Goal: Task Accomplishment & Management: Manage account settings

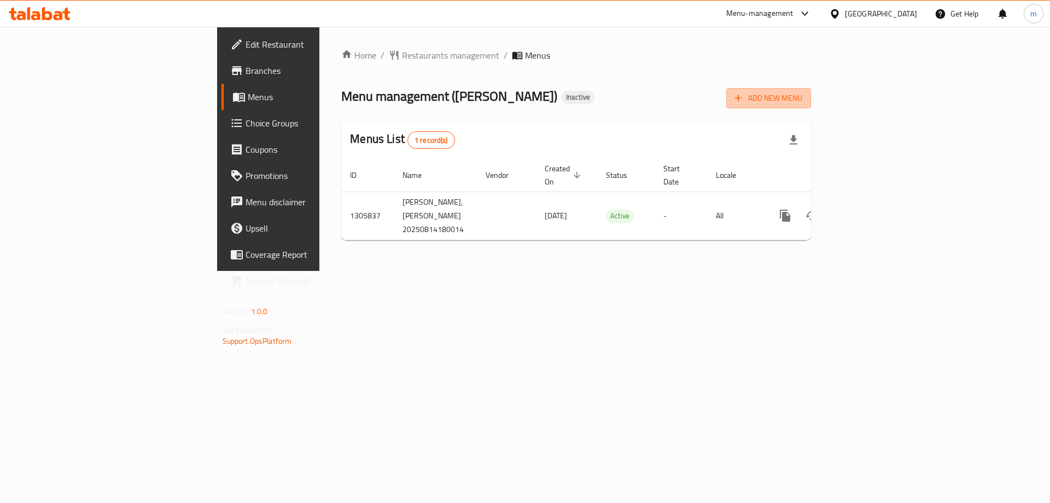
click at [802, 101] on span "Add New Menu" at bounding box center [768, 98] width 67 height 14
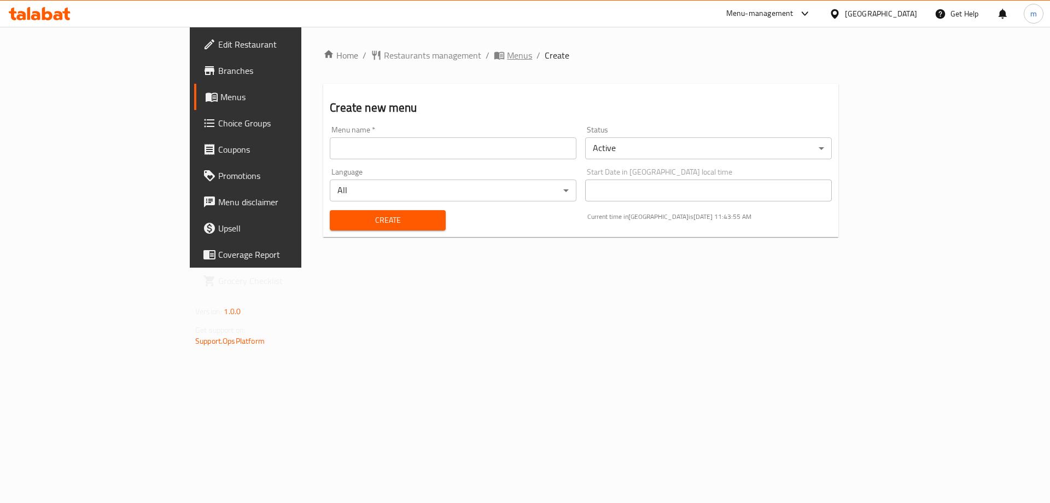
click at [507, 54] on span "Menus" at bounding box center [519, 55] width 25 height 13
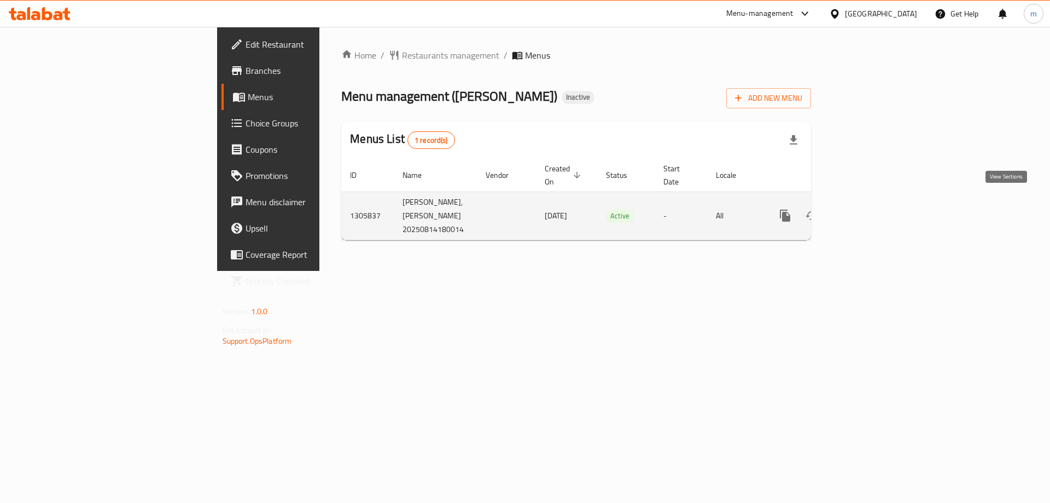
click at [877, 202] on link "enhanced table" at bounding box center [864, 215] width 26 height 26
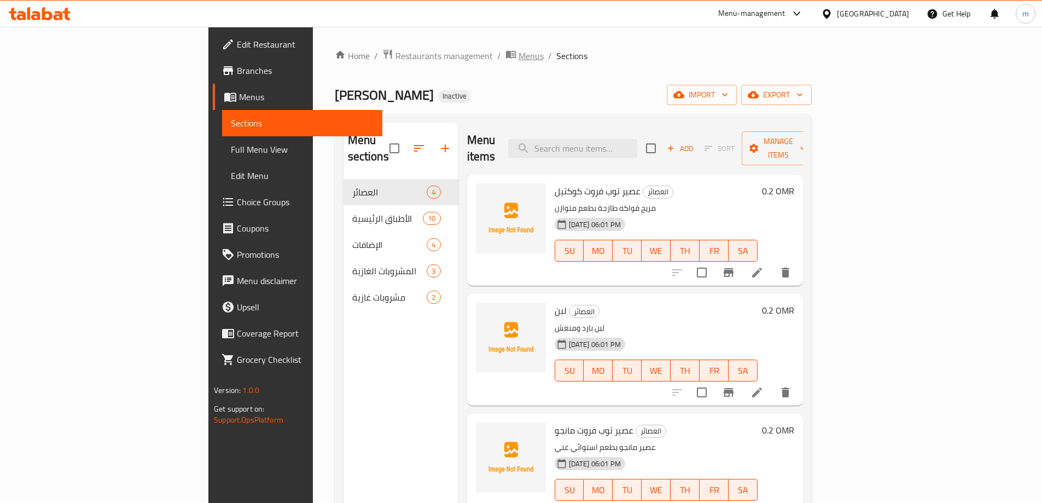
click at [519, 60] on span "Menus" at bounding box center [531, 55] width 25 height 13
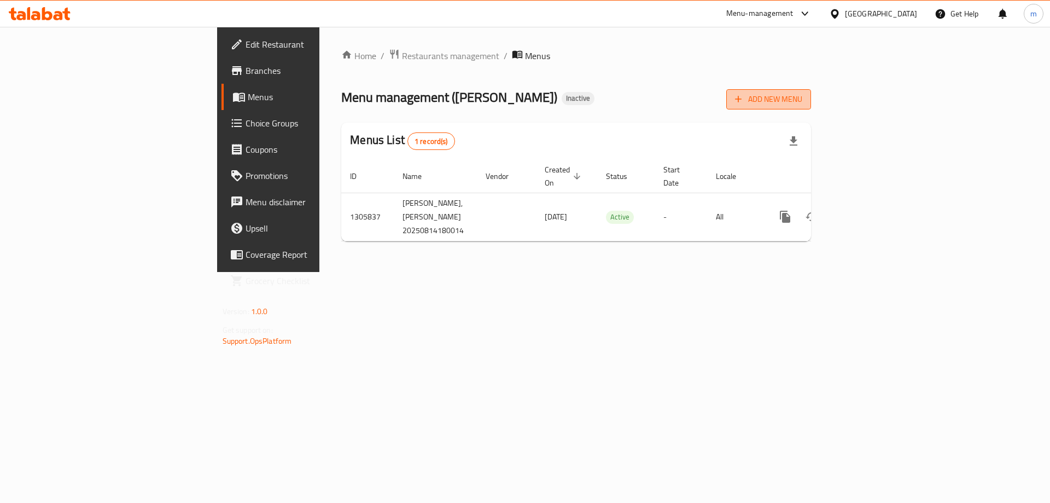
click at [802, 104] on span "Add New Menu" at bounding box center [768, 99] width 67 height 14
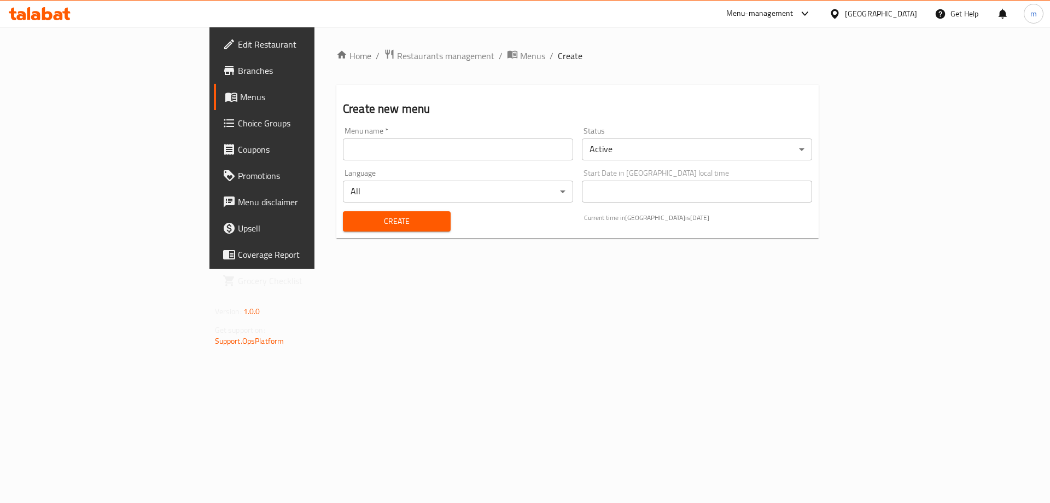
drag, startPoint x: 556, startPoint y: 157, endPoint x: 534, endPoint y: 161, distance: 22.3
click at [556, 157] on input "text" at bounding box center [458, 149] width 230 height 22
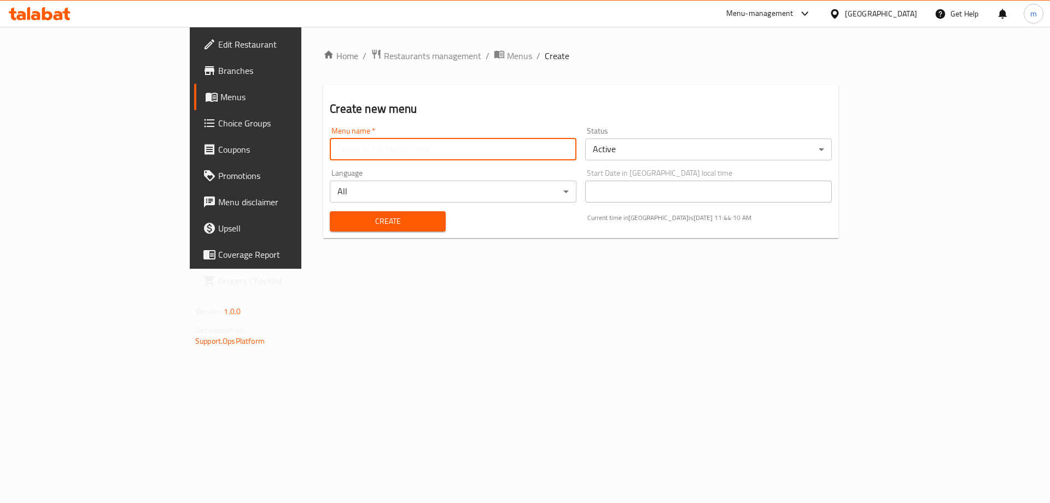
type input "Mesbah - 2025"
click at [339, 222] on span "Create" at bounding box center [388, 221] width 98 height 14
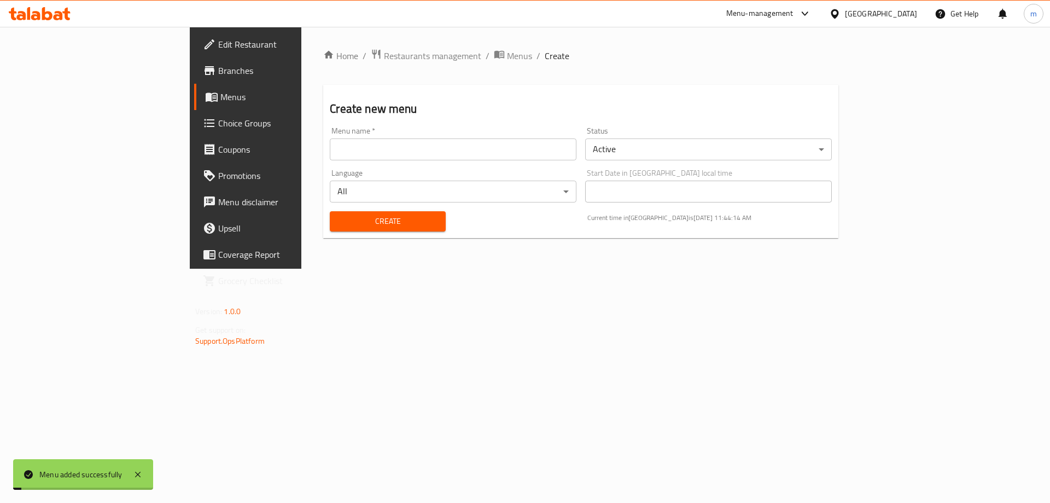
click at [507, 54] on span "Menus" at bounding box center [519, 55] width 25 height 13
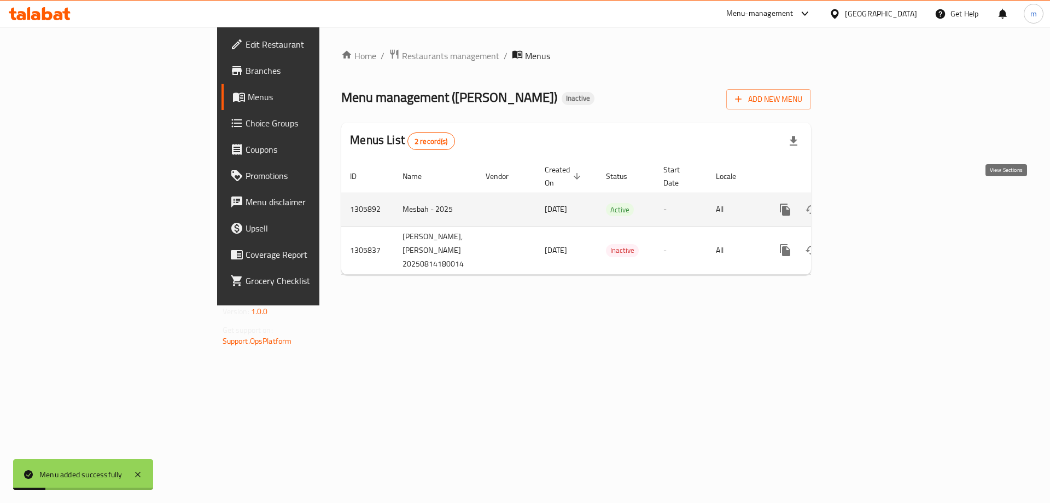
click at [871, 203] on icon "enhanced table" at bounding box center [864, 209] width 13 height 13
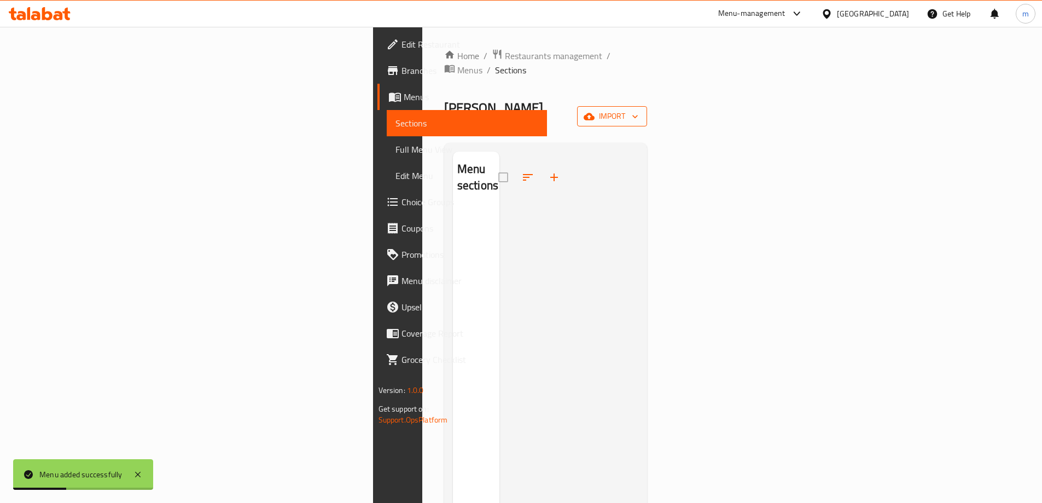
click at [638, 109] on span "import" at bounding box center [612, 116] width 53 height 14
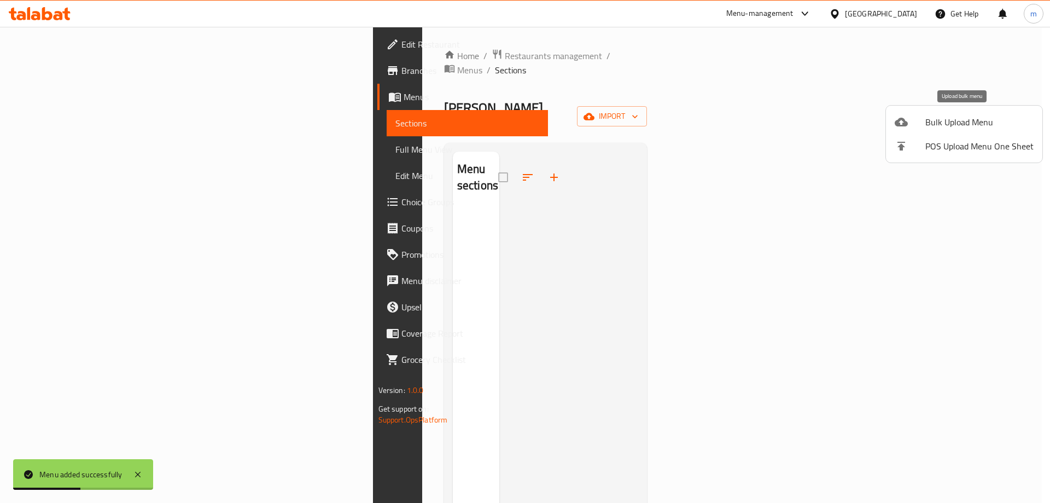
click at [967, 129] on span "Bulk Upload Menu" at bounding box center [979, 121] width 108 height 13
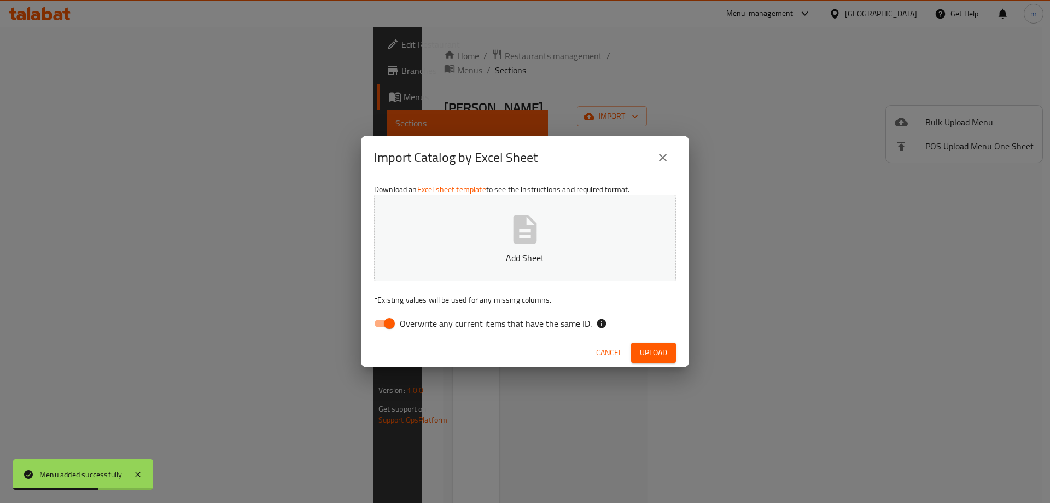
click at [444, 319] on span "Overwrite any current items that have the same ID." at bounding box center [496, 323] width 192 height 13
click at [421, 319] on input "Overwrite any current items that have the same ID." at bounding box center [389, 323] width 62 height 21
checkbox input "false"
click at [483, 268] on button "Add Sheet" at bounding box center [525, 238] width 302 height 86
click at [662, 353] on span "Upload" at bounding box center [653, 353] width 27 height 14
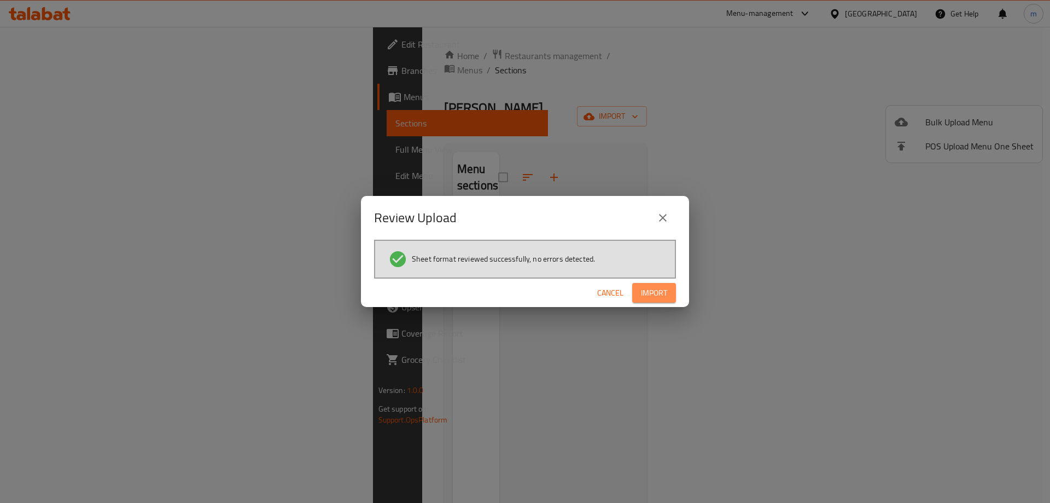
click at [656, 293] on span "Import" at bounding box center [654, 293] width 26 height 14
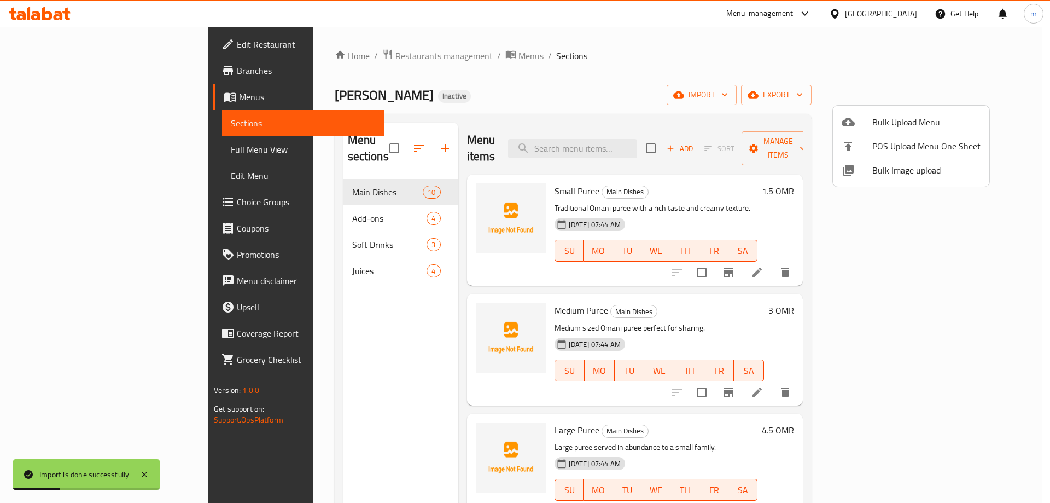
click at [683, 292] on div at bounding box center [525, 251] width 1050 height 503
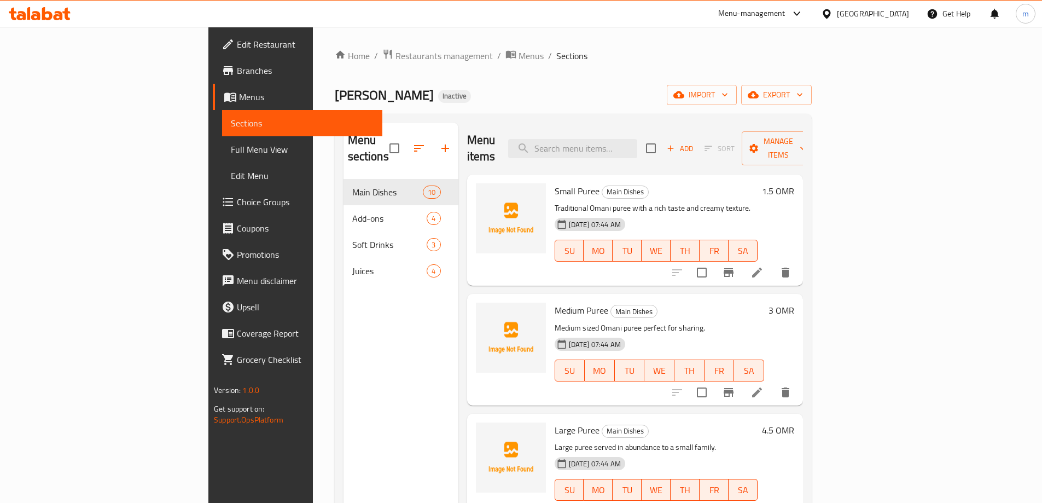
click at [343, 307] on div "Menu sections Main Dishes 10 Add-ons 4 Soft Drinks 3 Juices 4" at bounding box center [400, 374] width 115 height 503
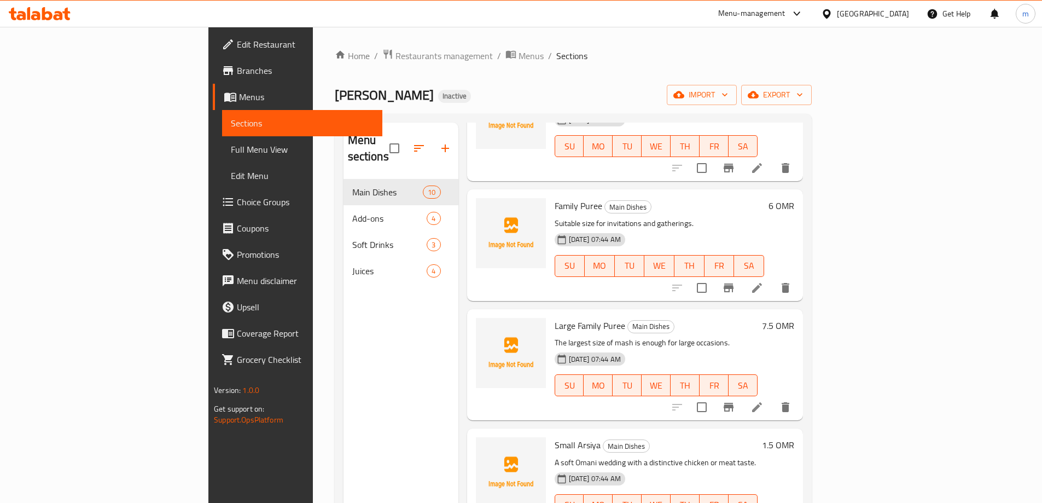
scroll to position [383, 0]
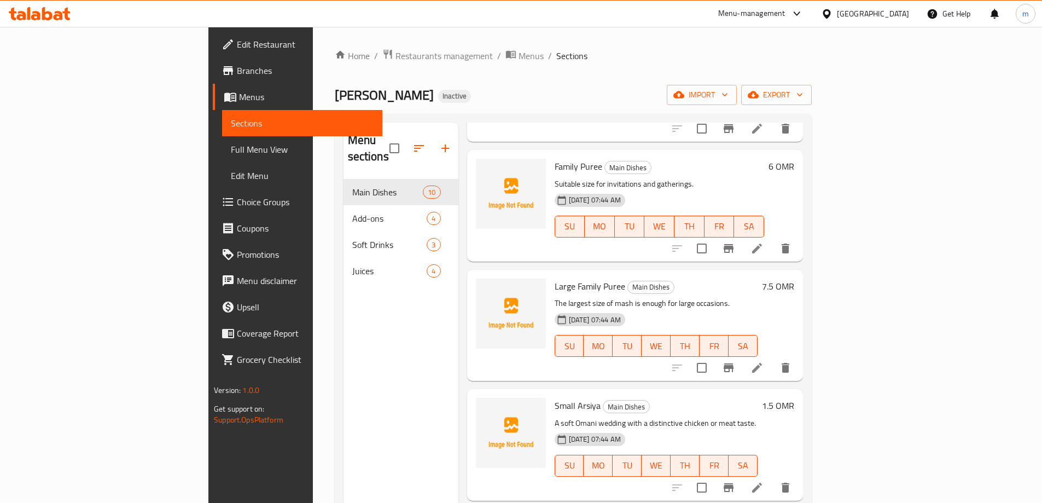
click at [764, 481] on icon at bounding box center [756, 487] width 13 height 13
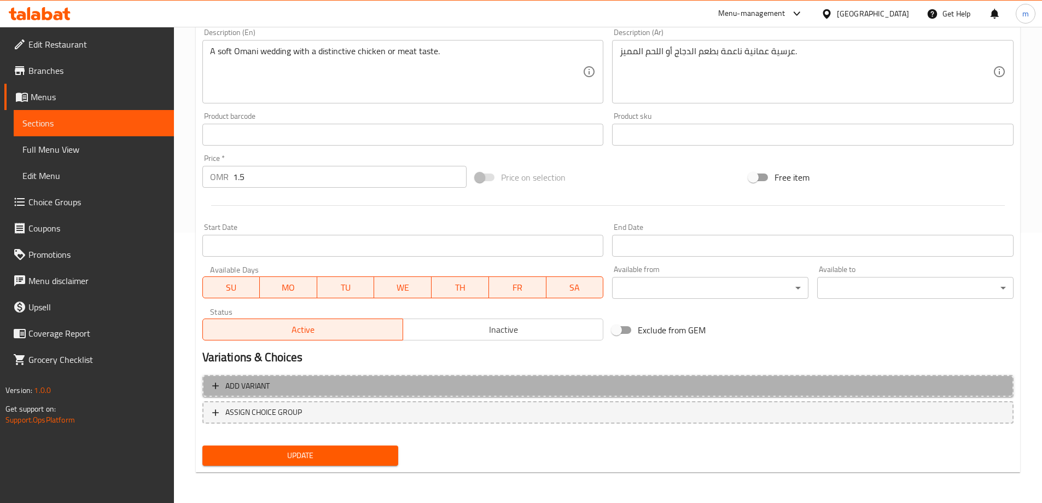
click at [508, 387] on span "Add variant" at bounding box center [607, 386] width 791 height 14
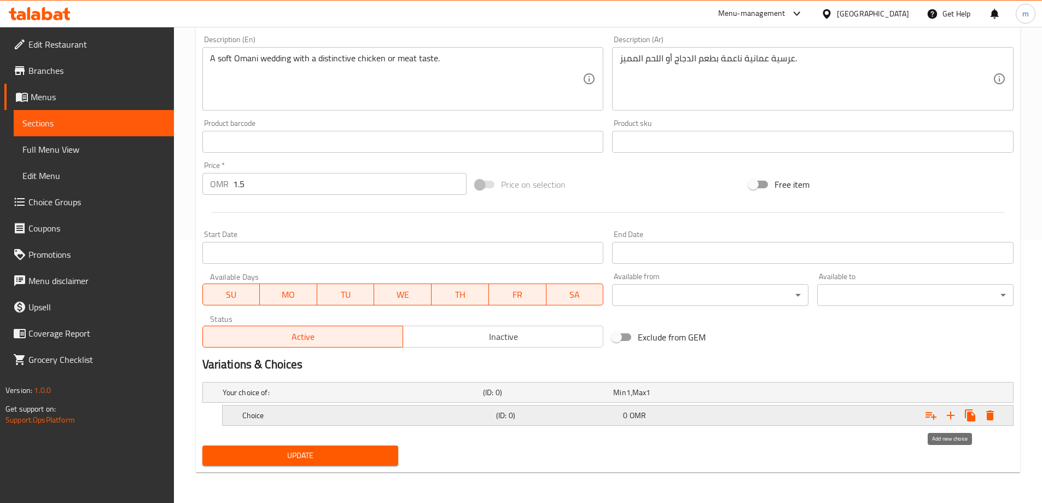
click at [951, 415] on icon "Expand" at bounding box center [951, 415] width 8 height 8
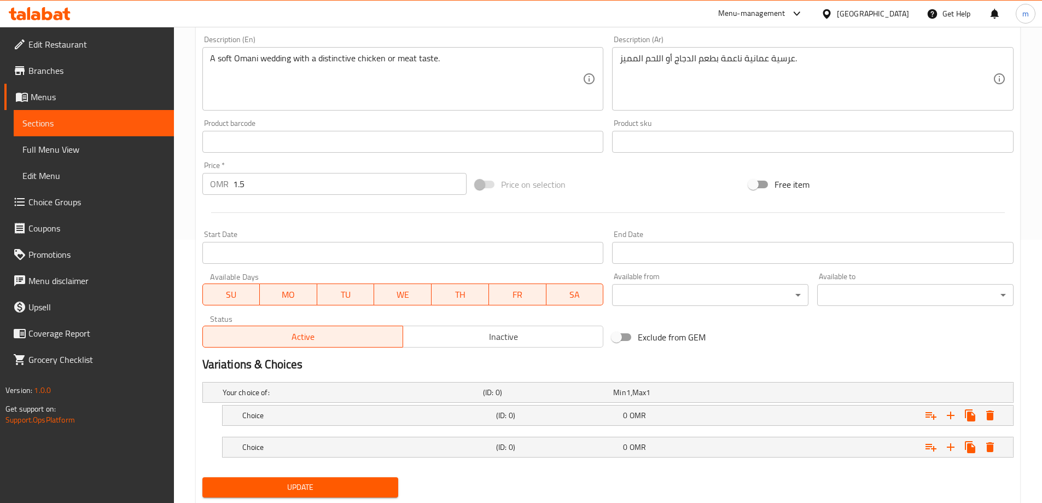
scroll to position [208, 0]
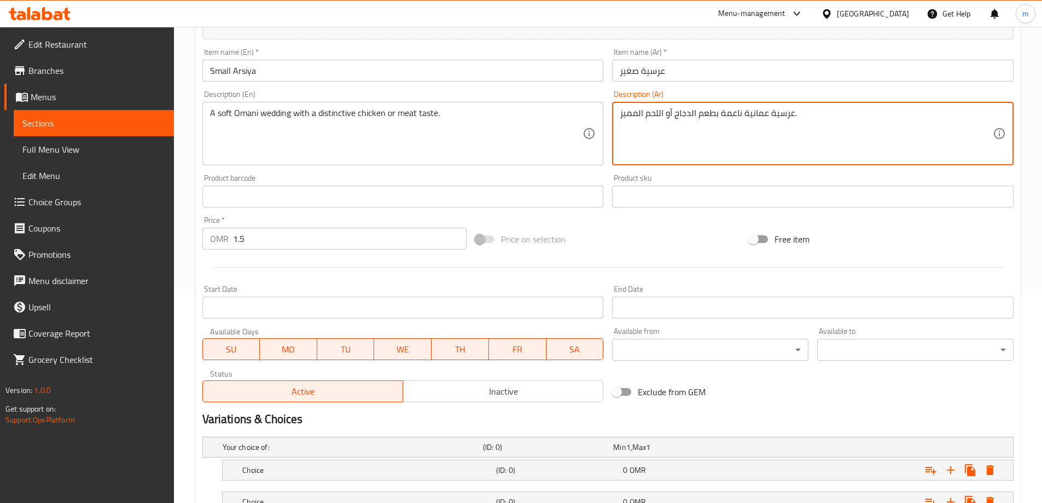
drag, startPoint x: 716, startPoint y: 110, endPoint x: 671, endPoint y: 115, distance: 45.1
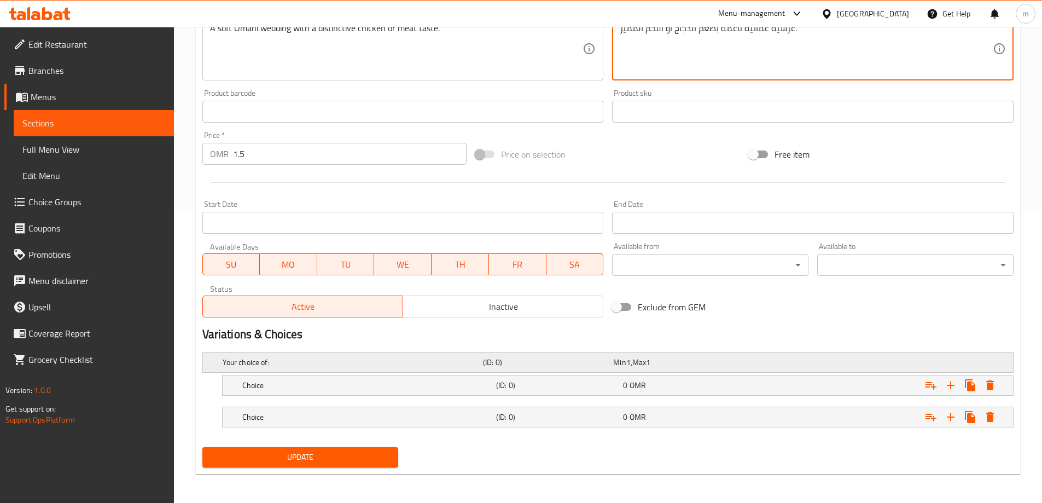
scroll to position [295, 0]
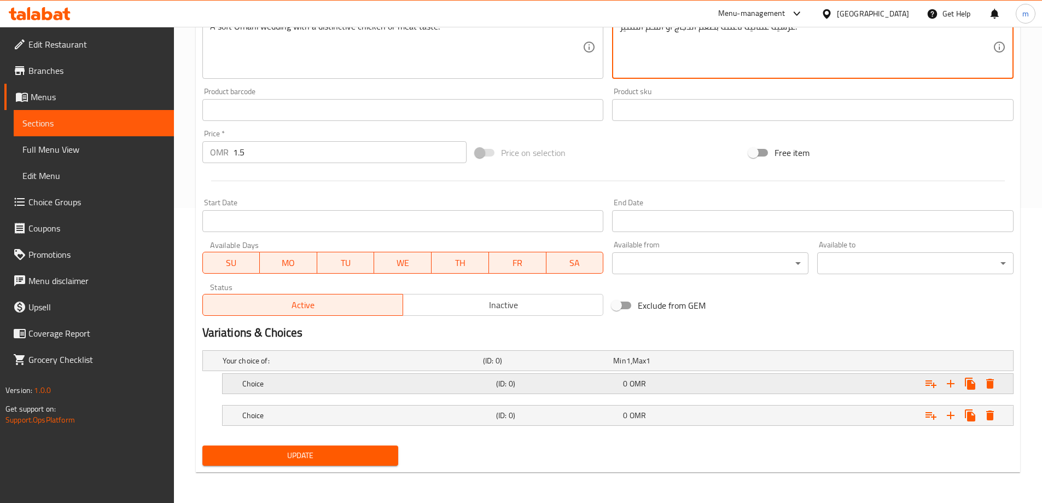
click at [653, 366] on div "0 OMR" at bounding box center [676, 360] width 126 height 11
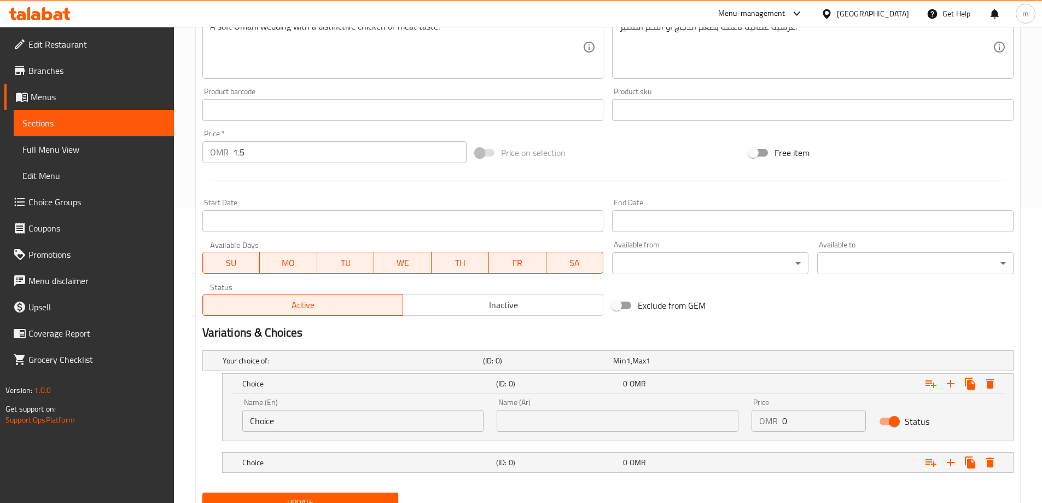
click at [590, 419] on input "text" at bounding box center [618, 421] width 242 height 22
paste input "طعم الدجاج أ"
drag, startPoint x: 509, startPoint y: 424, endPoint x: 495, endPoint y: 421, distance: 14.6
click at [495, 421] on div "Name (Ar) طعم الدجاج أ Name (Ar)" at bounding box center [617, 415] width 255 height 46
type input "طعم الدجاج"
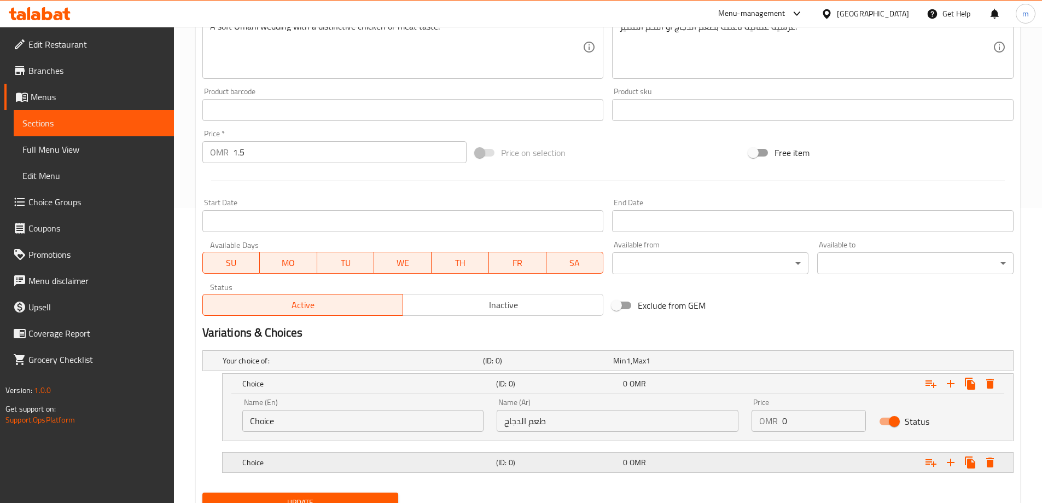
click at [557, 366] on h5 "(ID: 0)" at bounding box center [546, 360] width 126 height 11
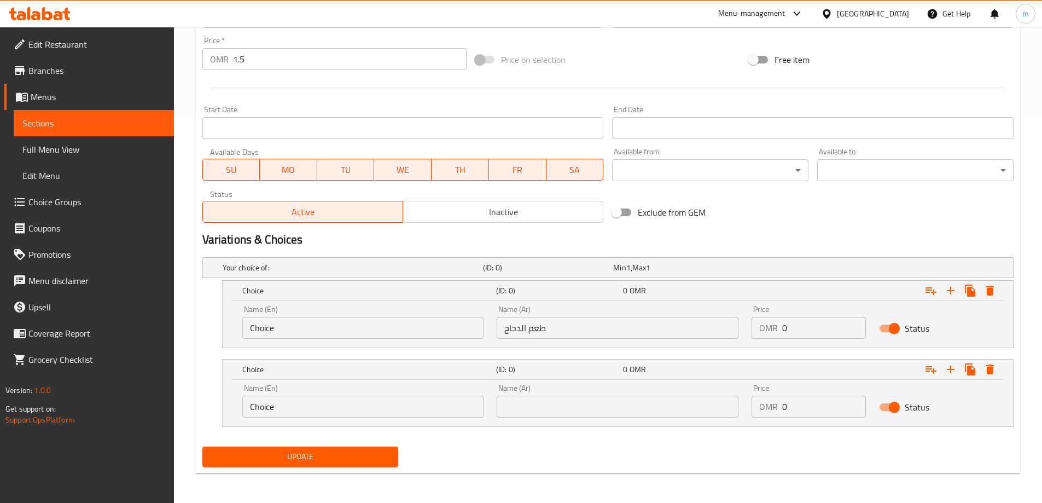
scroll to position [389, 0]
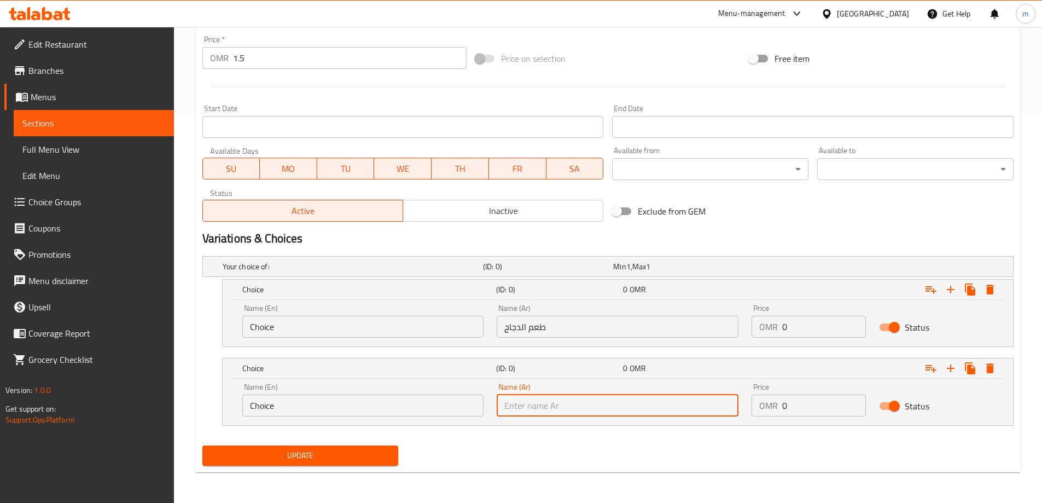
click at [632, 403] on input "text" at bounding box center [618, 405] width 242 height 22
paste input "طعم الدجاج أ"
drag, startPoint x: 509, startPoint y: 410, endPoint x: 474, endPoint y: 407, distance: 35.1
click at [474, 407] on div "Name (En) Choice Name (En) Name (Ar) طعم الدجاج أ Name (Ar) Price OMR 0 Price S…" at bounding box center [618, 399] width 764 height 46
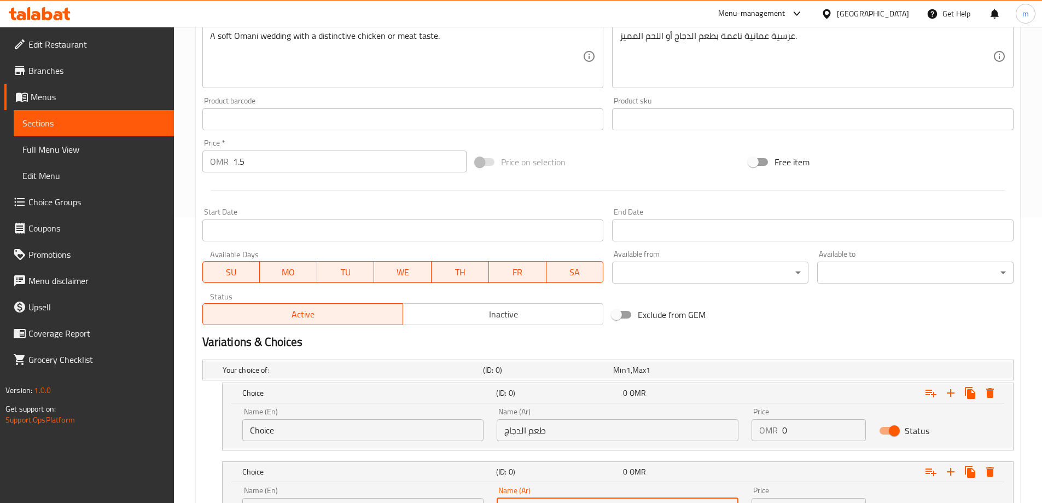
scroll to position [115, 0]
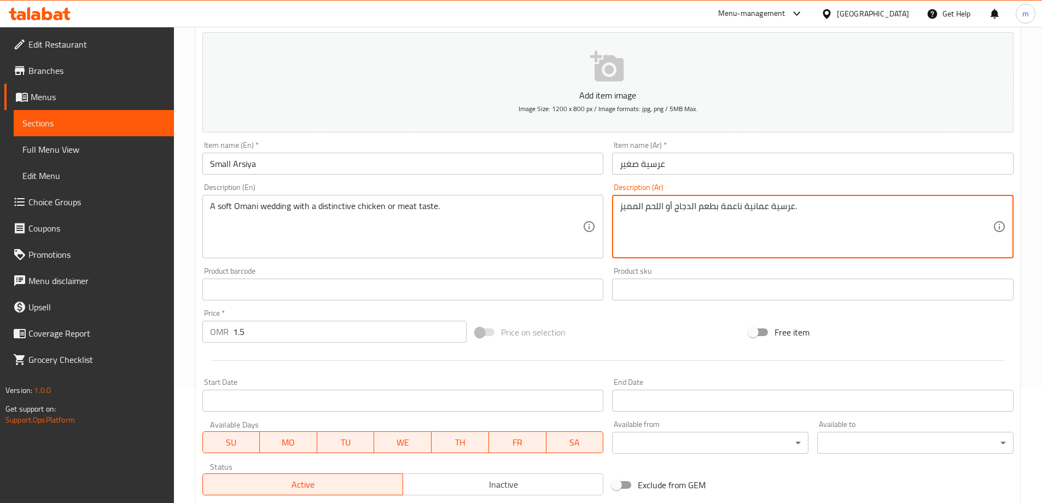
drag, startPoint x: 664, startPoint y: 206, endPoint x: 647, endPoint y: 211, distance: 17.7
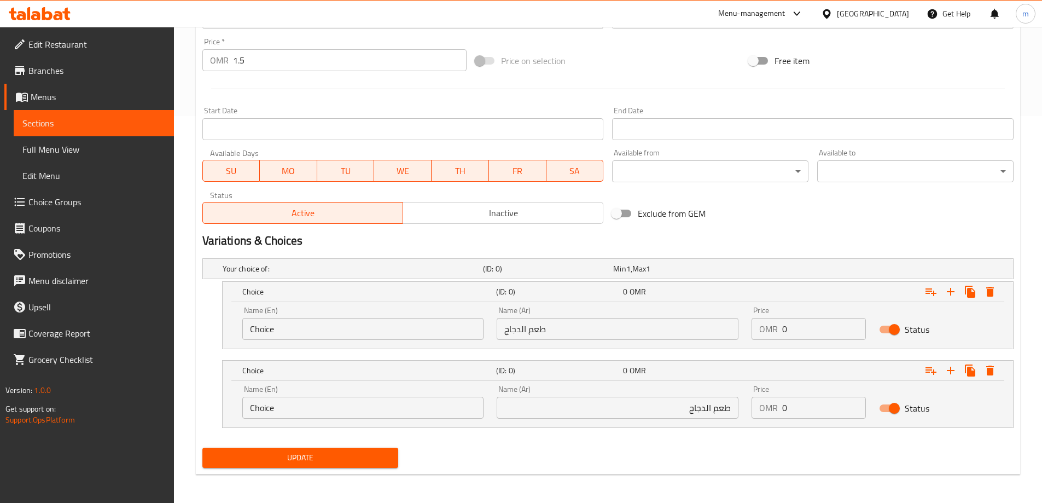
scroll to position [389, 0]
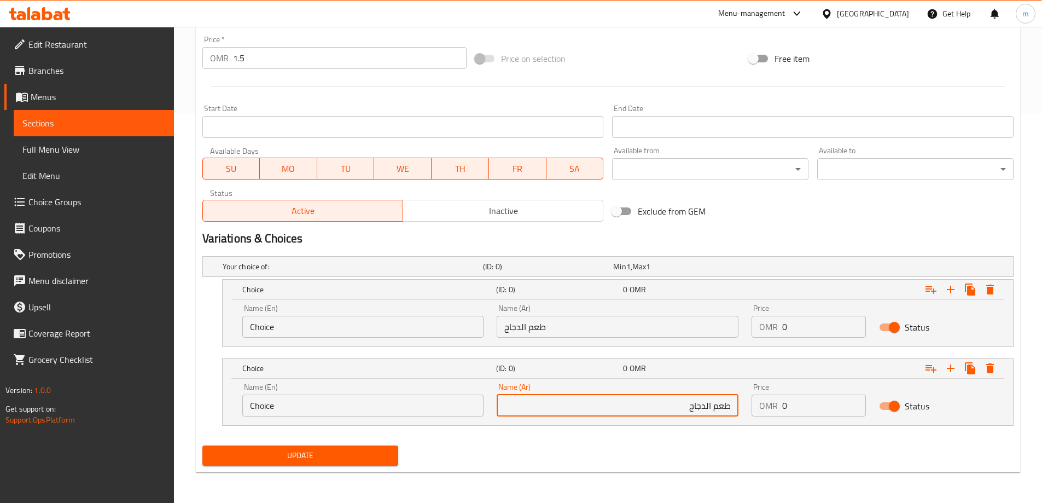
click at [700, 406] on input "طعم الدجاج" at bounding box center [618, 405] width 242 height 22
paste input "لحم"
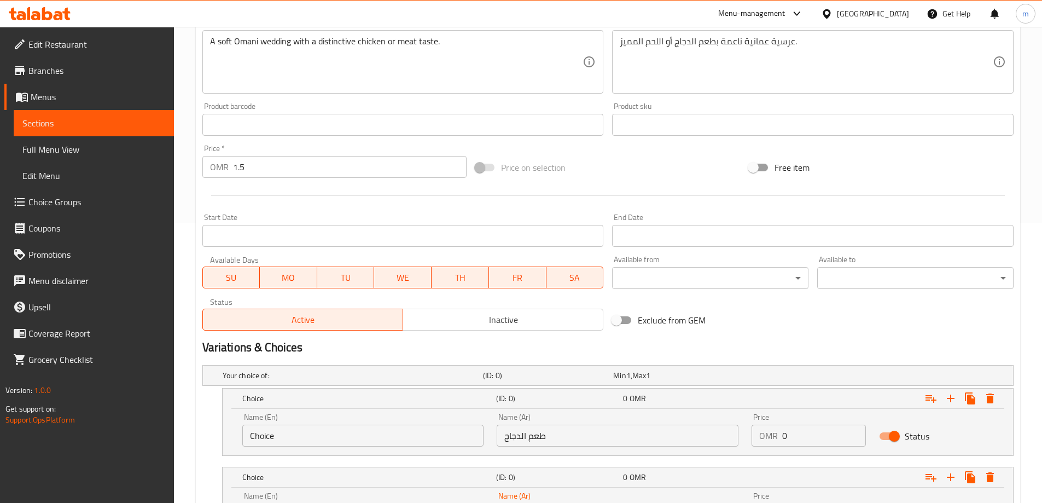
scroll to position [279, 0]
type input "طعم اللحم"
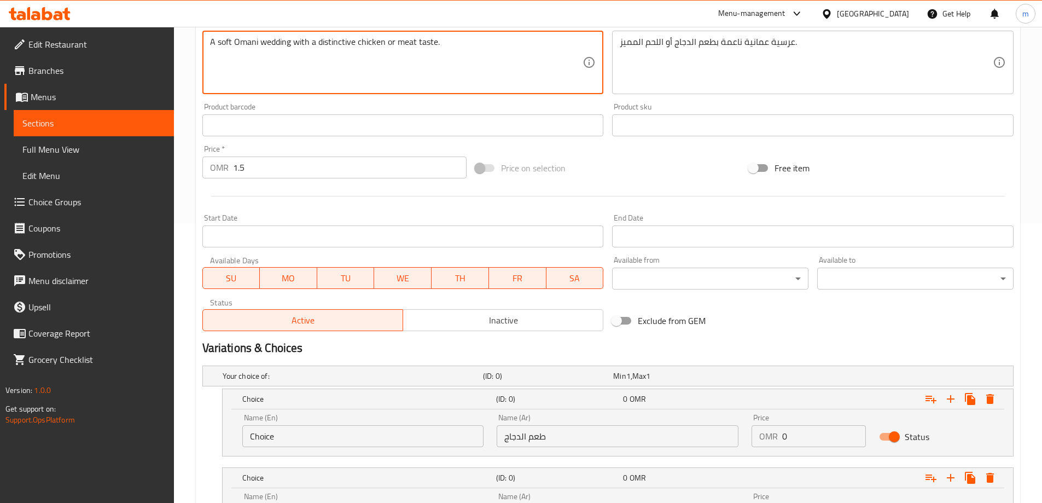
click at [374, 45] on textarea "A soft Omani wedding with a distinctive chicken or meat taste." at bounding box center [396, 63] width 373 height 52
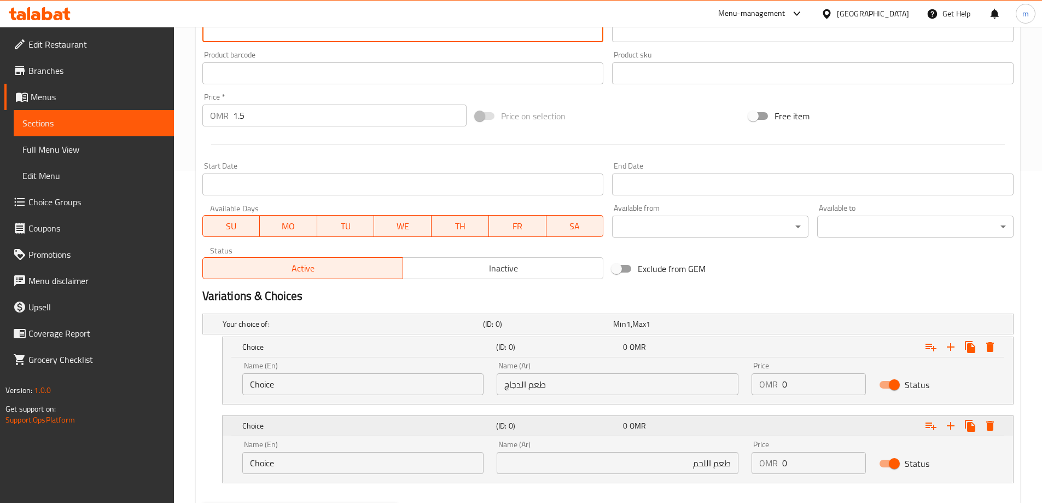
scroll to position [389, 0]
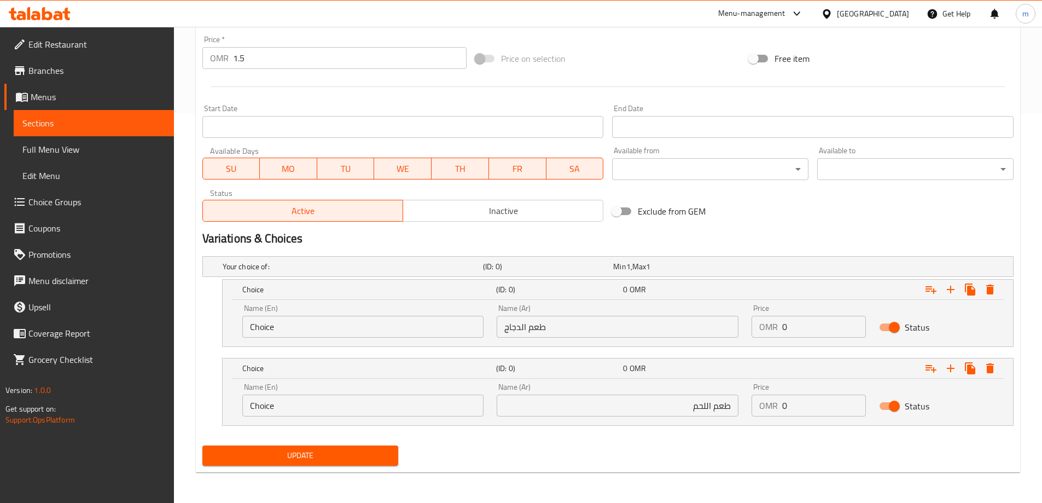
click at [334, 323] on input "Choice" at bounding box center [363, 327] width 242 height 22
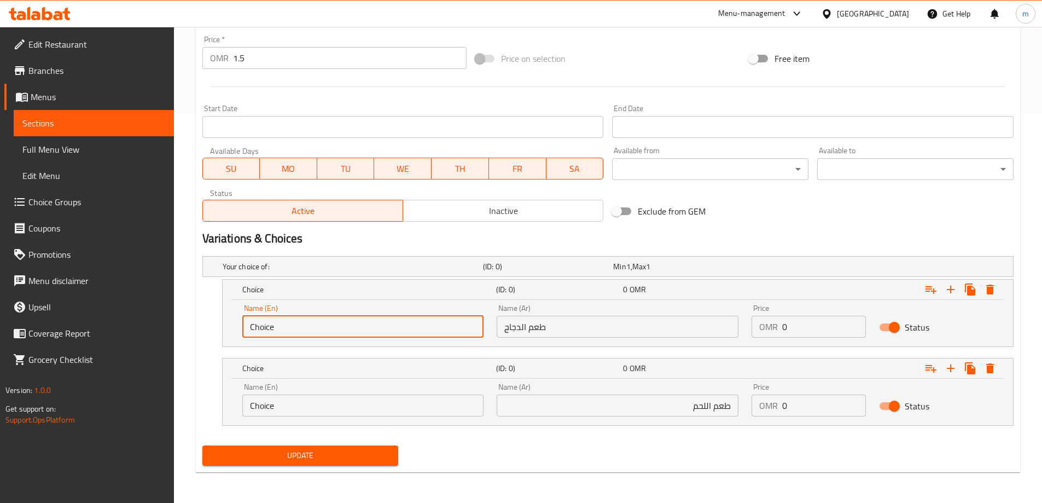
click at [334, 323] on input "Choice" at bounding box center [363, 327] width 242 height 22
paste input "chicken"
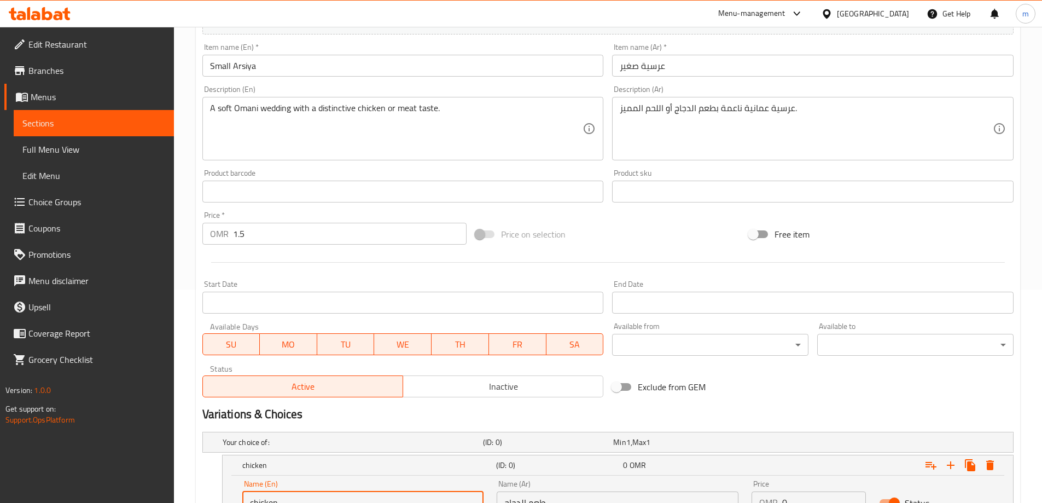
scroll to position [170, 0]
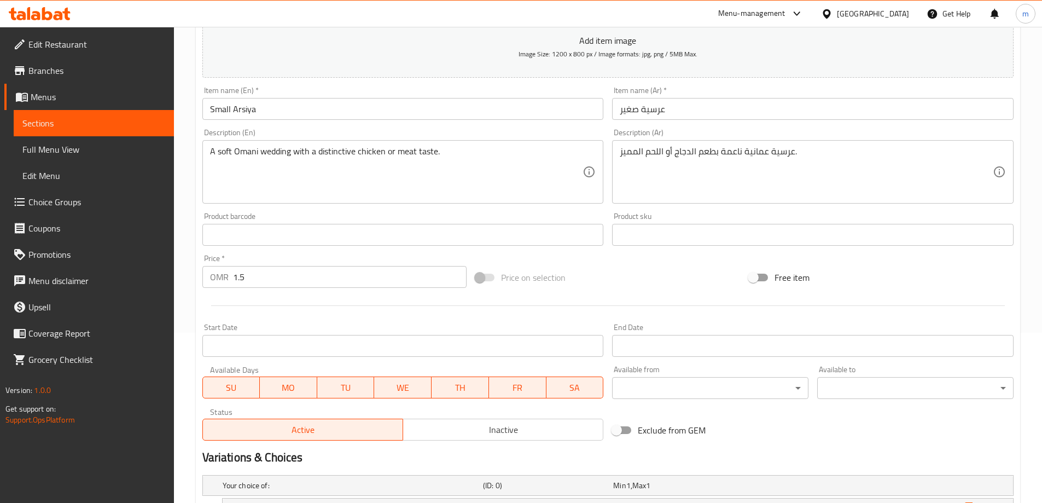
type input "chicken"
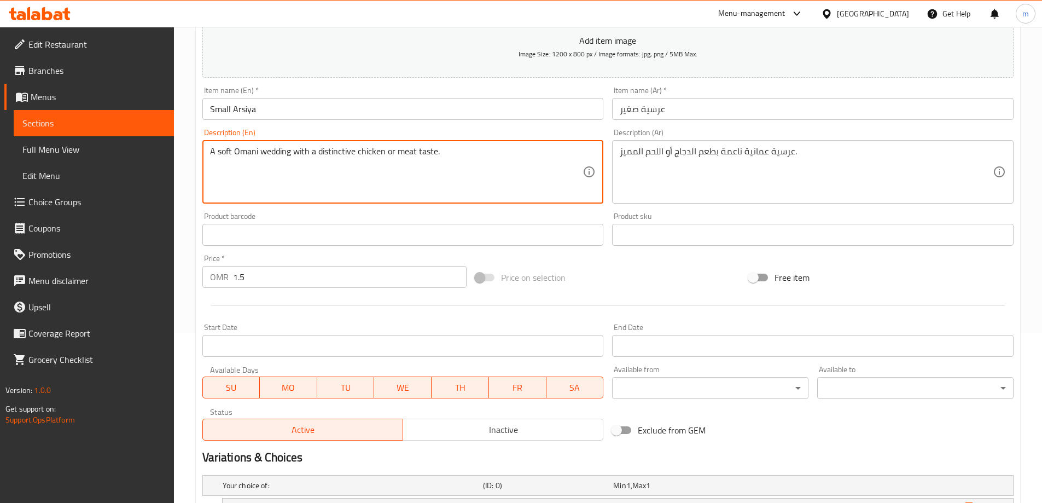
click at [405, 153] on textarea "A soft Omani wedding with a distinctive chicken or meat taste." at bounding box center [396, 172] width 373 height 52
click at [404, 153] on textarea "A soft Omani wedding with a distinctive chicken or meat taste." at bounding box center [396, 172] width 373 height 52
drag, startPoint x: 395, startPoint y: 150, endPoint x: 435, endPoint y: 158, distance: 40.2
click at [435, 158] on textarea "A soft Omani wedding with a distinctive chicken or meat taste." at bounding box center [396, 172] width 373 height 52
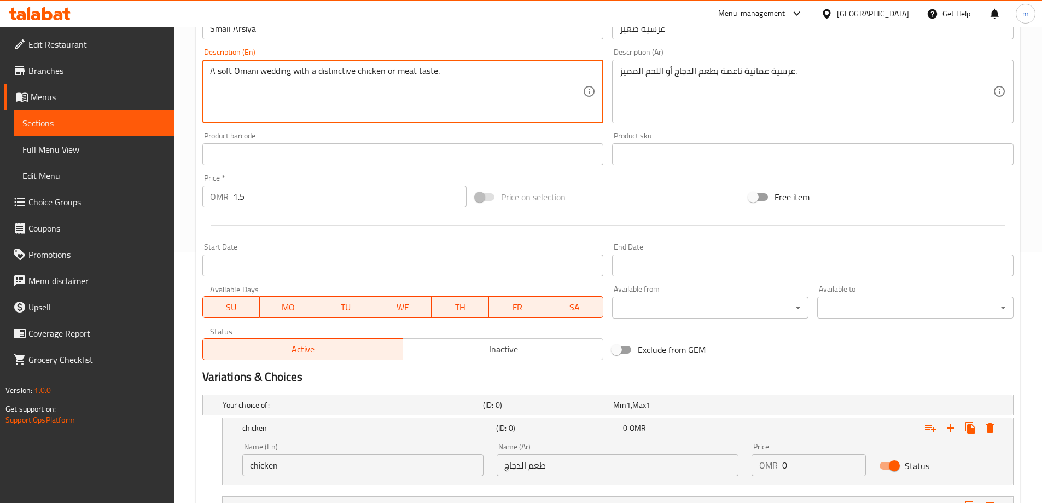
scroll to position [389, 0]
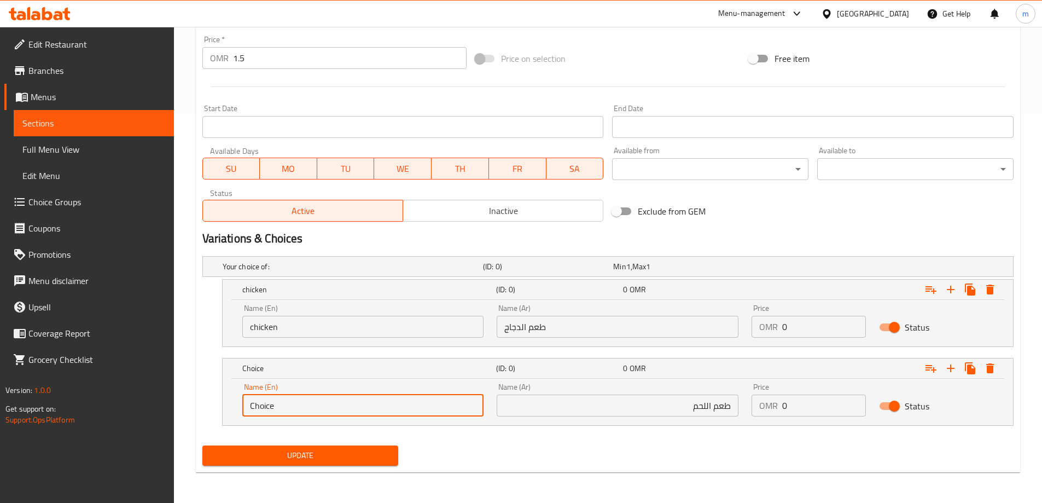
drag, startPoint x: 311, startPoint y: 397, endPoint x: 213, endPoint y: 403, distance: 98.1
click at [213, 403] on div "Choice (ID: 0) 0 OMR Name (En) Choice Name (En) Name (Ar) طعم اللحم Name (Ar) P…" at bounding box center [607, 392] width 811 height 68
paste input "meat tast"
click at [292, 404] on input "meat taste" at bounding box center [363, 405] width 242 height 22
click at [282, 408] on input "meat taste" at bounding box center [363, 405] width 242 height 22
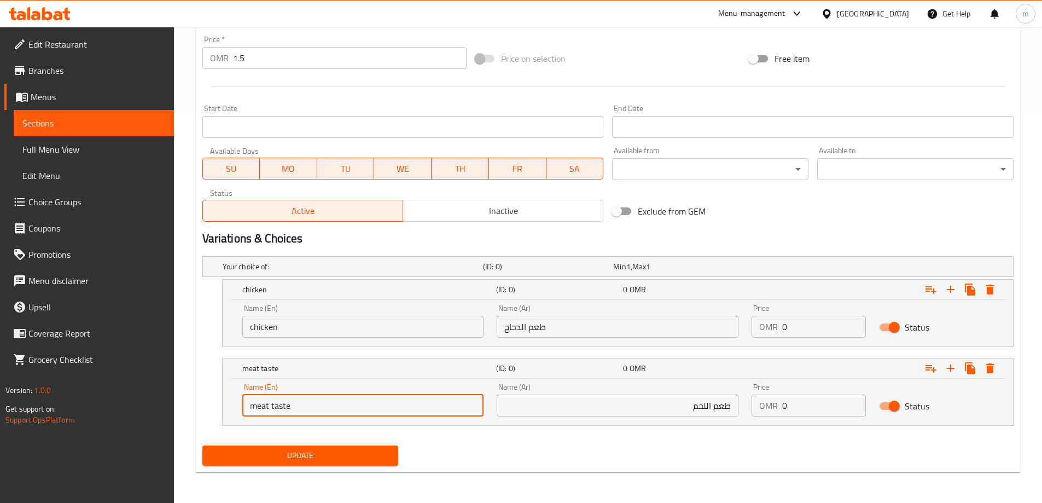
click at [282, 408] on input "meat taste" at bounding box center [363, 405] width 242 height 22
type input "meat taste"
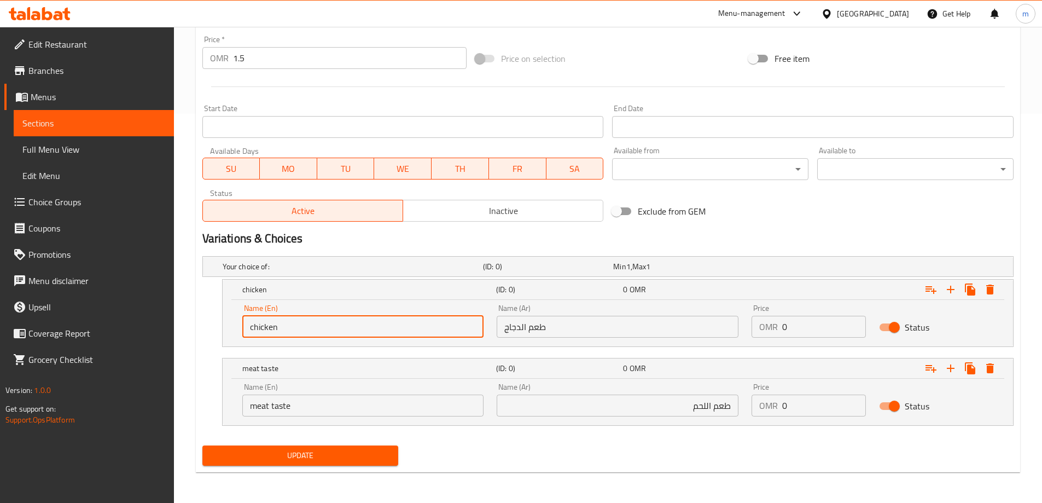
click at [299, 329] on input "chicken" at bounding box center [363, 327] width 242 height 22
paste input "taste"
type input "chicken taste"
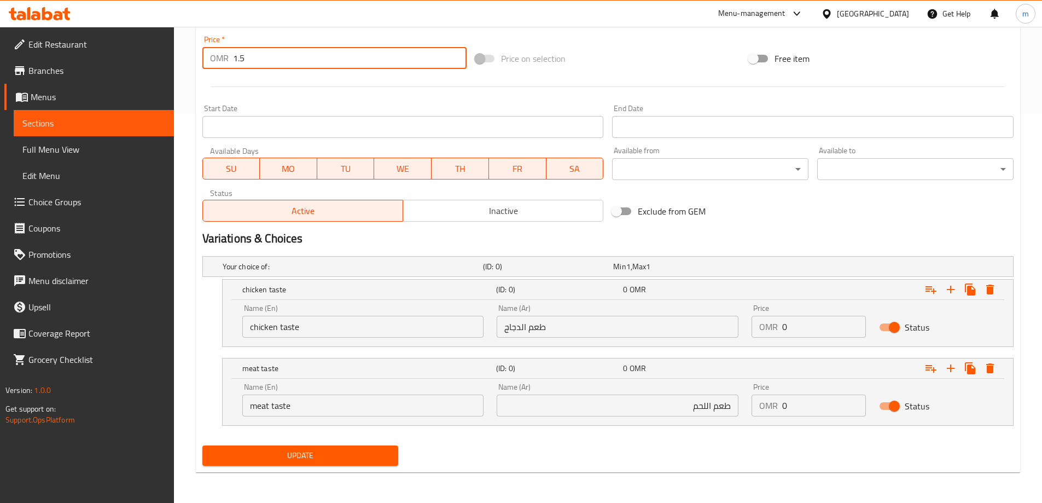
drag, startPoint x: 261, startPoint y: 60, endPoint x: 217, endPoint y: 55, distance: 44.5
click at [217, 55] on div "OMR 1.5 Price *" at bounding box center [334, 58] width 265 height 22
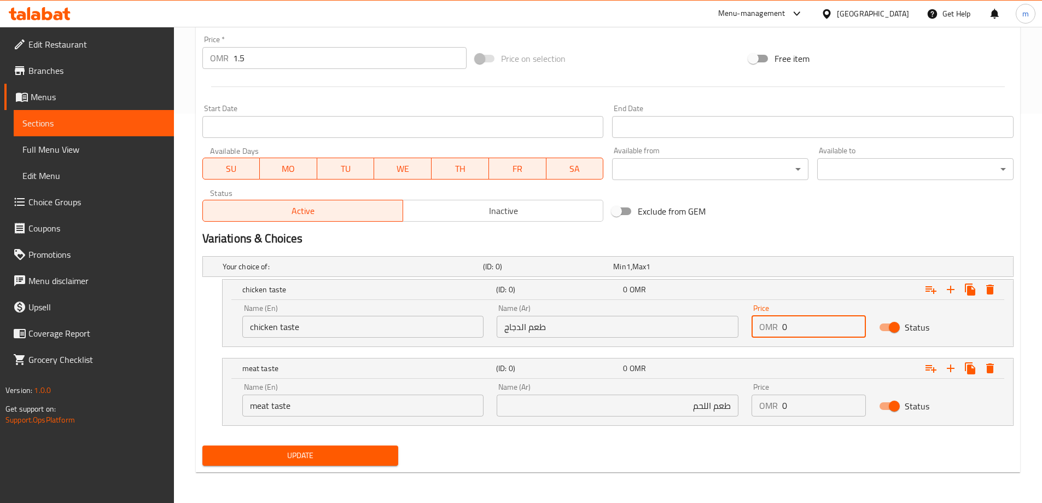
drag, startPoint x: 770, startPoint y: 332, endPoint x: 757, endPoint y: 331, distance: 13.2
click at [757, 331] on div "OMR 0 Price" at bounding box center [809, 327] width 114 height 22
paste input "1.5"
type input "1.5"
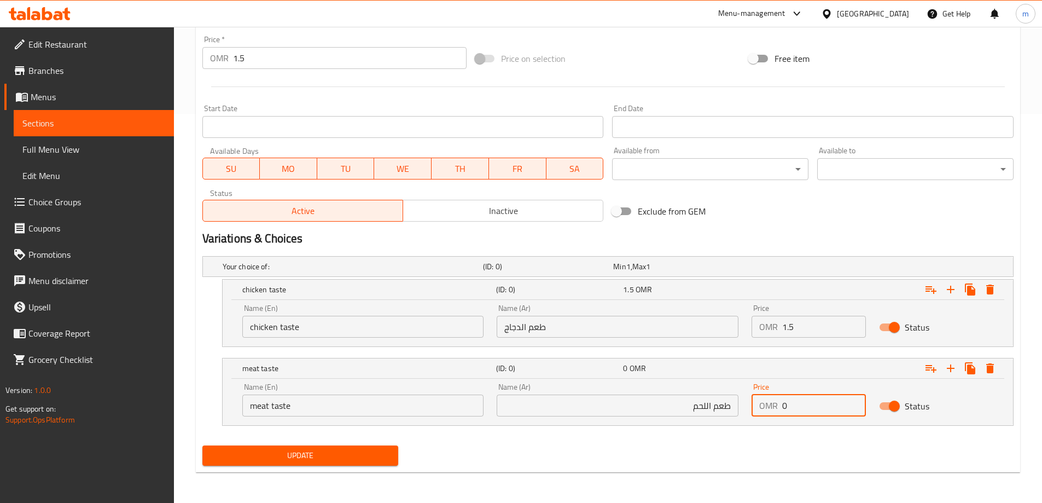
drag, startPoint x: 775, startPoint y: 407, endPoint x: 745, endPoint y: 407, distance: 30.1
click at [745, 407] on div "Price OMR 0 Price" at bounding box center [808, 399] width 127 height 46
paste input "1.5"
type input "1.5"
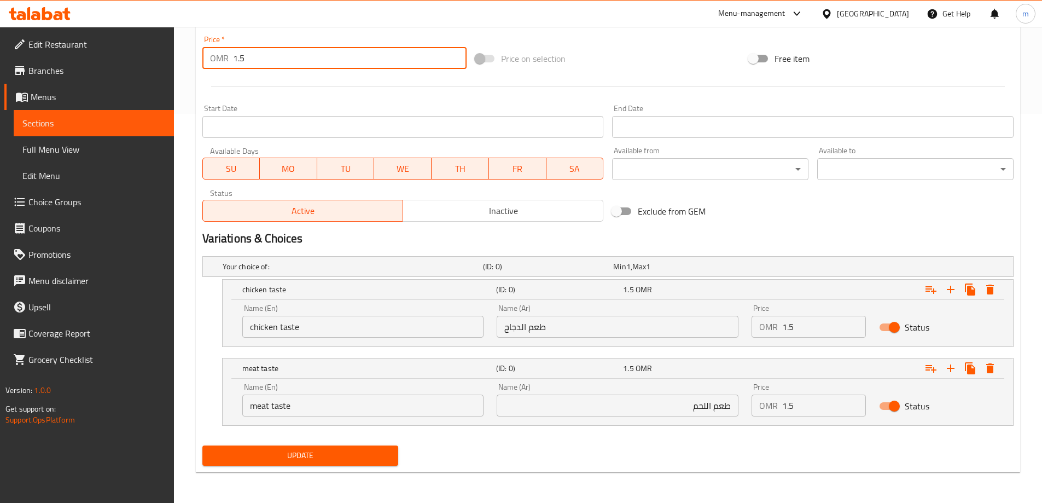
drag, startPoint x: 212, startPoint y: 56, endPoint x: 206, endPoint y: 56, distance: 6.0
click at [206, 56] on div "OMR 1.5 Price *" at bounding box center [334, 58] width 265 height 22
type input "0"
click at [312, 335] on input "chicken taste" at bounding box center [363, 327] width 242 height 22
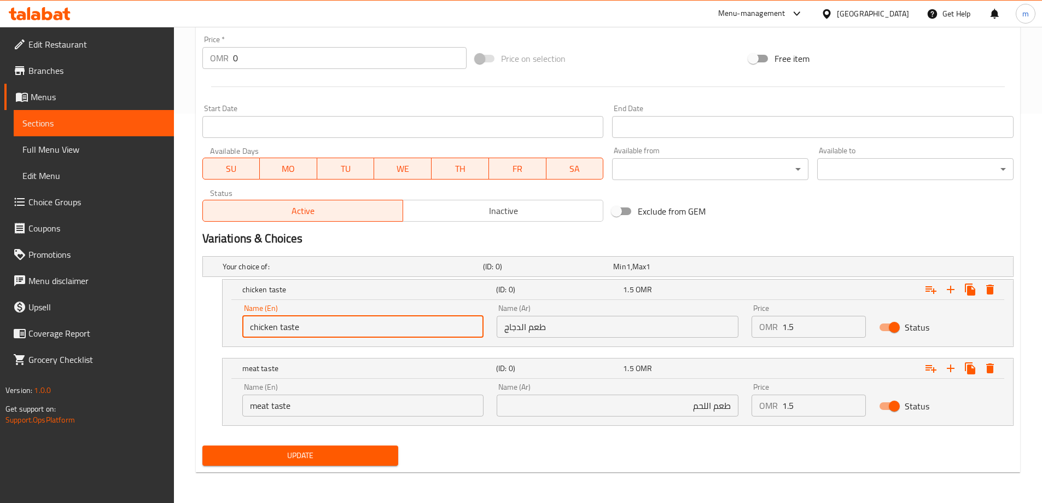
click at [312, 335] on input "chicken taste" at bounding box center [363, 327] width 242 height 22
type input "Chicken Taste"
click at [307, 407] on input "meat taste" at bounding box center [363, 405] width 242 height 22
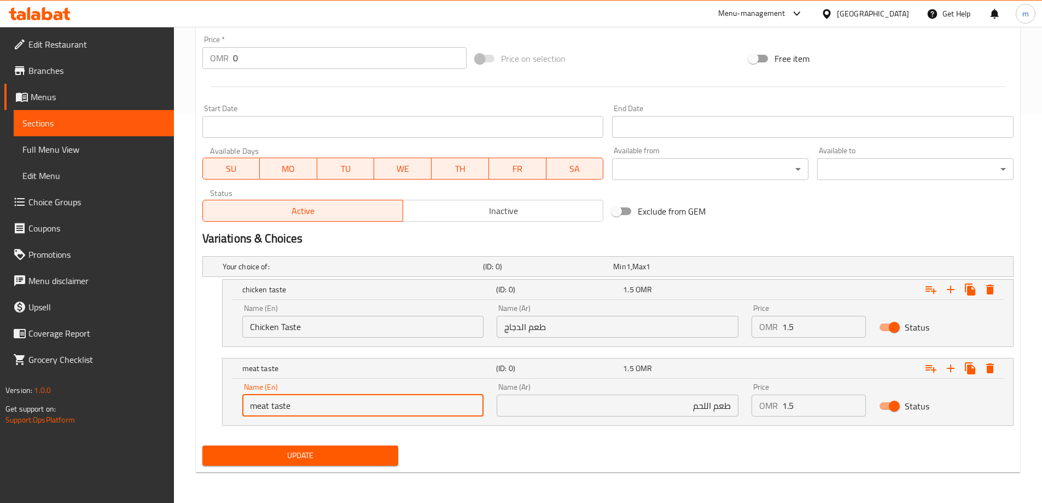
click at [307, 407] on input "meat taste" at bounding box center [363, 405] width 242 height 22
type input "Meat Taste"
click at [315, 450] on span "Update" at bounding box center [300, 455] width 179 height 14
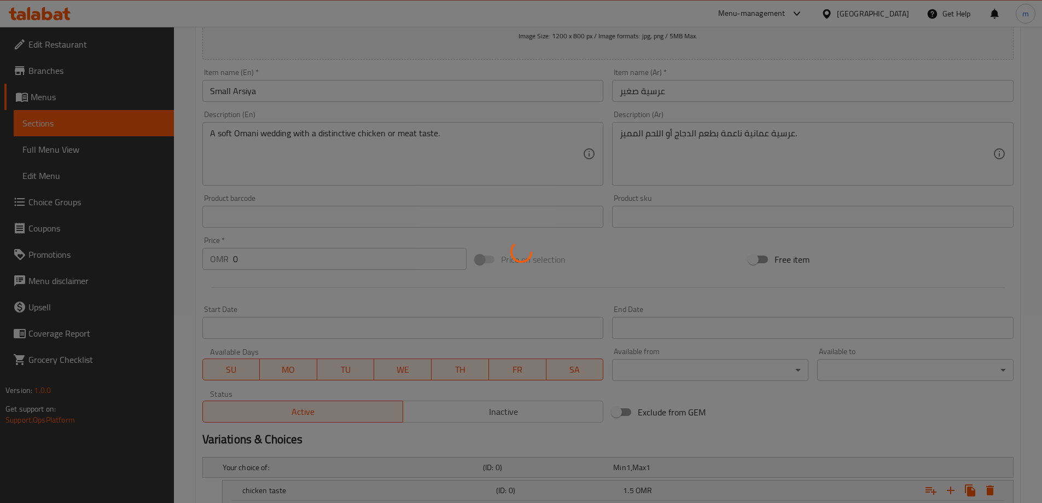
scroll to position [6, 0]
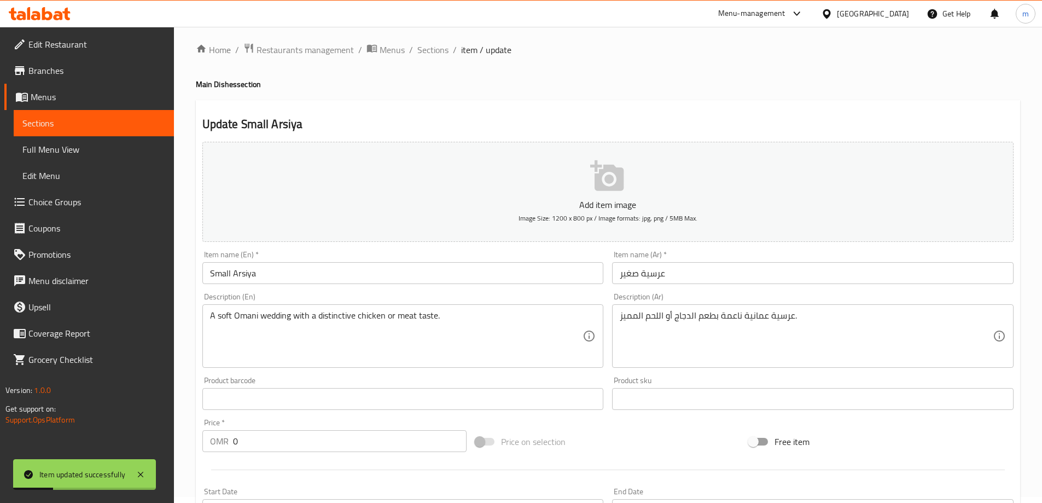
click at [241, 272] on input "Small Arsiya" at bounding box center [402, 273] width 401 height 22
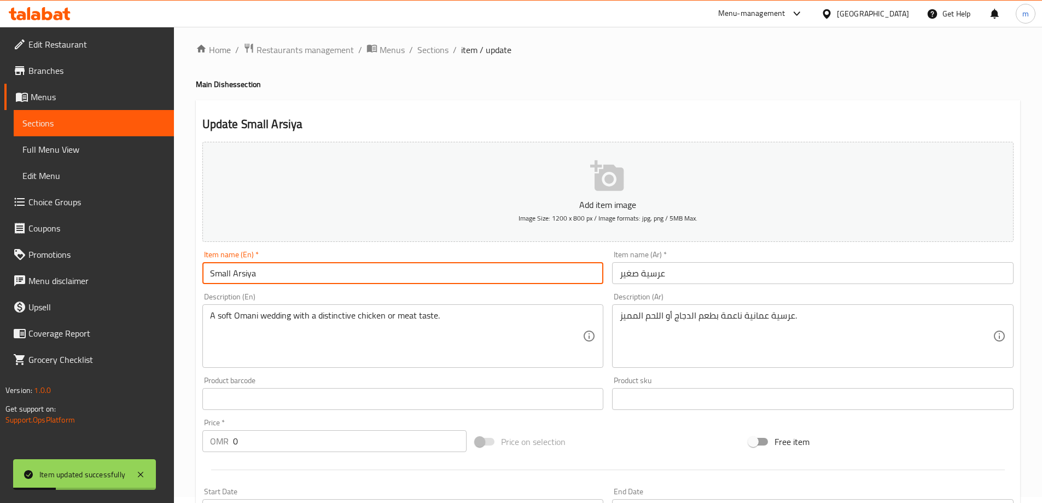
click at [241, 272] on input "Small Arsiya" at bounding box center [402, 273] width 401 height 22
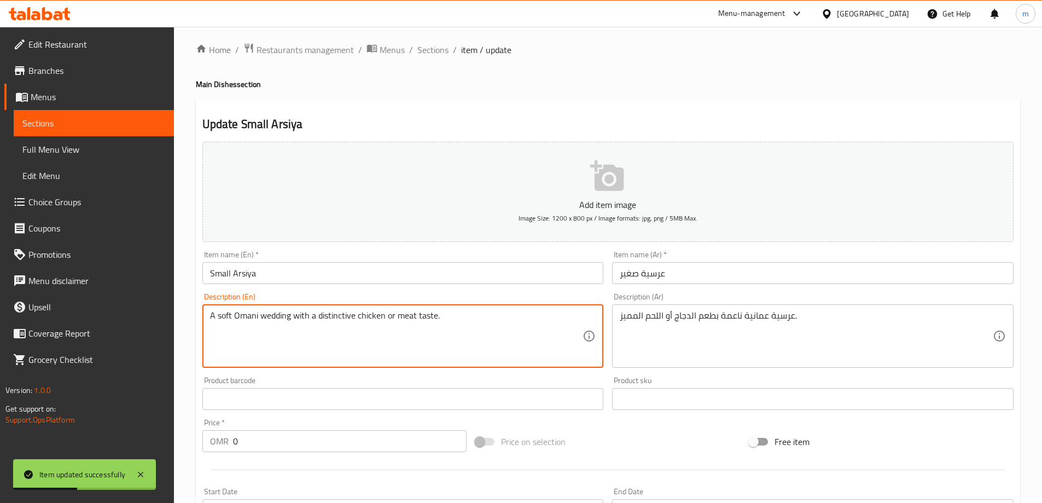
click at [268, 314] on textarea "A soft Omani wedding with a distinctive chicken or meat taste." at bounding box center [396, 336] width 373 height 52
paste textarea "Arsiya"
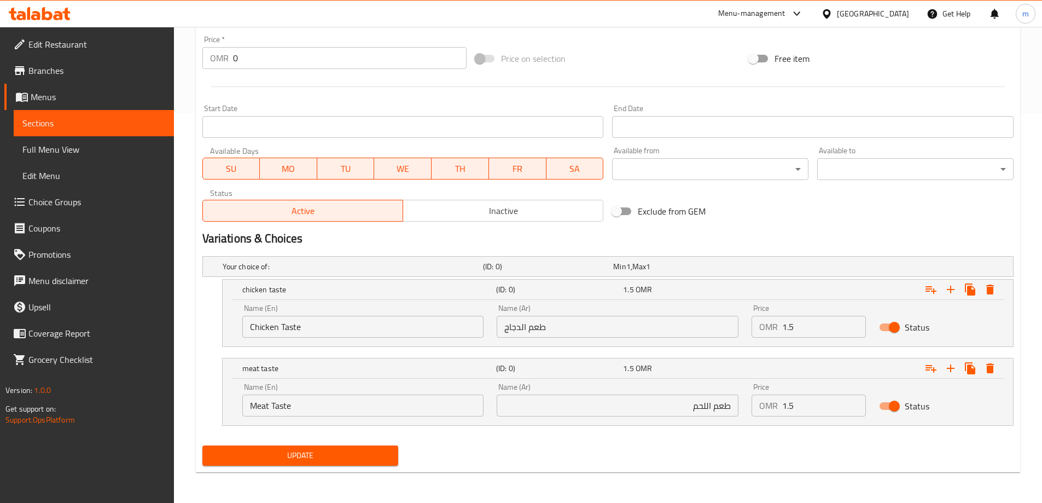
type textarea "A soft Omani Arsiya with a distinctive chicken or meat taste."
click at [334, 454] on span "Update" at bounding box center [300, 455] width 179 height 14
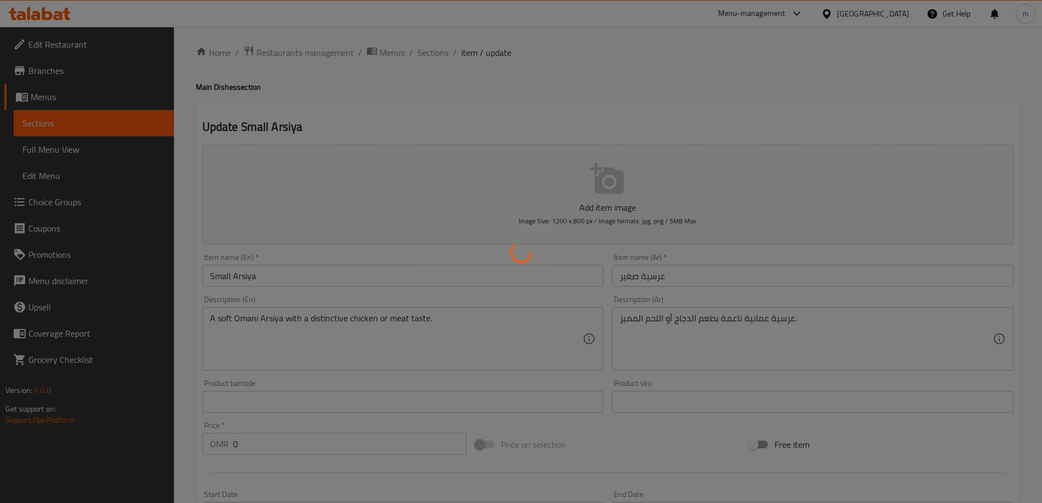
scroll to position [0, 0]
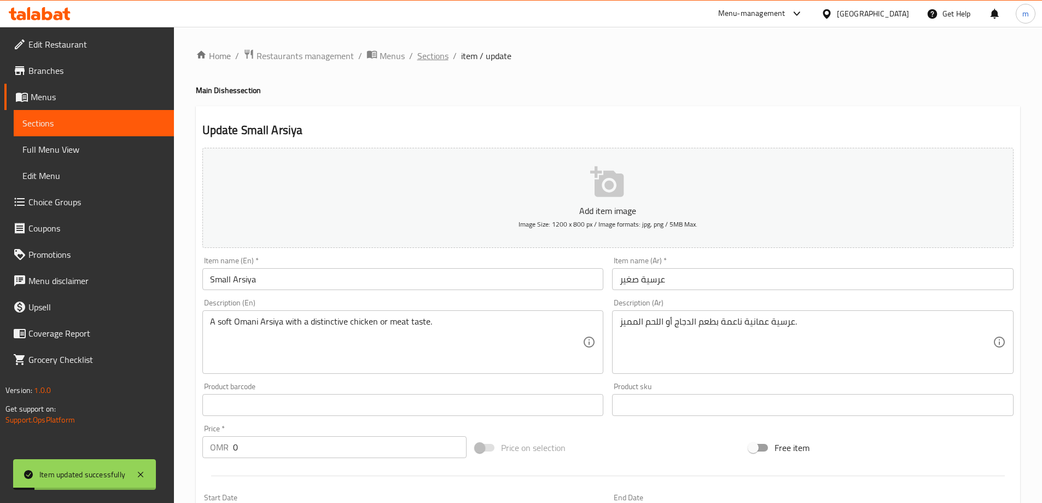
click at [424, 58] on span "Sections" at bounding box center [432, 55] width 31 height 13
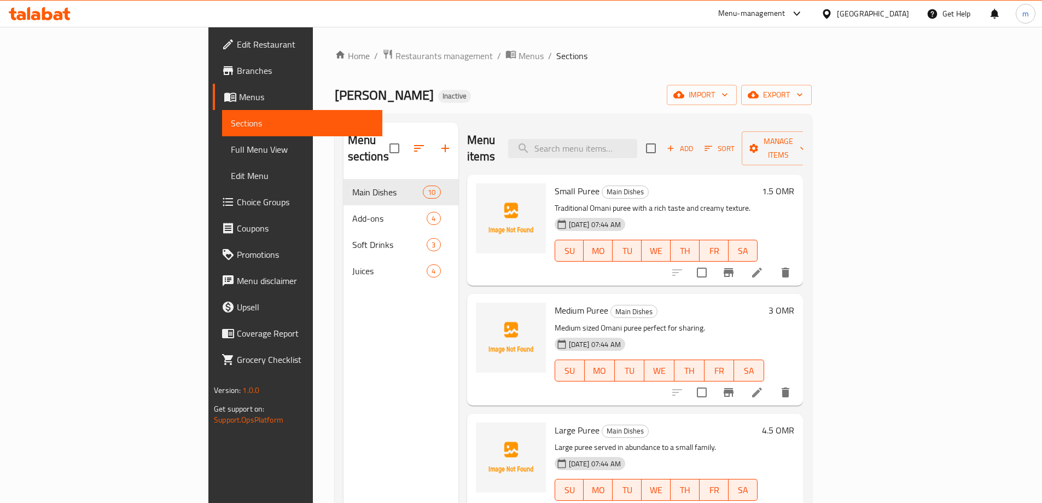
click at [343, 339] on div "Menu sections Main Dishes 10 Add-ons 4 Soft Drinks 3 Juices 4" at bounding box center [400, 374] width 115 height 503
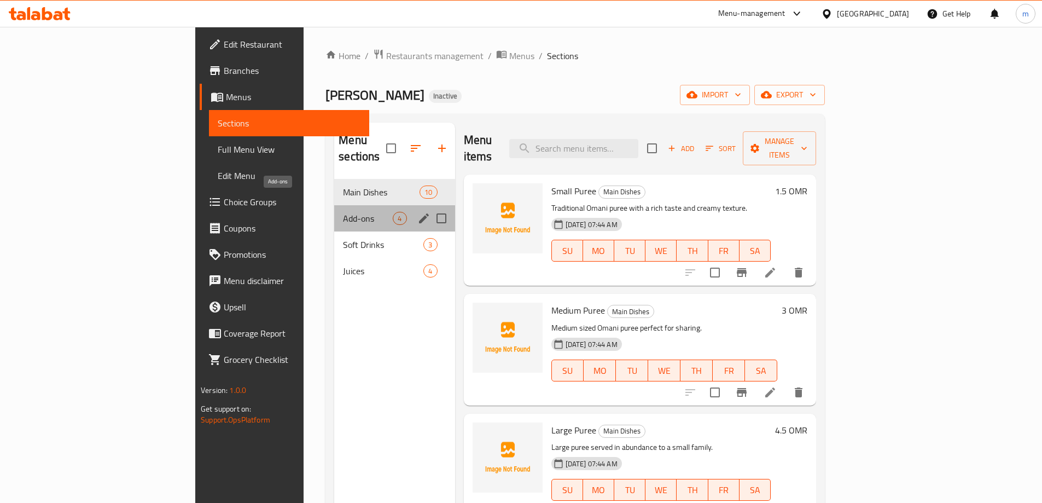
click at [343, 212] on span "Add-ons" at bounding box center [368, 218] width 50 height 13
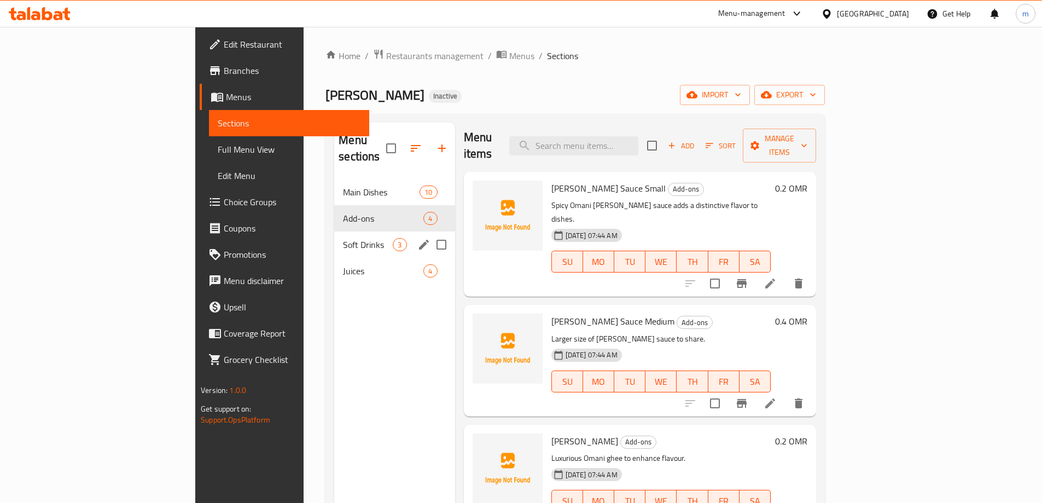
click at [334, 231] on div "Soft Drinks 3" at bounding box center [394, 244] width 120 height 26
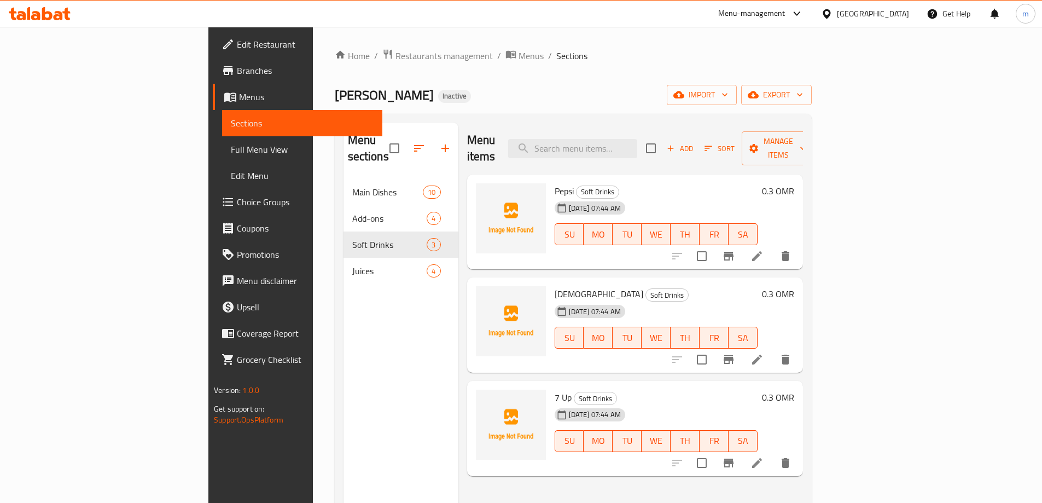
scroll to position [55, 0]
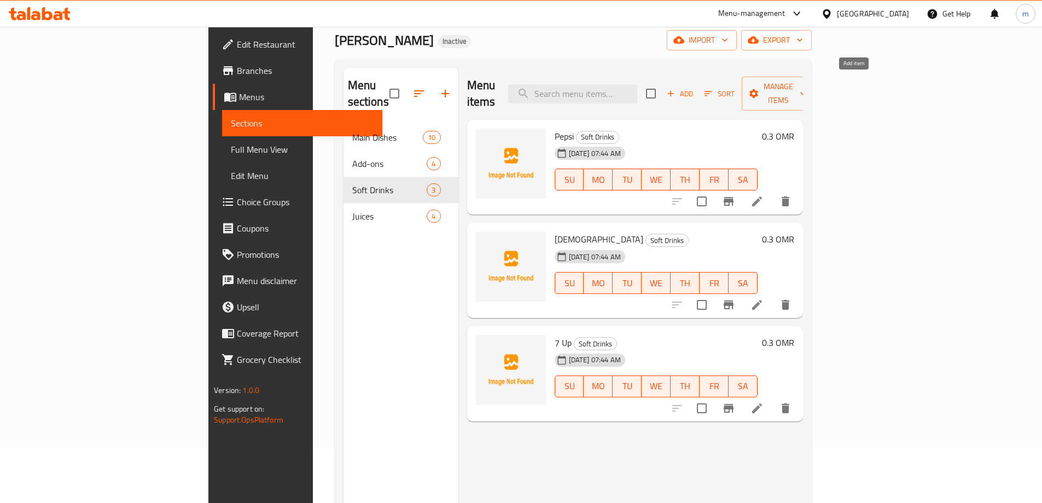
click at [675, 89] on icon "button" at bounding box center [671, 94] width 10 height 10
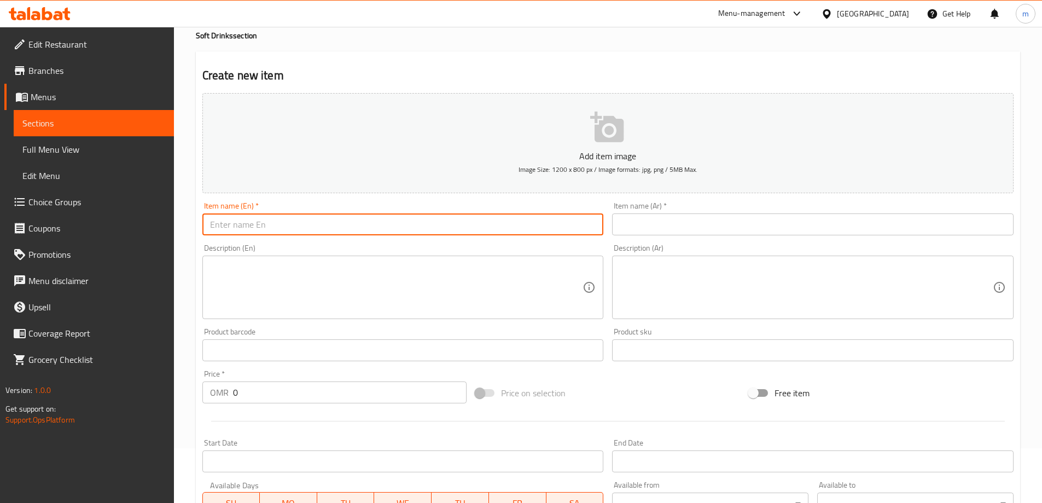
click at [367, 227] on input "text" at bounding box center [402, 224] width 401 height 22
paste input "7 Up"
type input "7 Up"
click at [655, 218] on input "text" at bounding box center [812, 224] width 401 height 22
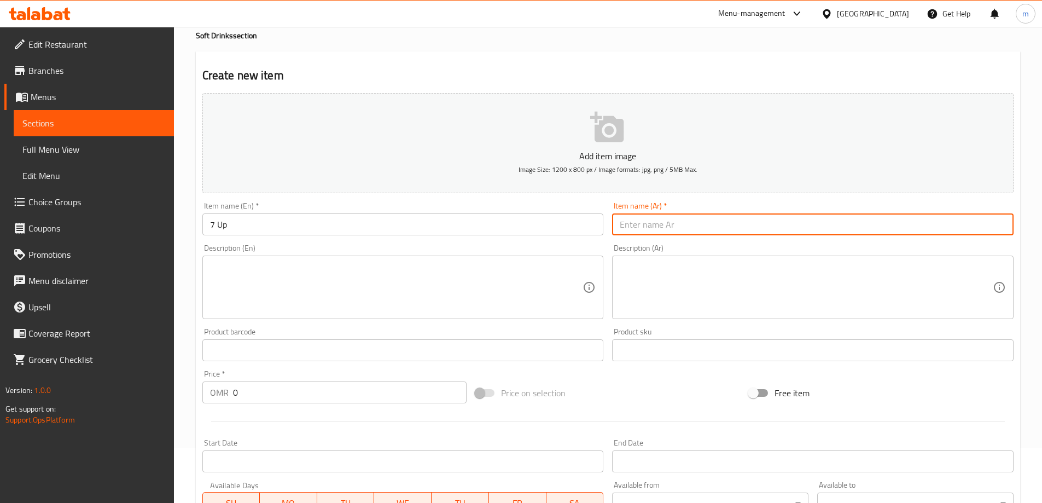
paste input "سفن آب"
type input "سفن آب"
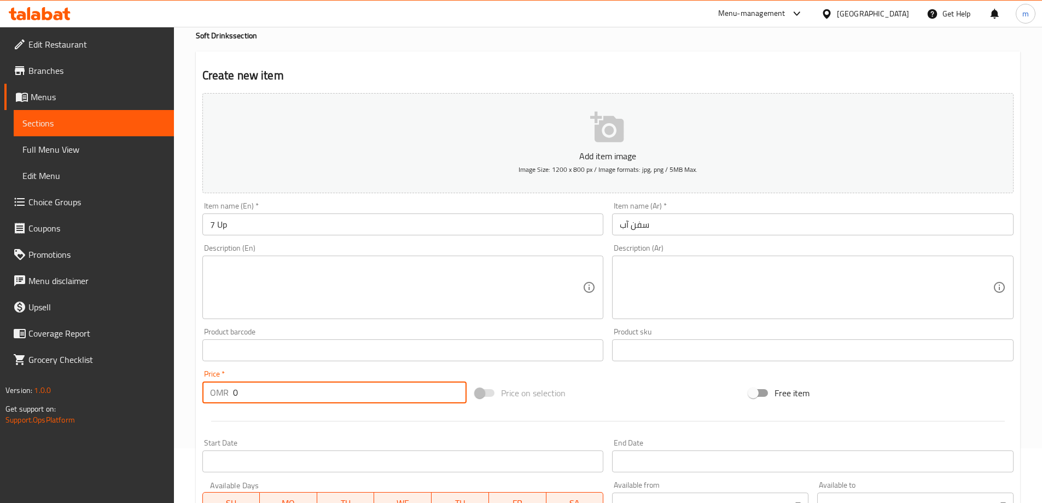
drag, startPoint x: 204, startPoint y: 397, endPoint x: 183, endPoint y: 397, distance: 20.8
click at [183, 397] on div "Home / Restaurants management / Menus / Sections / item / create Soft Drinks se…" at bounding box center [608, 345] width 868 height 746
type input "3"
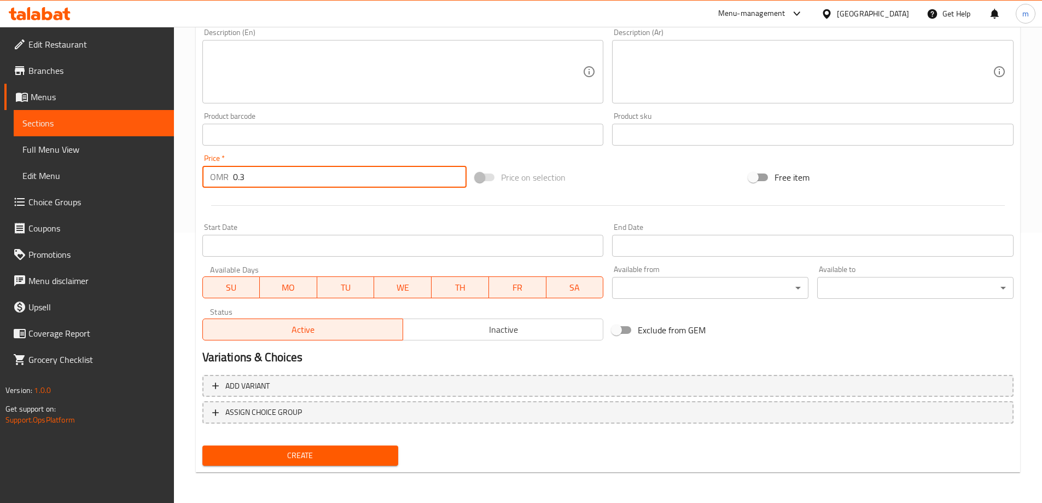
type input "0.3"
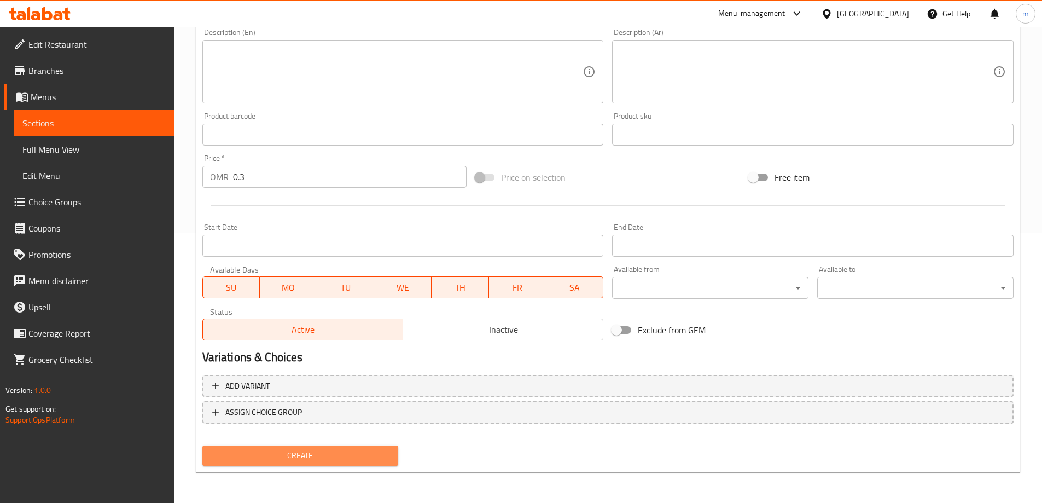
click at [303, 455] on span "Create" at bounding box center [300, 455] width 179 height 14
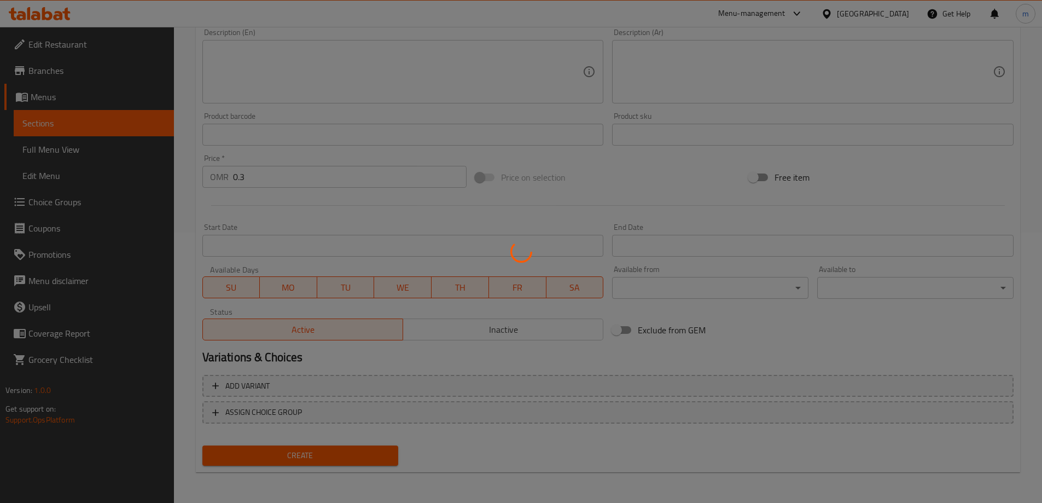
scroll to position [147, 0]
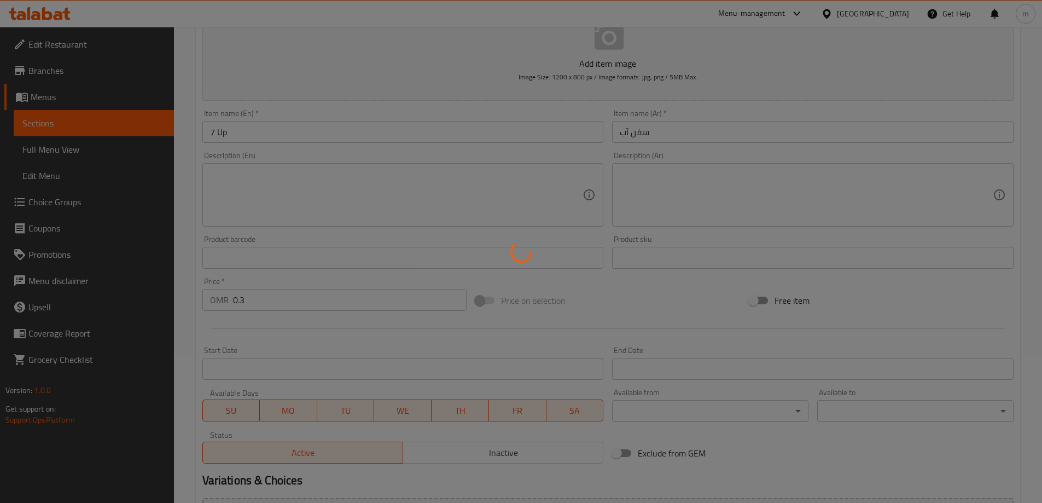
type input "0"
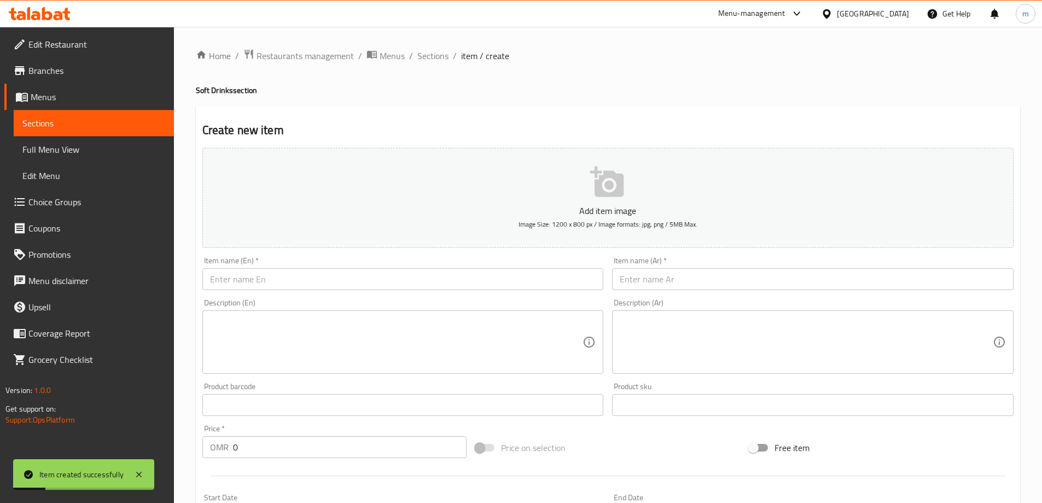
click at [263, 276] on input "text" at bounding box center [402, 279] width 401 height 22
paste input "[PERSON_NAME]"
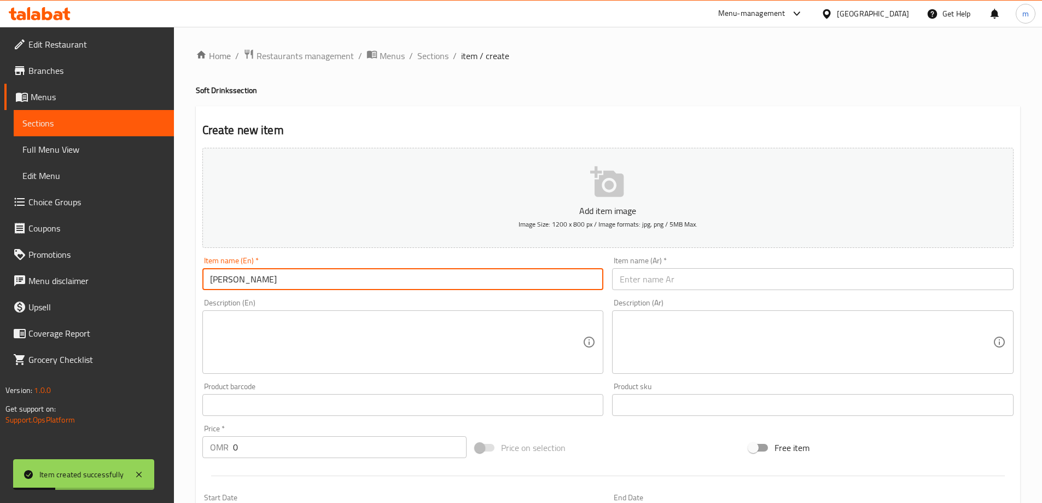
type input "[PERSON_NAME]"
click at [635, 280] on input "text" at bounding box center [812, 279] width 401 height 22
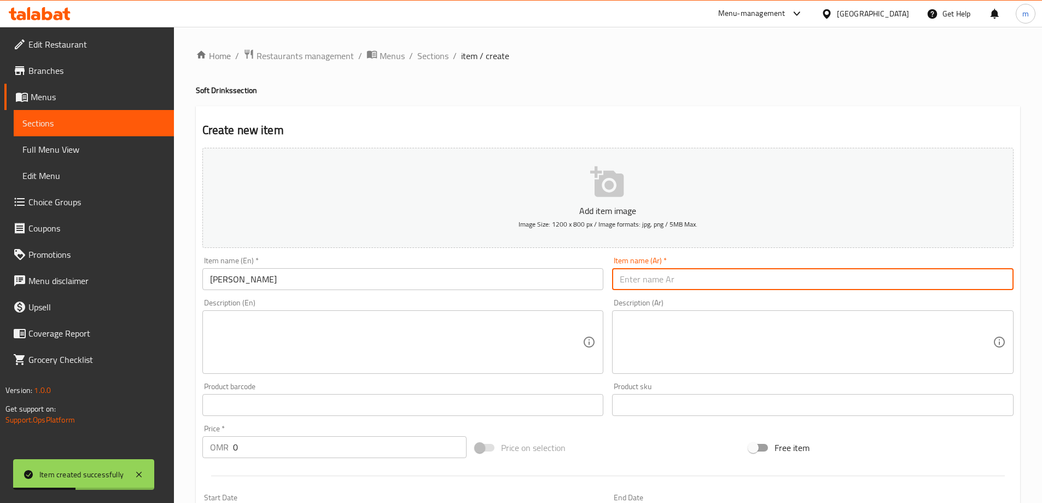
paste input "ميراندا"
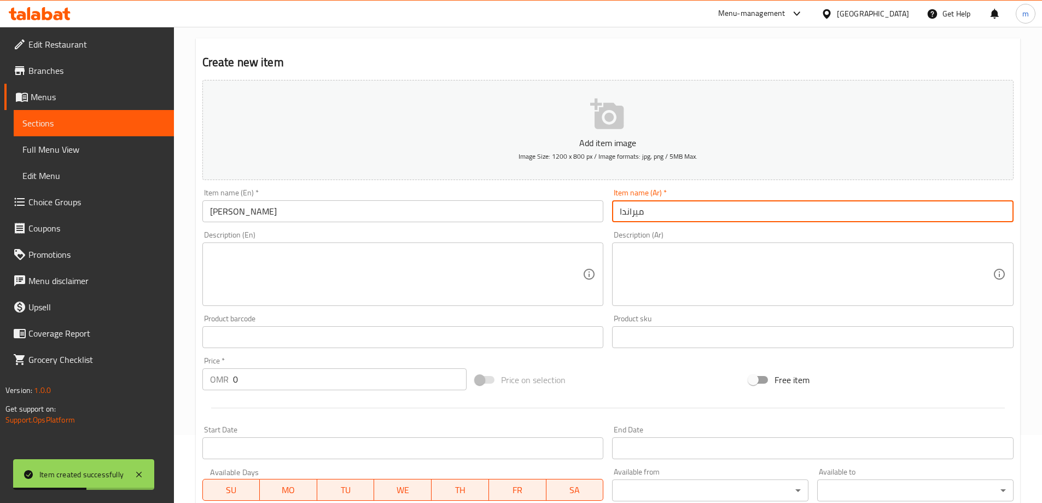
scroll to position [164, 0]
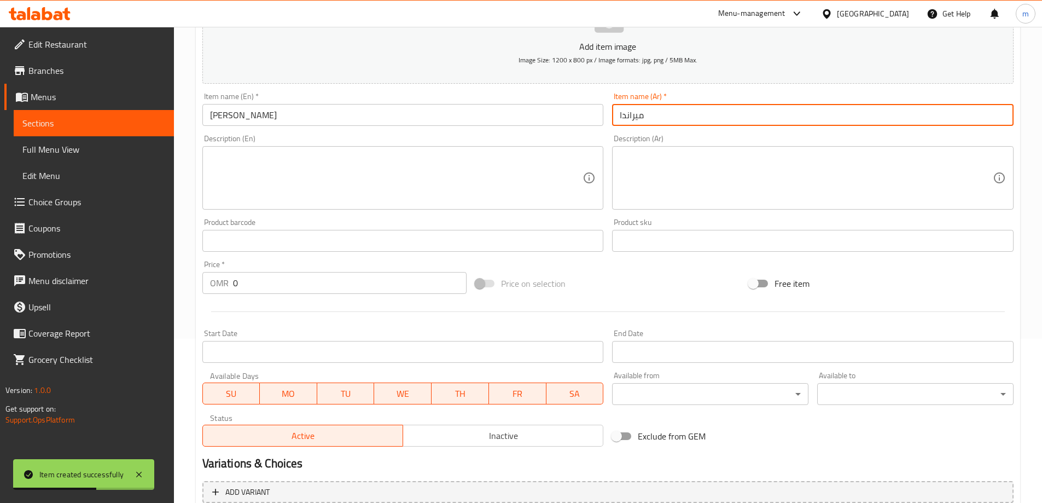
type input "ميراندا"
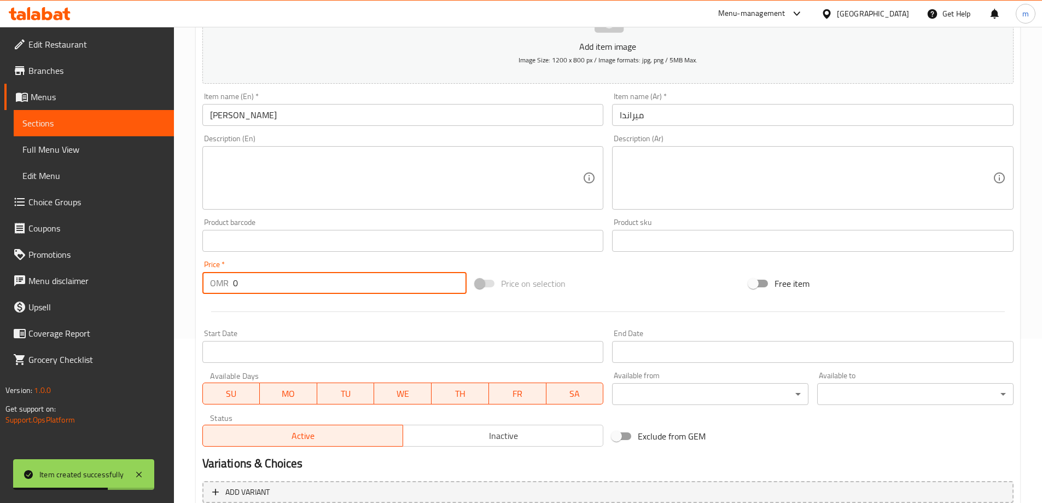
drag, startPoint x: 253, startPoint y: 290, endPoint x: 219, endPoint y: 281, distance: 35.2
click at [219, 281] on div "OMR 0 Price *" at bounding box center [334, 283] width 265 height 22
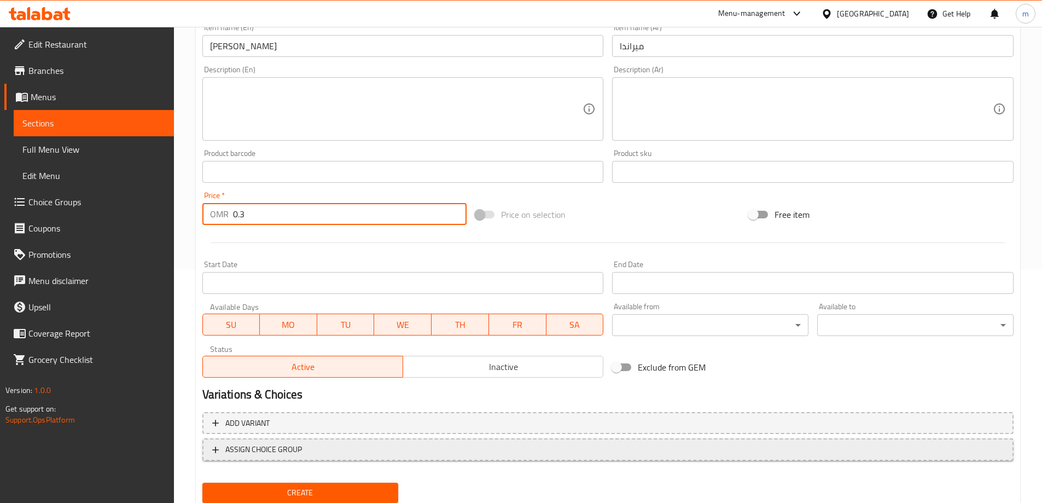
scroll to position [270, 0]
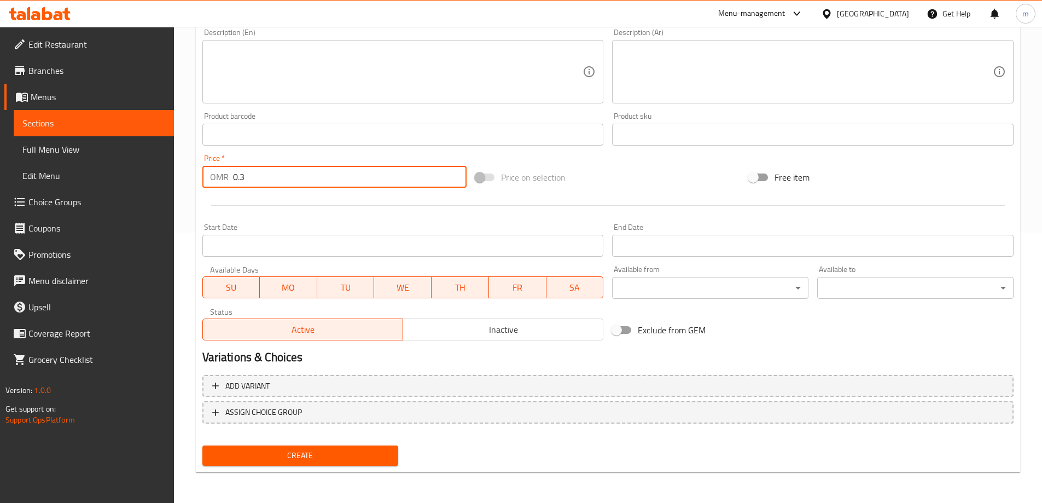
type input "0.3"
click at [279, 454] on span "Create" at bounding box center [300, 455] width 179 height 14
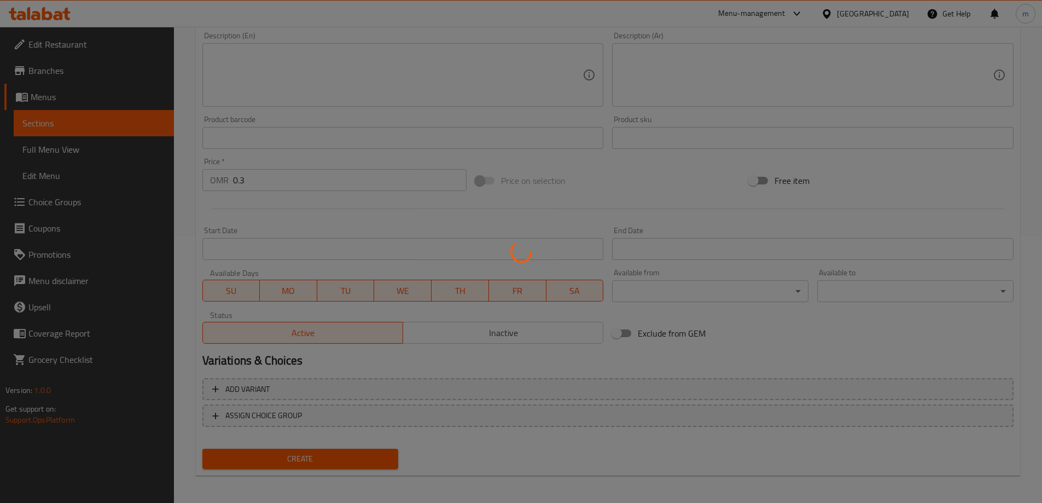
scroll to position [0, 0]
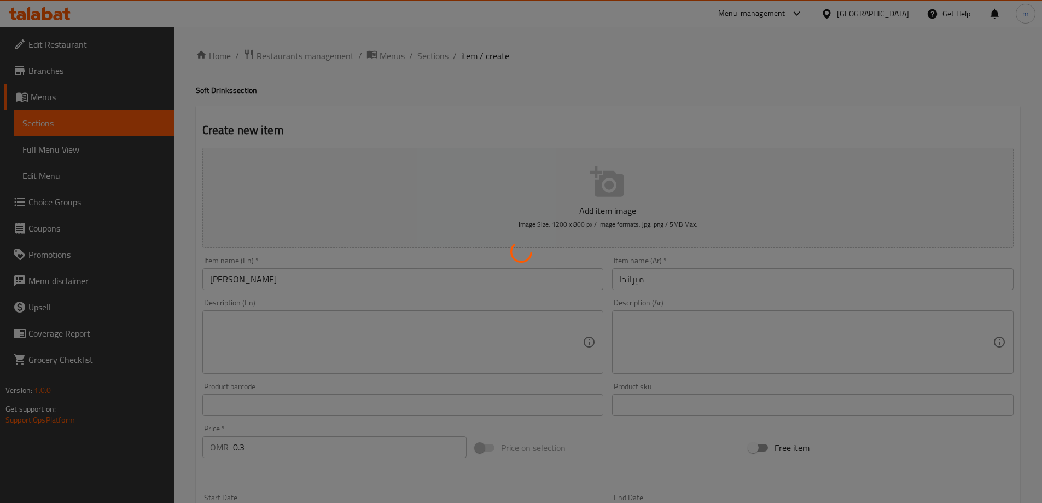
type input "0"
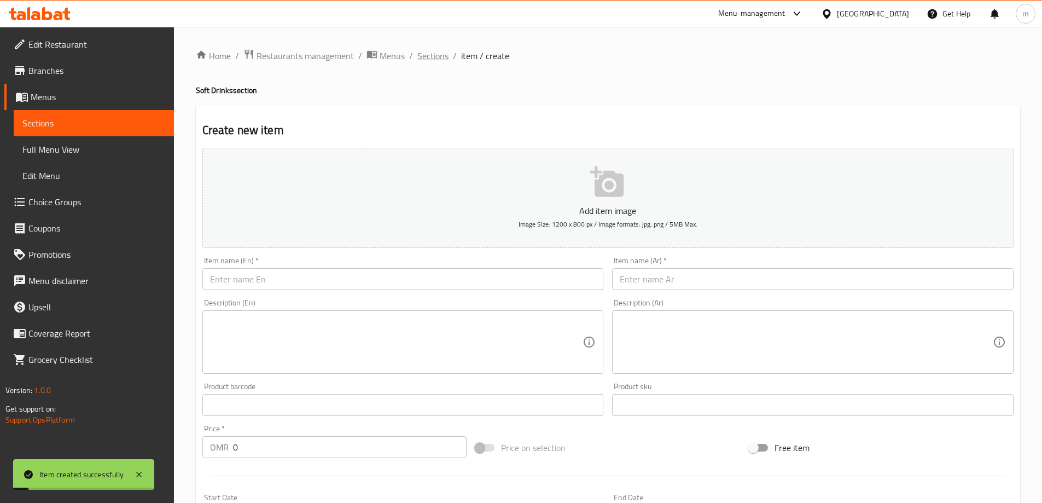
click at [426, 56] on span "Sections" at bounding box center [432, 55] width 31 height 13
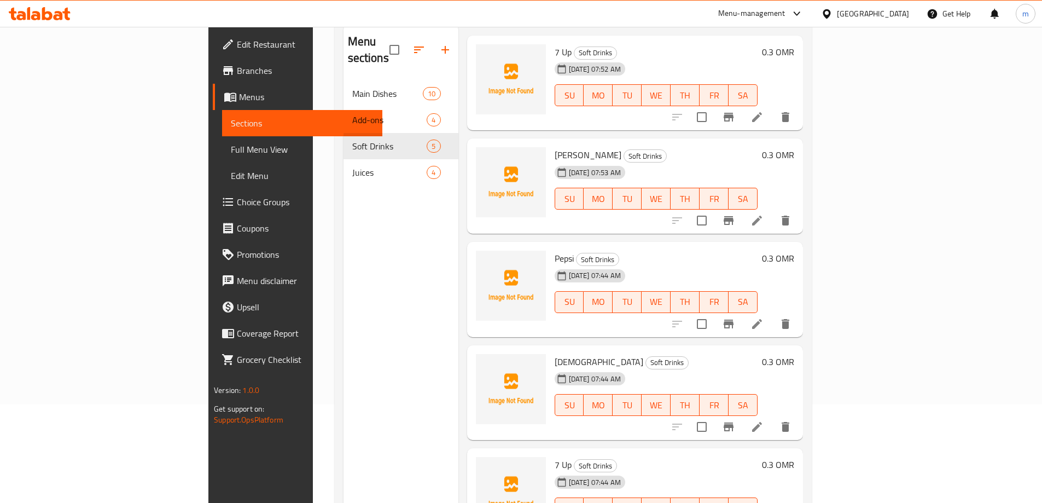
scroll to position [153, 0]
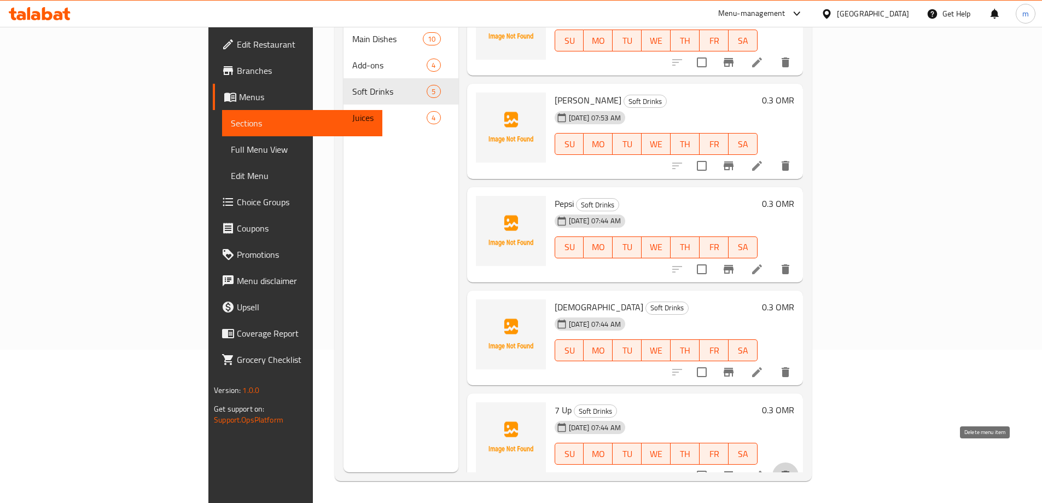
click at [789, 470] on icon "delete" at bounding box center [786, 475] width 8 height 10
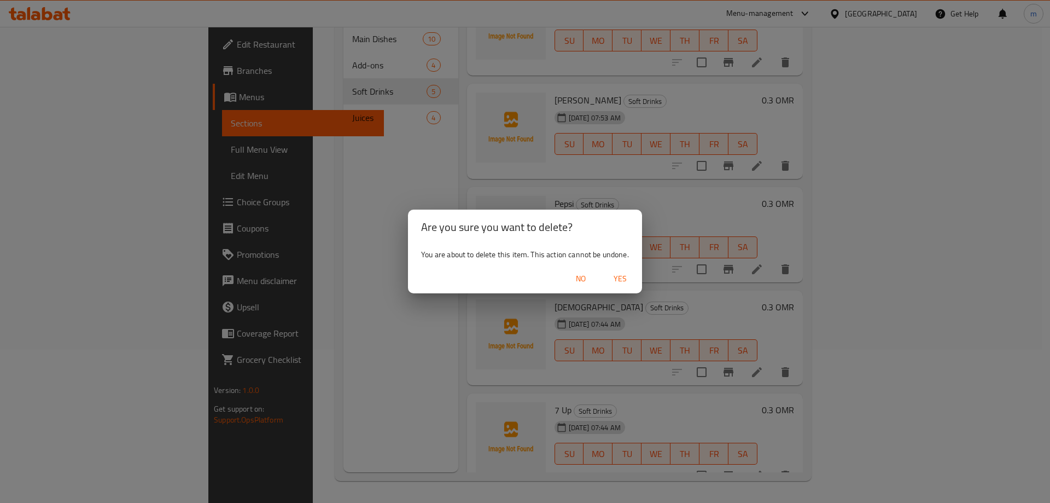
click at [618, 283] on span "Yes" at bounding box center [620, 279] width 26 height 14
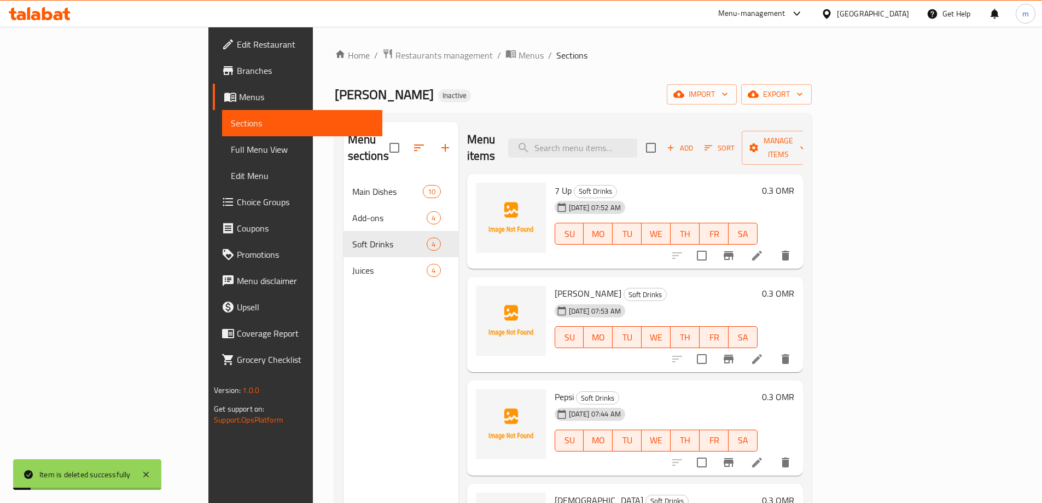
scroll to position [0, 0]
click at [695, 142] on span "Add" at bounding box center [680, 148] width 30 height 13
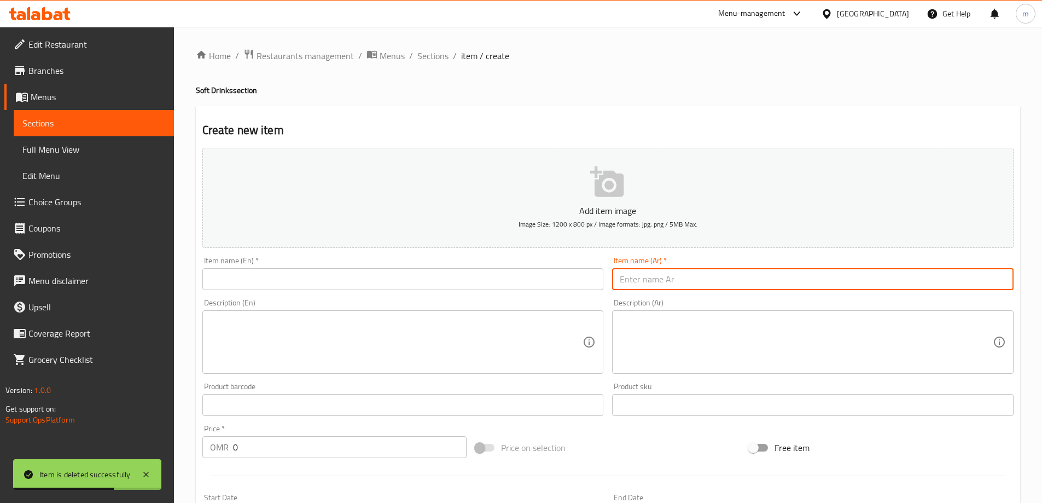
click at [653, 278] on input "text" at bounding box center [812, 279] width 401 height 22
paste input "ماي أكوافينا صغير"
type input "ماي أكوافينا صغير"
click at [284, 287] on input "text" at bounding box center [402, 279] width 401 height 22
paste input "My Aquafina Small"
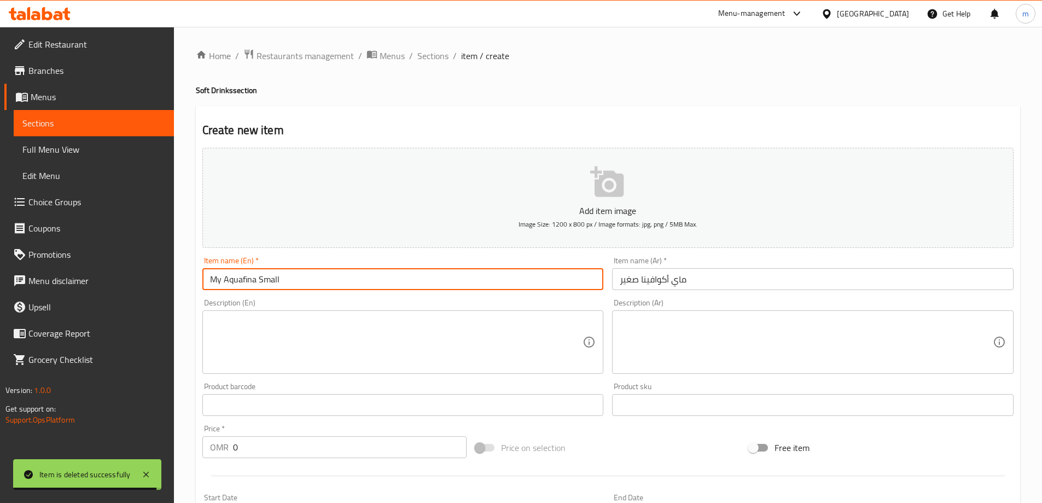
click at [217, 280] on input "My Aquafina Small" at bounding box center [402, 279] width 401 height 22
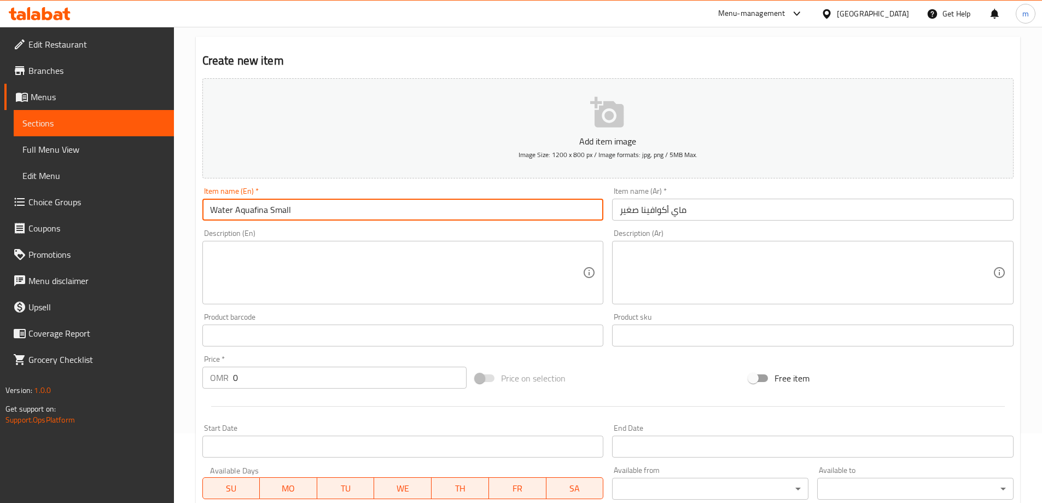
scroll to position [109, 0]
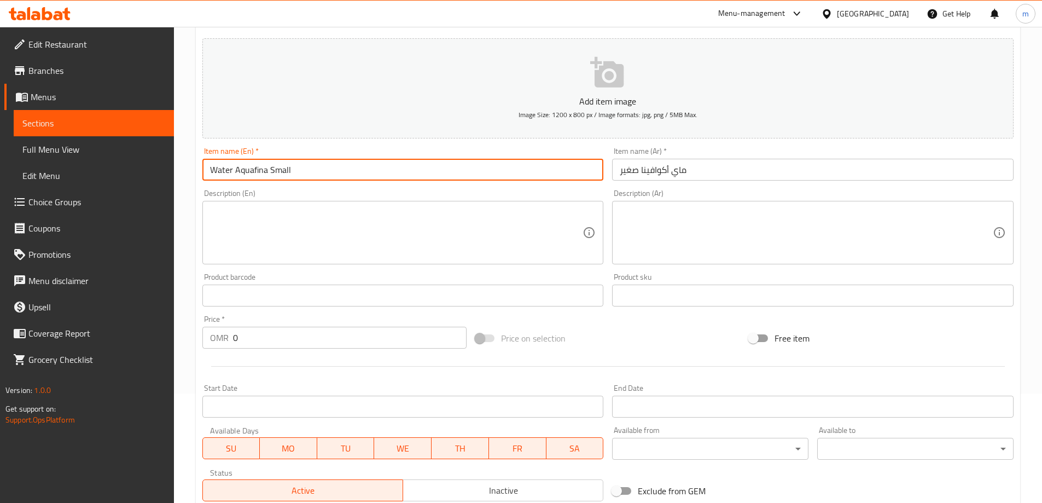
type input "Water Aquafina Small"
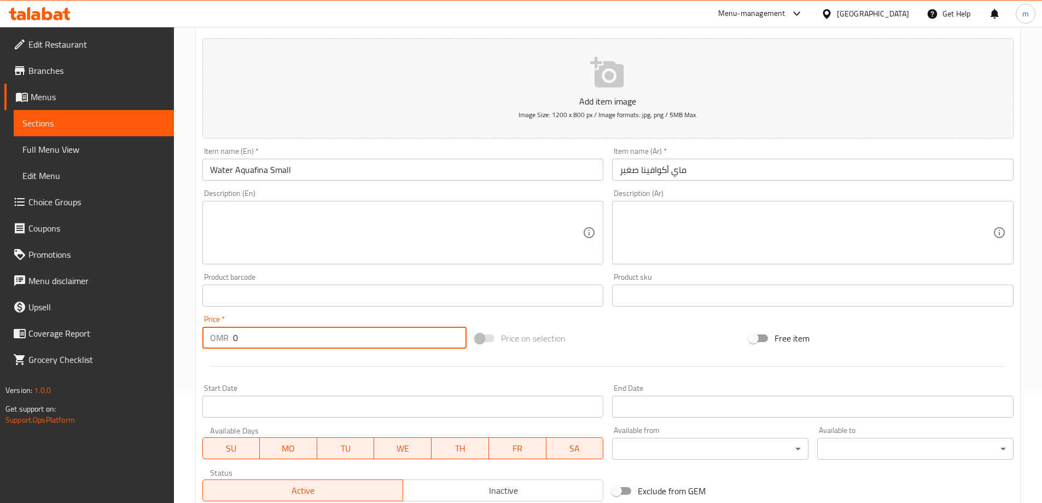
drag, startPoint x: 246, startPoint y: 345, endPoint x: 214, endPoint y: 340, distance: 32.1
click at [214, 340] on div "OMR 0 Price *" at bounding box center [334, 338] width 265 height 22
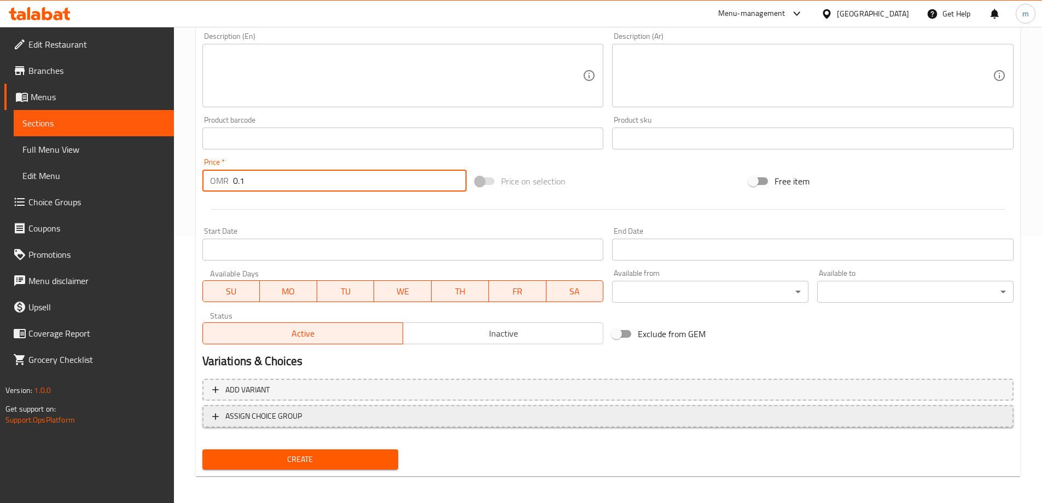
scroll to position [270, 0]
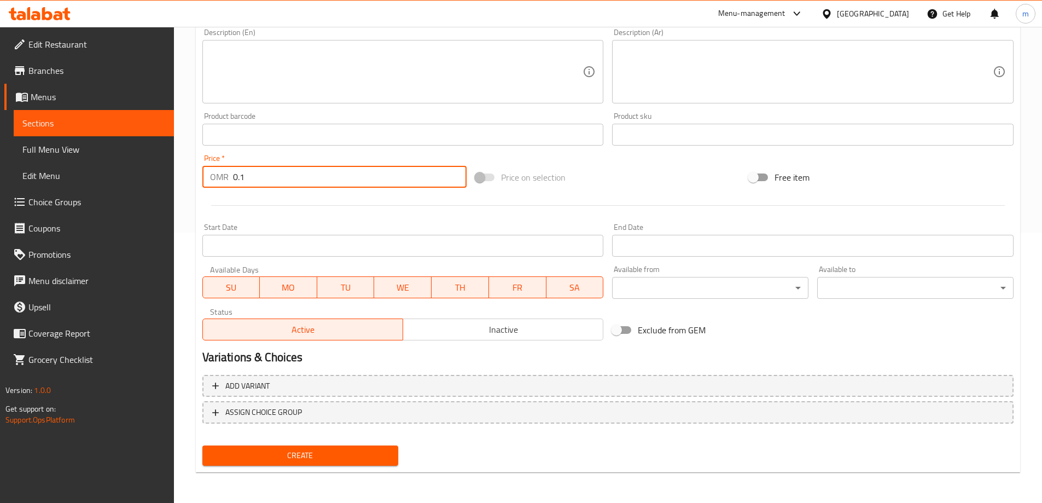
type input "0.1"
click at [288, 467] on div "Create" at bounding box center [300, 455] width 205 height 29
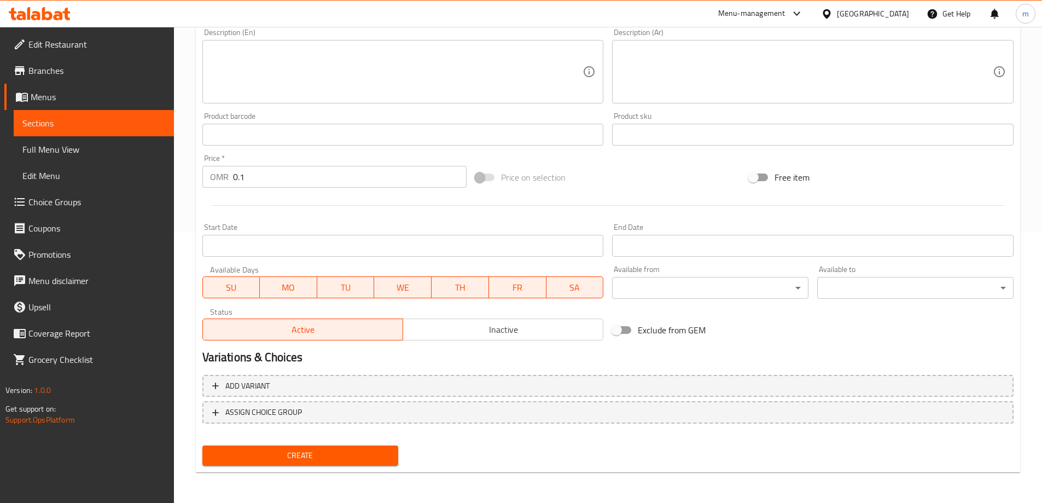
click at [291, 463] on button "Create" at bounding box center [300, 455] width 196 height 20
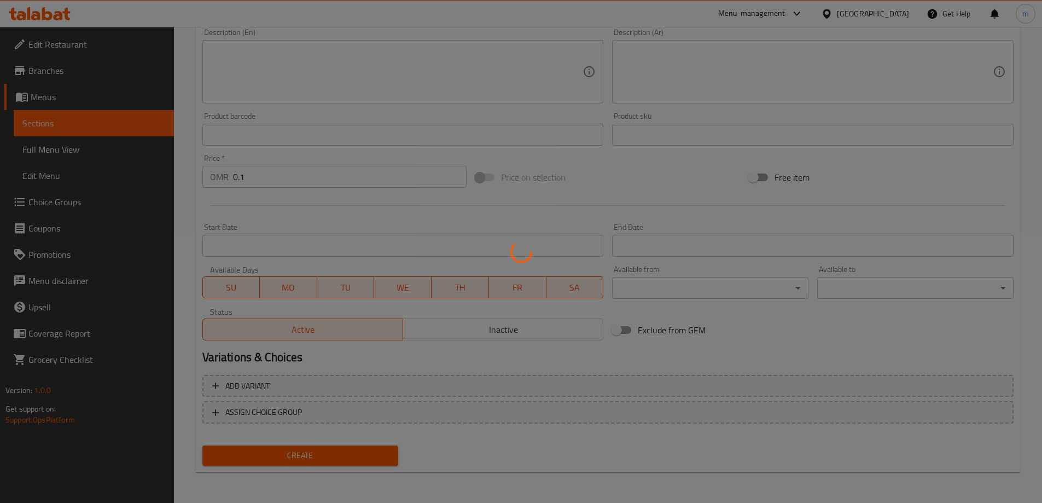
scroll to position [19, 0]
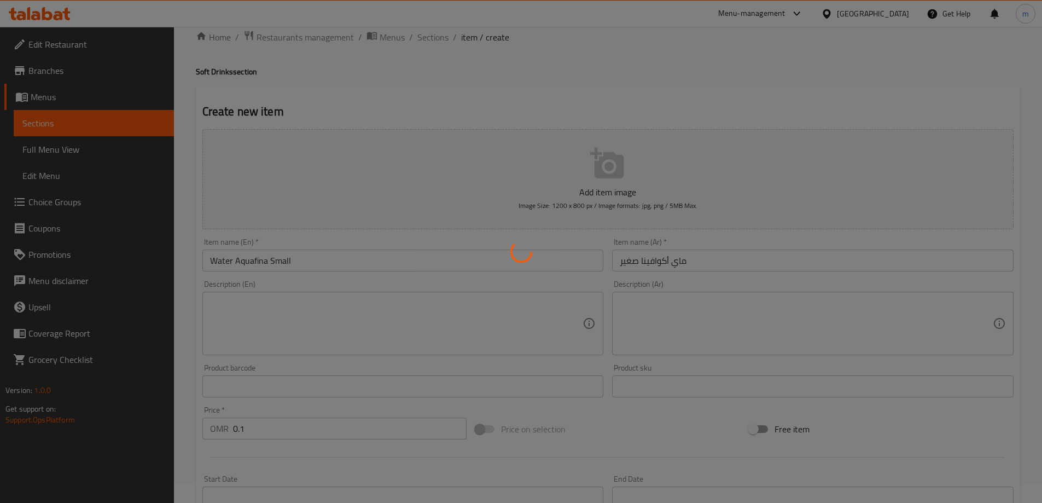
type input "0"
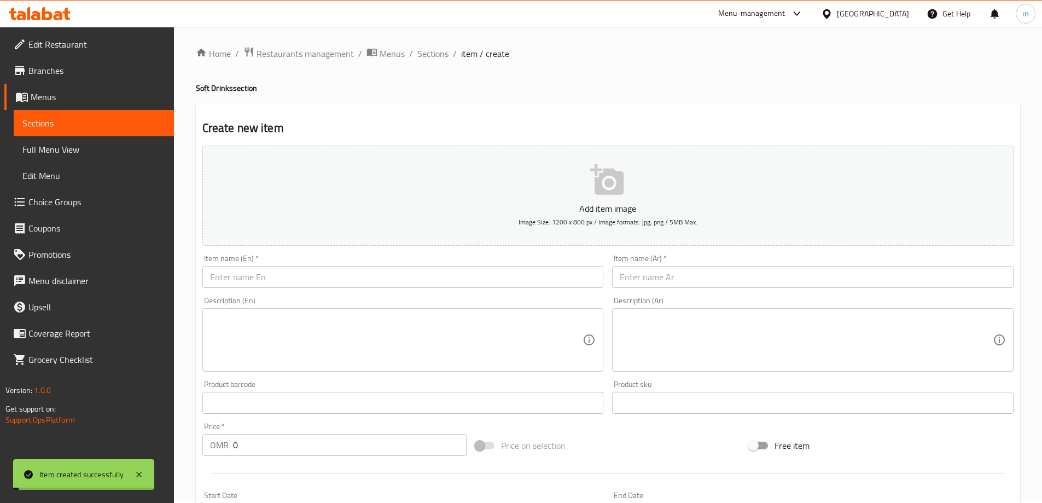
scroll to position [0, 0]
click at [428, 61] on span "Sections" at bounding box center [432, 55] width 31 height 13
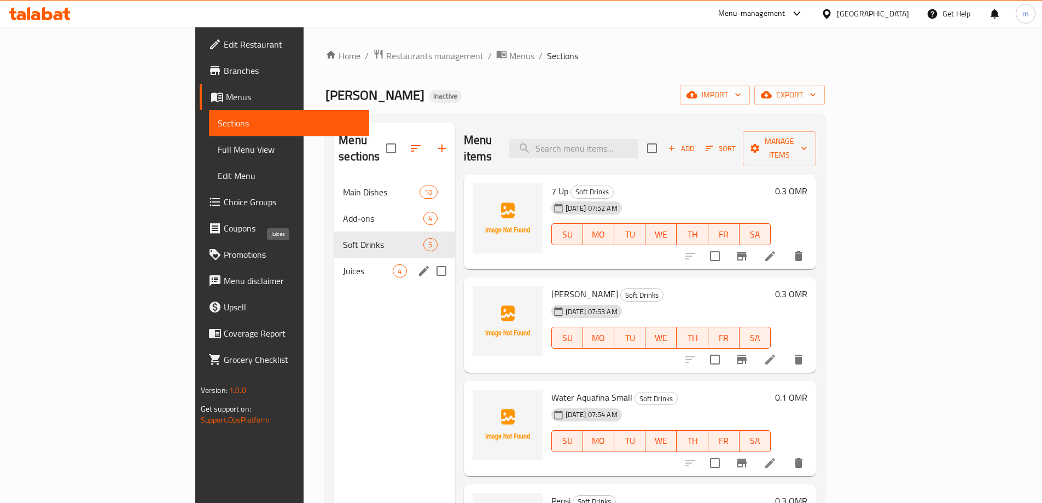
click at [343, 264] on span "Juices" at bounding box center [368, 270] width 50 height 13
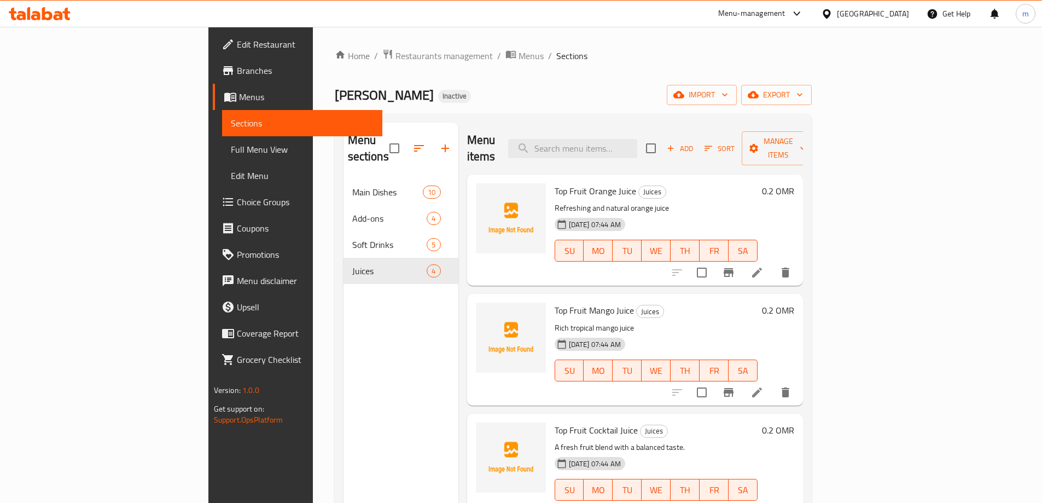
click at [566, 86] on div "هريس سعيد Inactive import export" at bounding box center [573, 95] width 477 height 20
click at [514, 97] on div "هريس سعيد Inactive import export" at bounding box center [573, 95] width 477 height 20
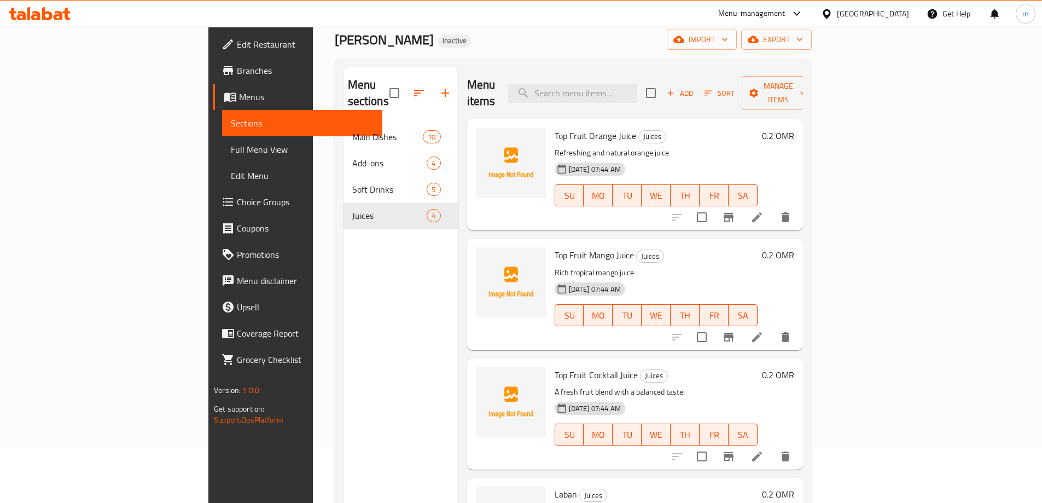
scroll to position [44, 0]
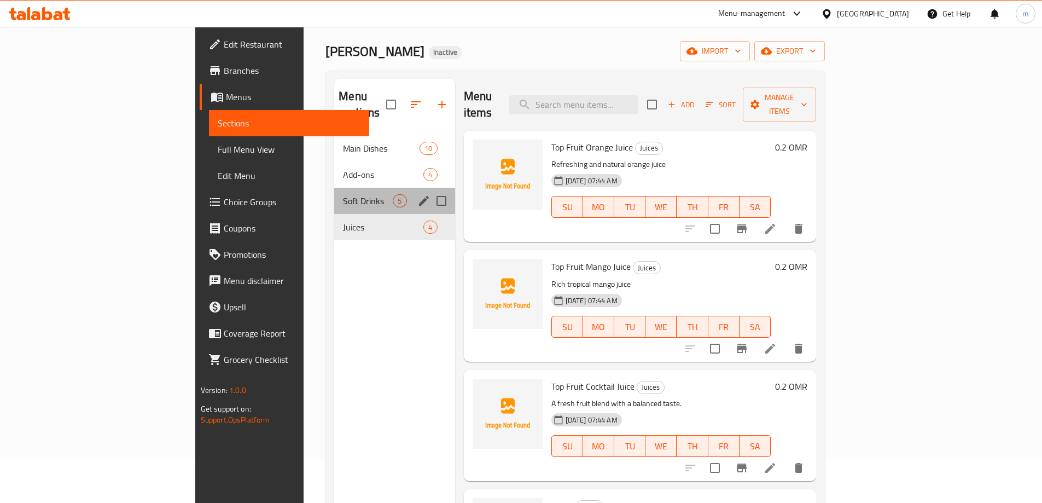
click at [334, 194] on div "Soft Drinks 5" at bounding box center [394, 201] width 120 height 26
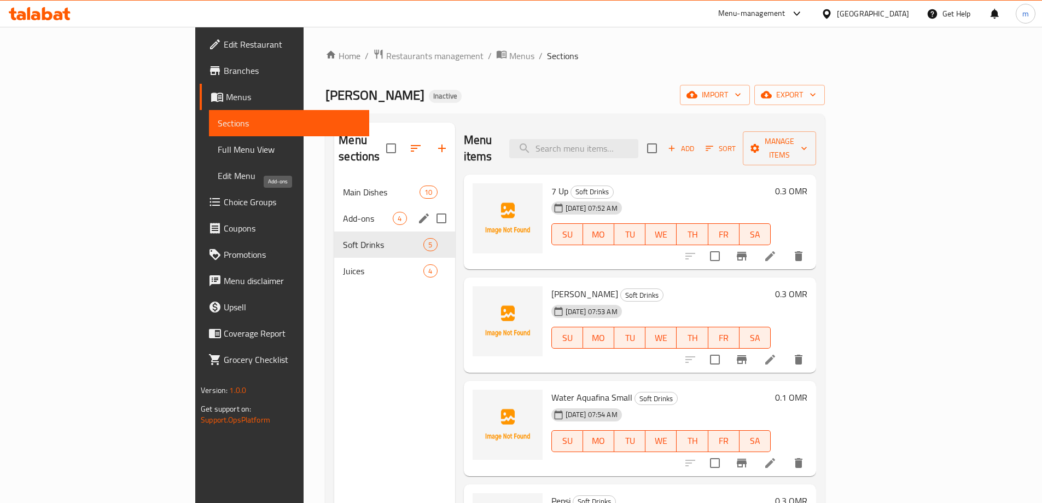
click at [343, 212] on span "Add-ons" at bounding box center [368, 218] width 50 height 13
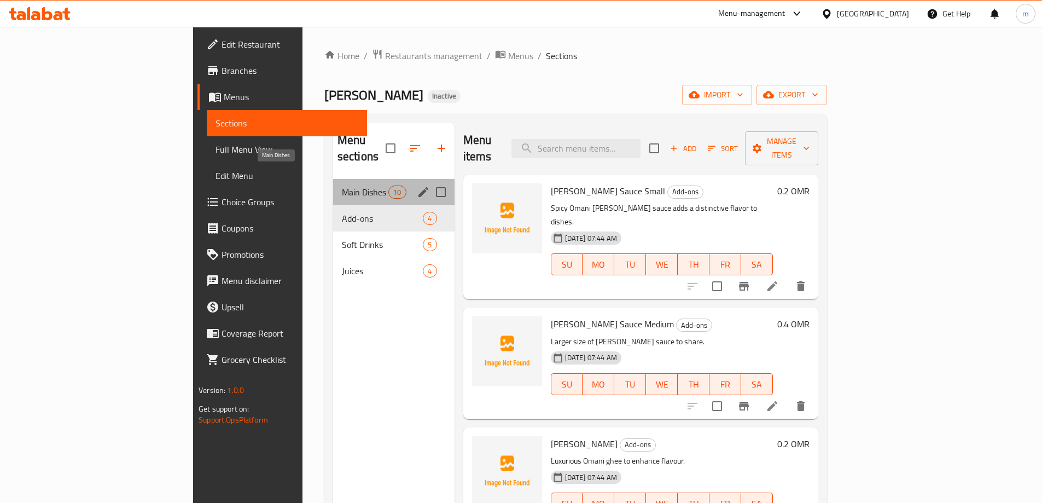
click at [342, 185] on span "Main Dishes" at bounding box center [365, 191] width 46 height 13
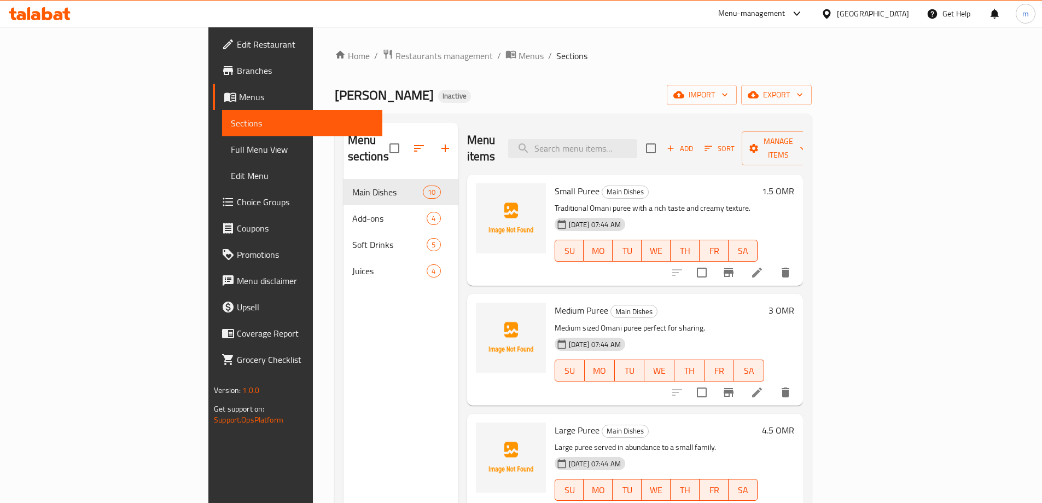
click at [365, 91] on div "هريس سعيد Inactive import export" at bounding box center [573, 95] width 477 height 20
click at [343, 319] on div "Menu sections Main Dishes 10 Add-ons 4 Soft Drinks 5 Juices 4" at bounding box center [400, 374] width 115 height 503
click at [772, 264] on li at bounding box center [757, 273] width 31 height 20
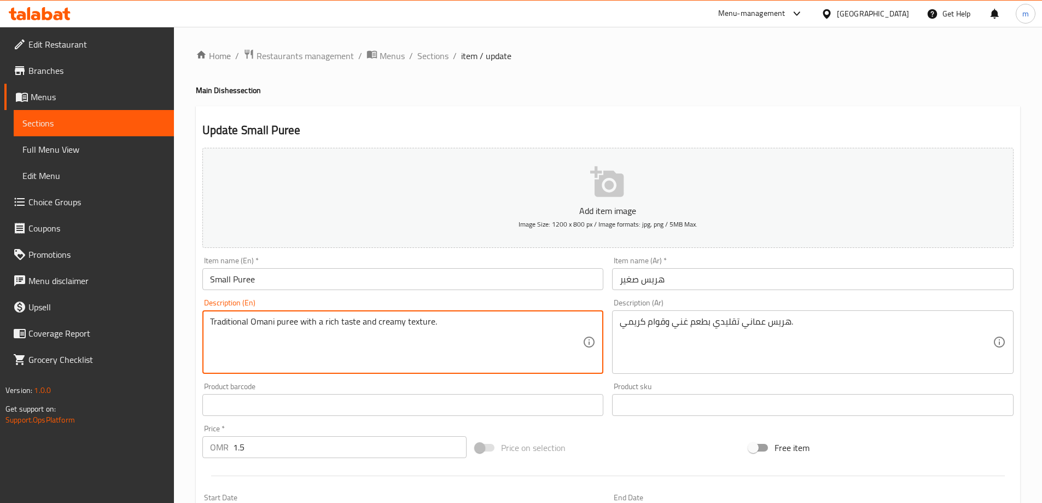
scroll to position [270, 0]
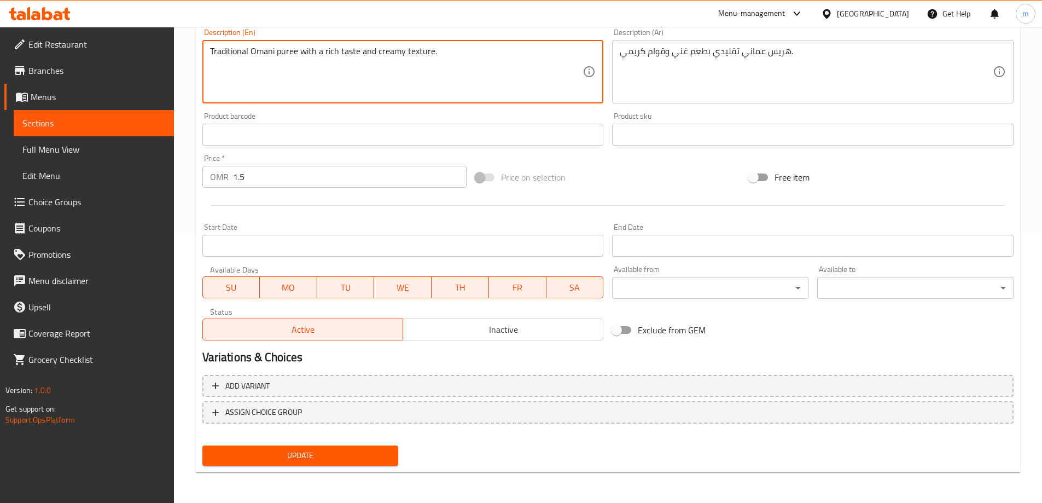
click at [307, 458] on span "Update" at bounding box center [300, 455] width 179 height 14
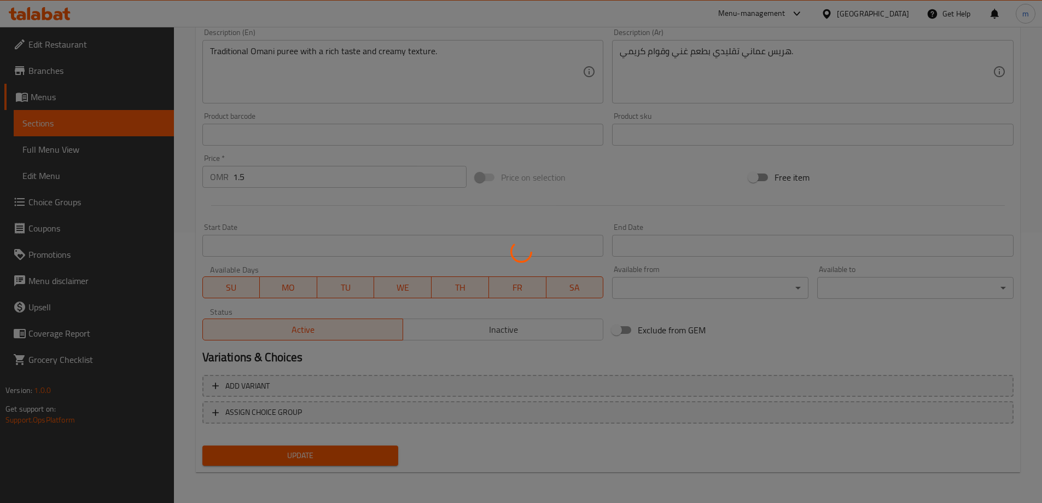
scroll to position [0, 0]
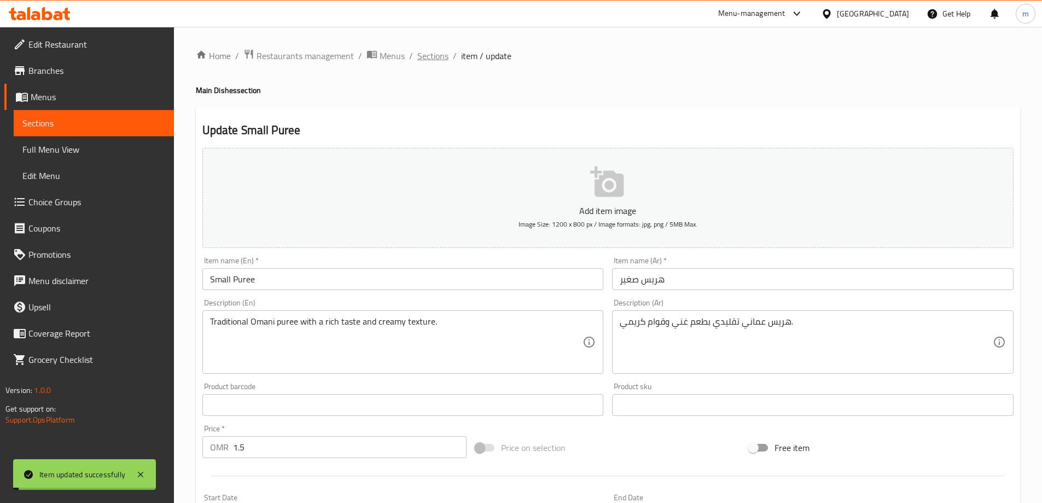
click at [423, 57] on span "Sections" at bounding box center [432, 55] width 31 height 13
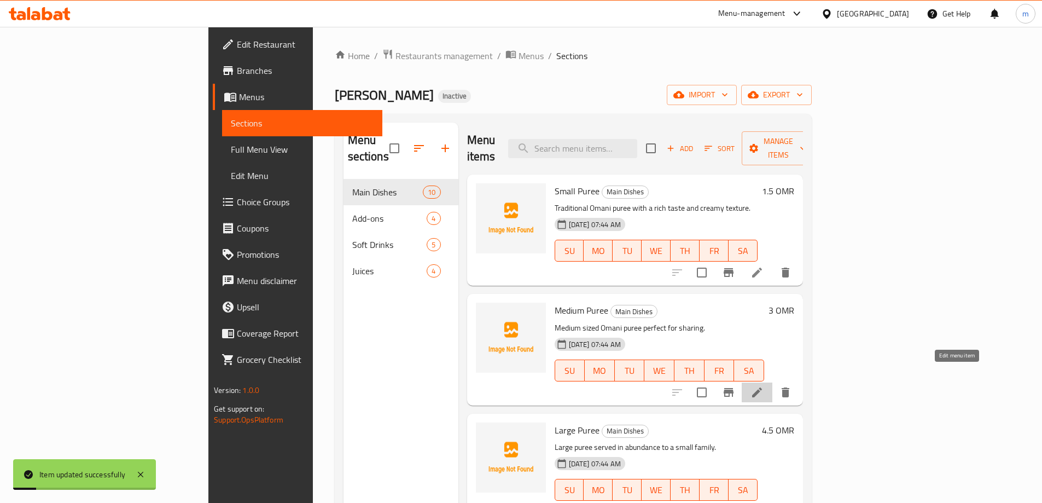
click at [764, 386] on icon at bounding box center [756, 392] width 13 height 13
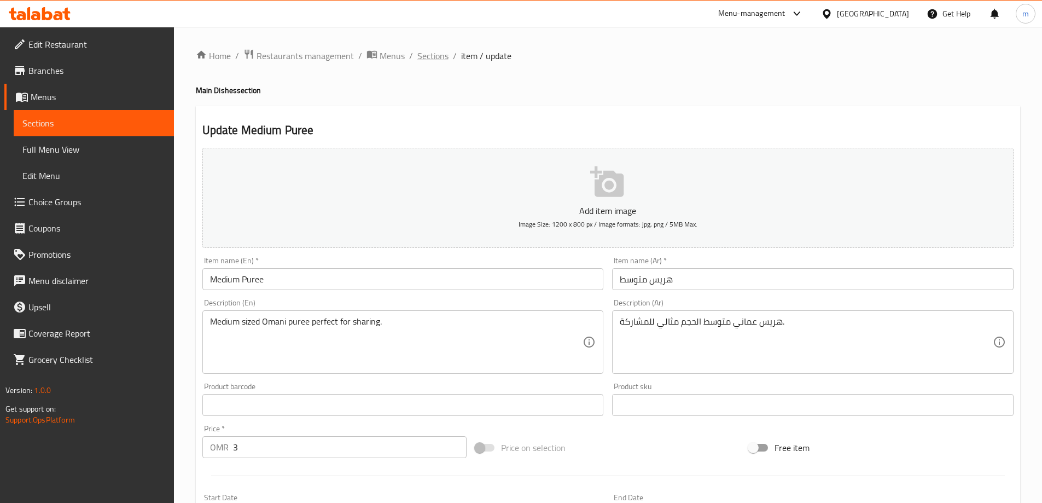
click at [438, 54] on span "Sections" at bounding box center [432, 55] width 31 height 13
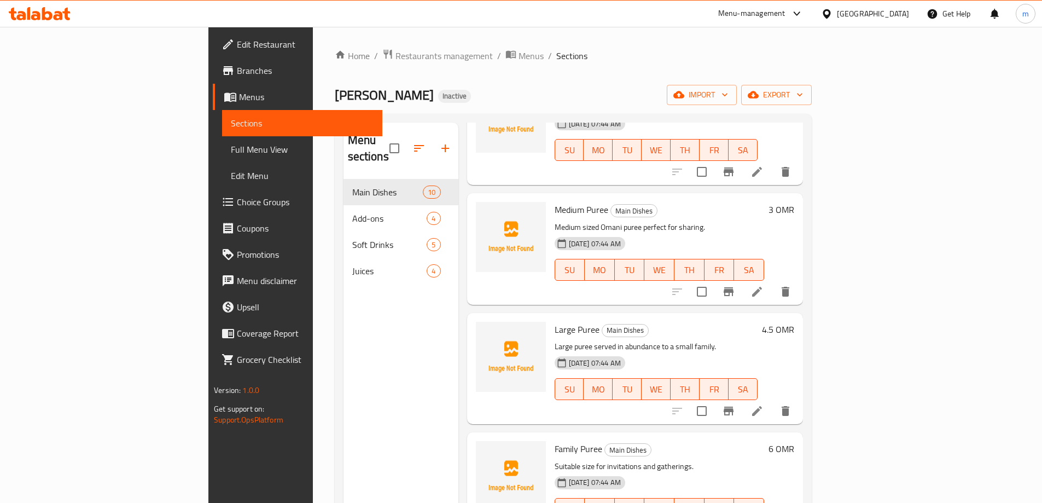
scroll to position [109, 0]
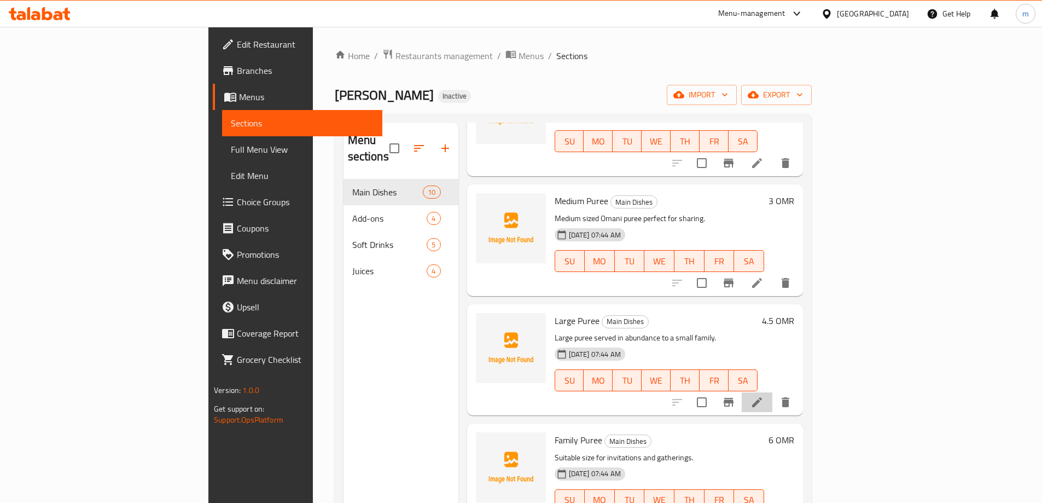
click at [772, 393] on li at bounding box center [757, 402] width 31 height 20
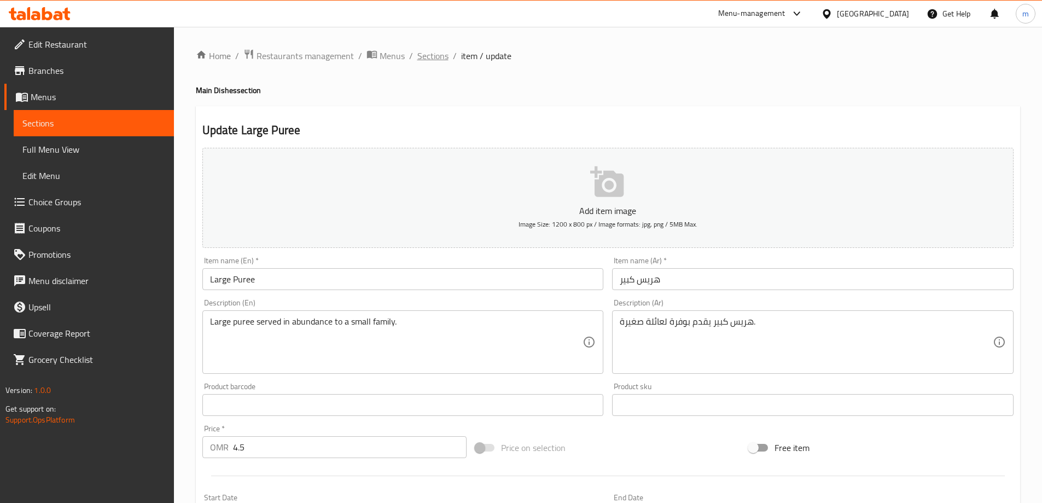
click at [418, 51] on span "Sections" at bounding box center [432, 55] width 31 height 13
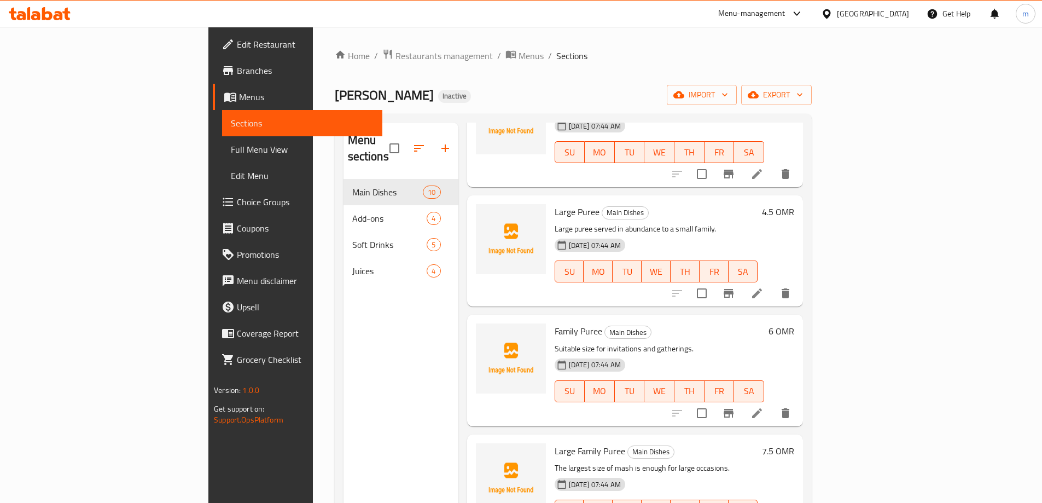
scroll to position [219, 0]
click at [762, 407] on icon at bounding box center [757, 412] width 10 height 10
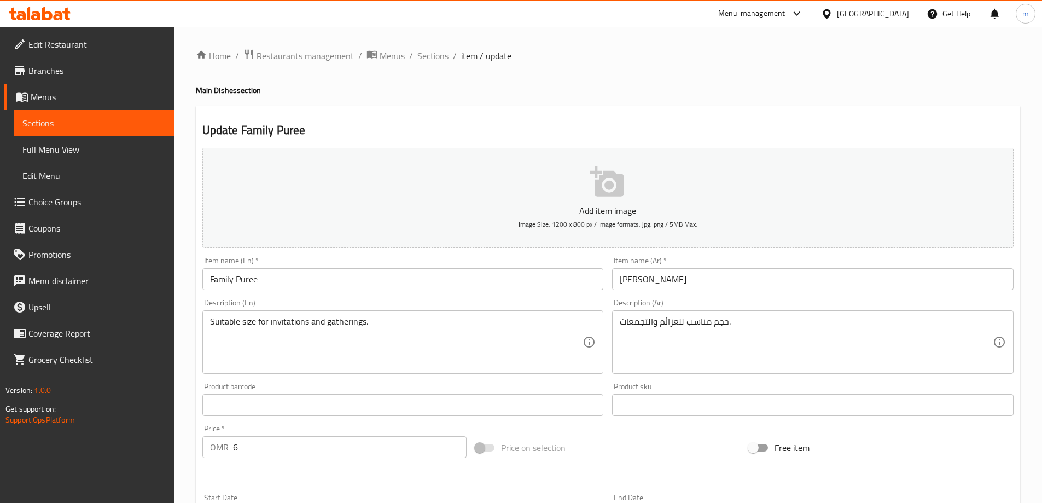
click at [434, 55] on span "Sections" at bounding box center [432, 55] width 31 height 13
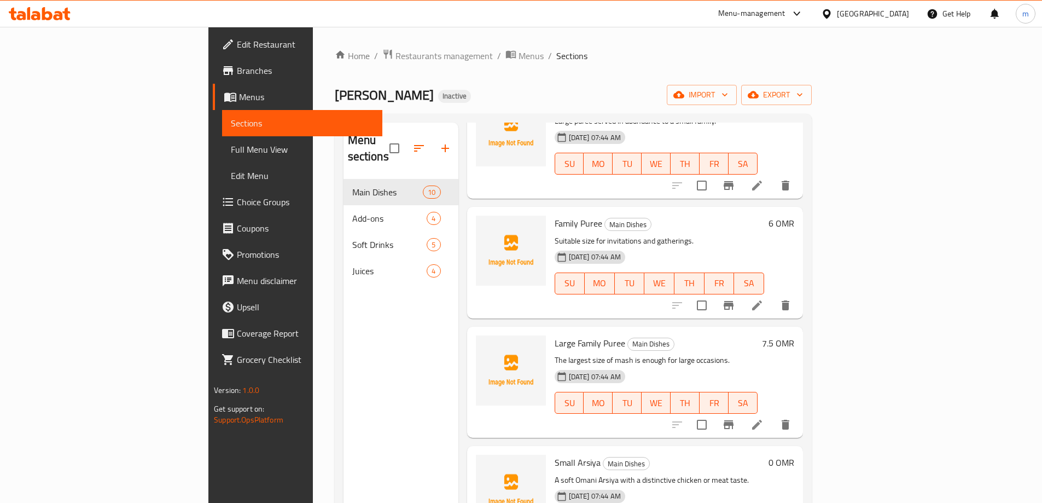
scroll to position [328, 0]
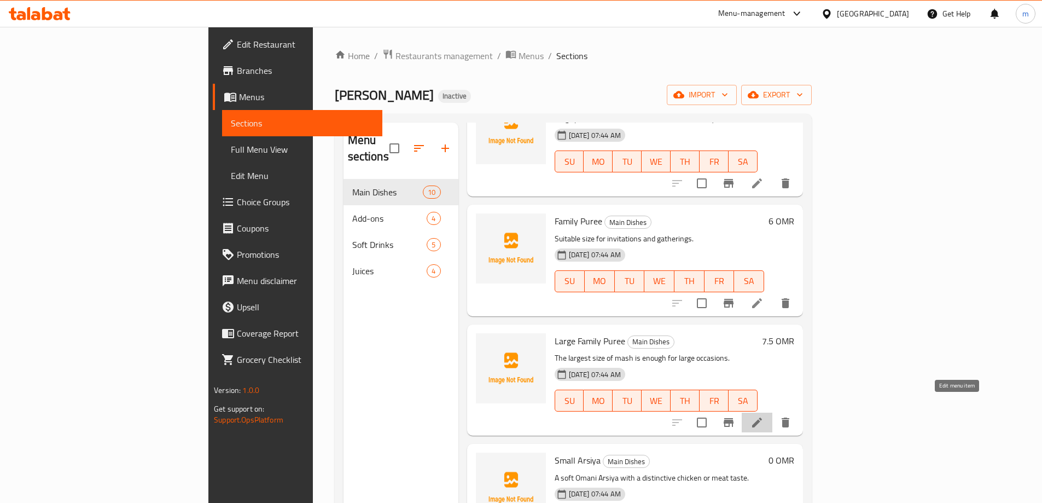
click at [762, 417] on icon at bounding box center [757, 422] width 10 height 10
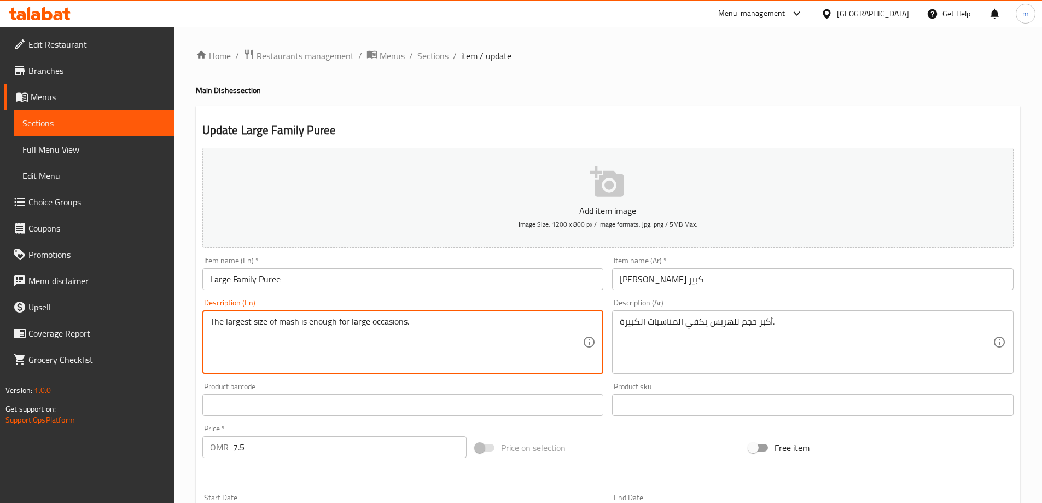
click at [391, 327] on textarea "The largest size of mash is enough for large occasions." at bounding box center [396, 342] width 373 height 52
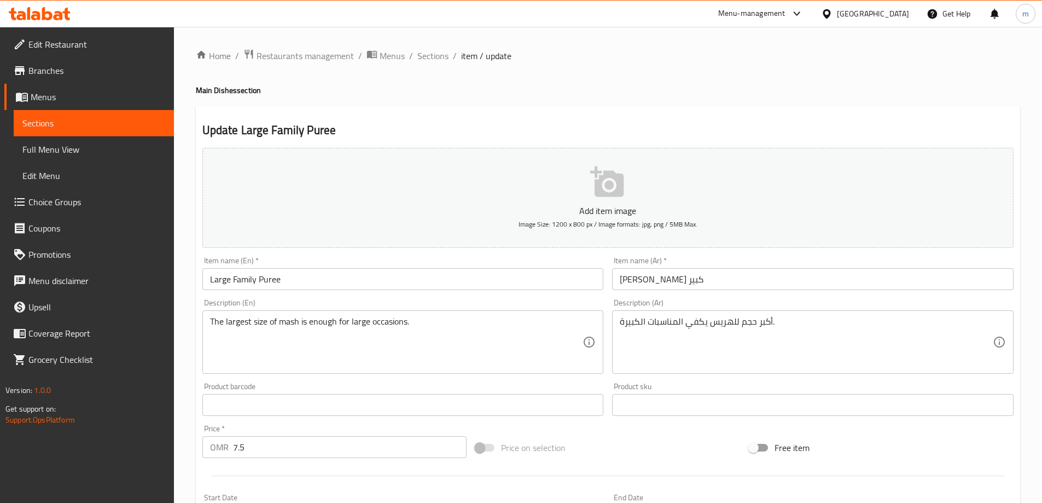
click at [508, 107] on div "Update Large Family Puree Add item image Image Size: 1200 x 800 px / Image form…" at bounding box center [608, 424] width 824 height 637
click at [272, 281] on input "Large Family Puree" at bounding box center [402, 279] width 401 height 22
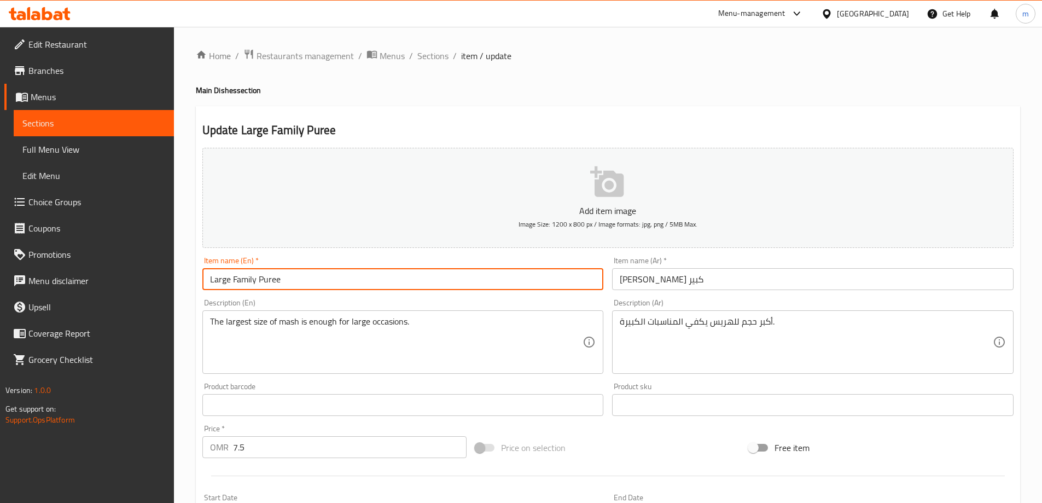
click at [272, 281] on input "Large Family Puree" at bounding box center [402, 279] width 401 height 22
click at [289, 326] on textarea "The largest size of mash is enough for large occasions." at bounding box center [396, 342] width 373 height 52
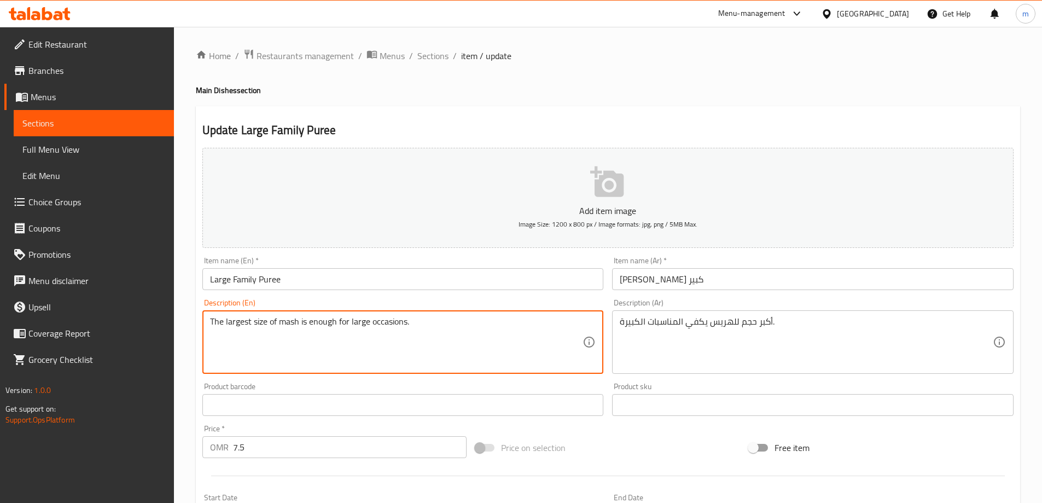
paste textarea "Puree"
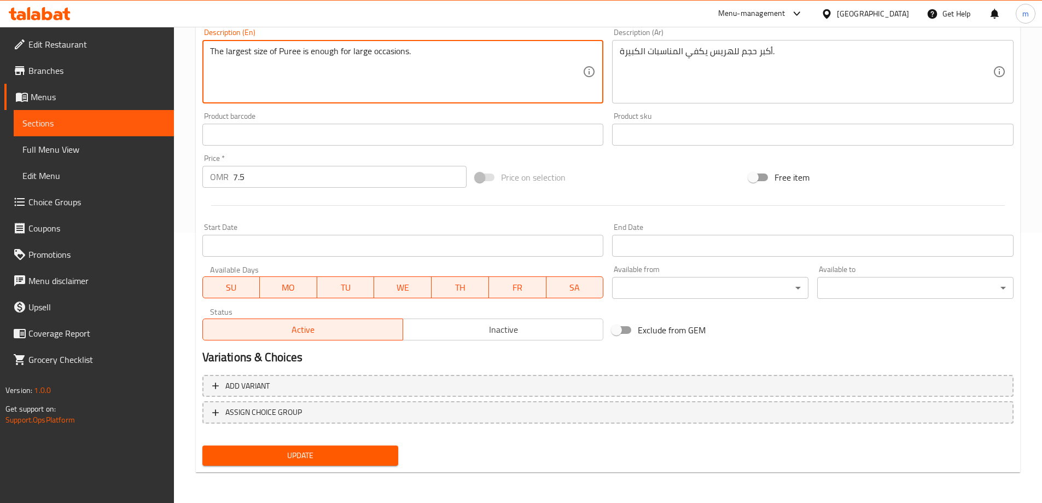
type textarea "The largest size of Puree is enough for large occasions."
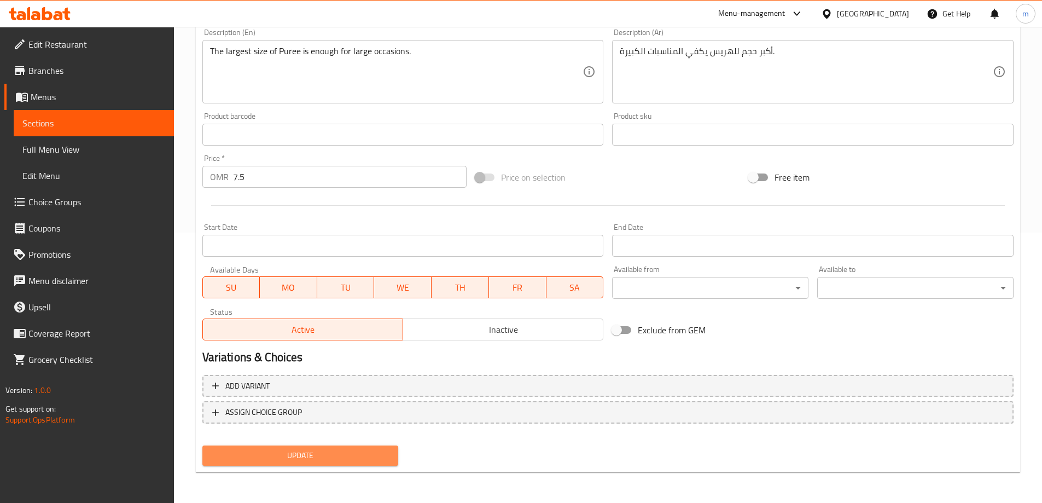
click at [300, 461] on span "Update" at bounding box center [300, 455] width 179 height 14
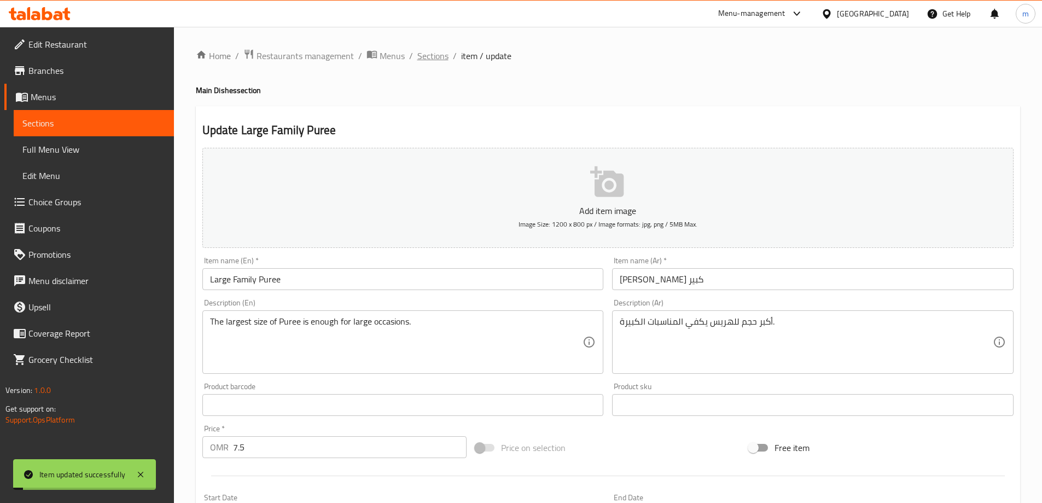
click at [441, 51] on span "Sections" at bounding box center [432, 55] width 31 height 13
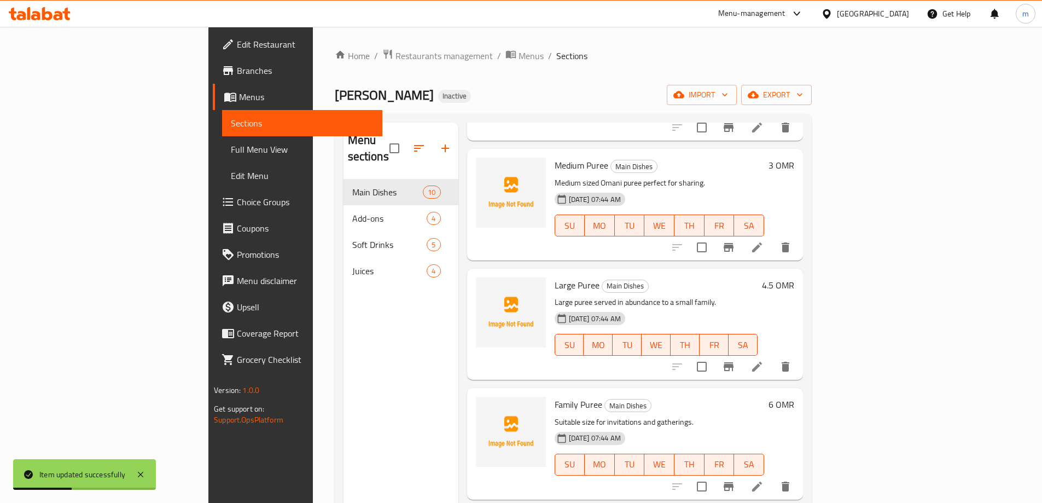
scroll to position [164, 0]
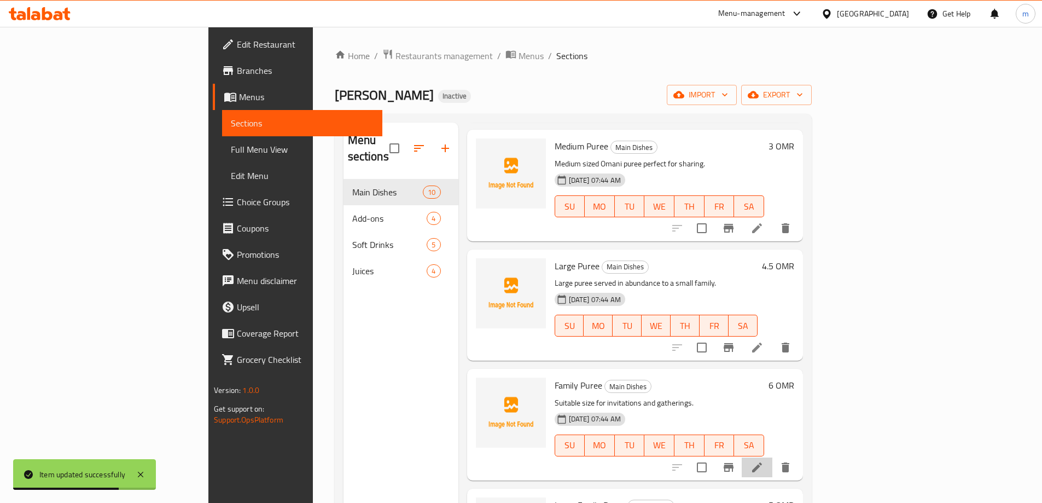
click at [772, 457] on li at bounding box center [757, 467] width 31 height 20
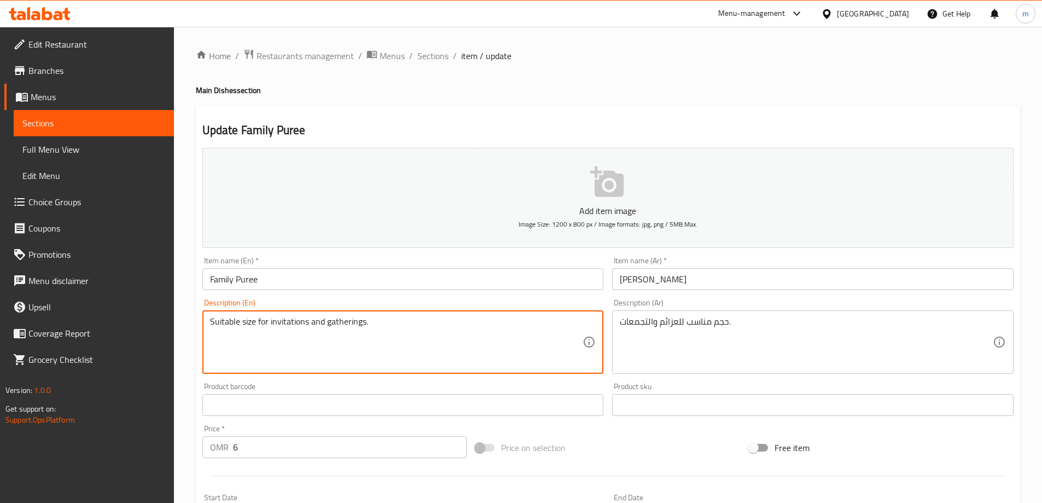
click at [349, 325] on textarea "Suitable size for invitations and gatherings." at bounding box center [396, 342] width 373 height 52
click at [527, 130] on h2 "Update Family Puree" at bounding box center [607, 130] width 811 height 16
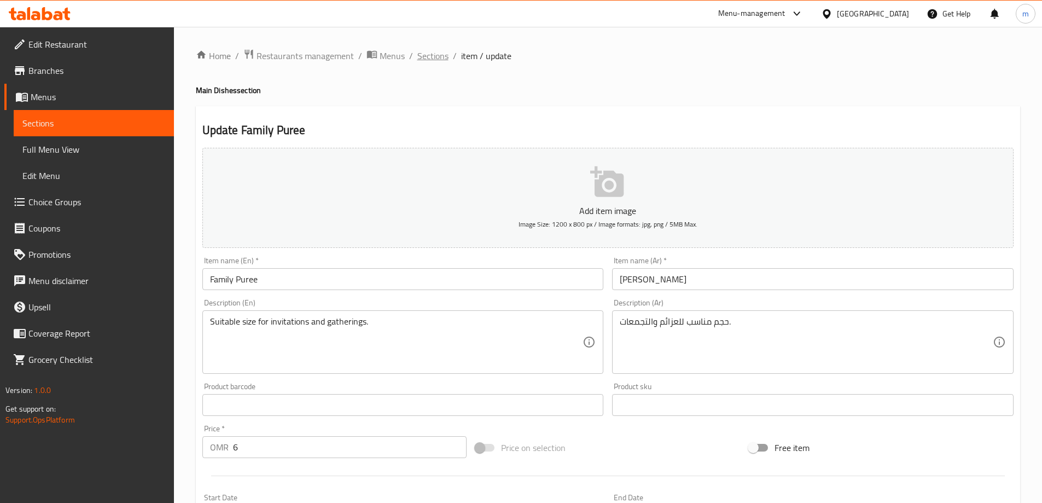
click at [443, 60] on span "Sections" at bounding box center [432, 55] width 31 height 13
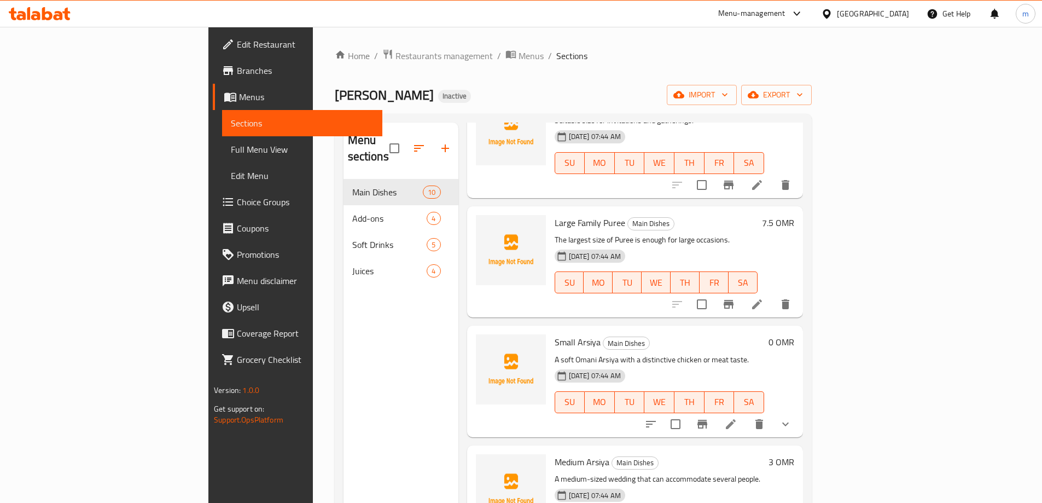
scroll to position [492, 0]
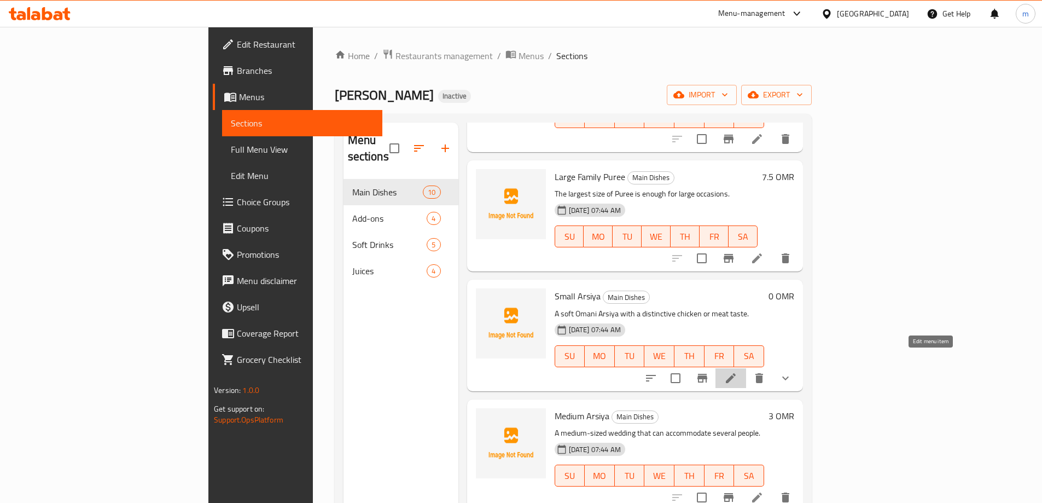
click at [736, 373] on icon at bounding box center [731, 378] width 10 height 10
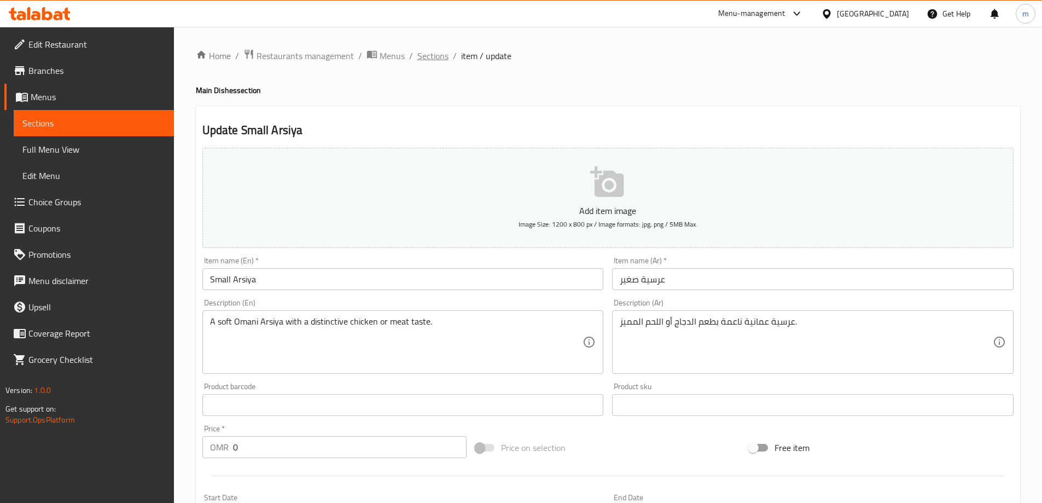
click at [440, 59] on span "Sections" at bounding box center [432, 55] width 31 height 13
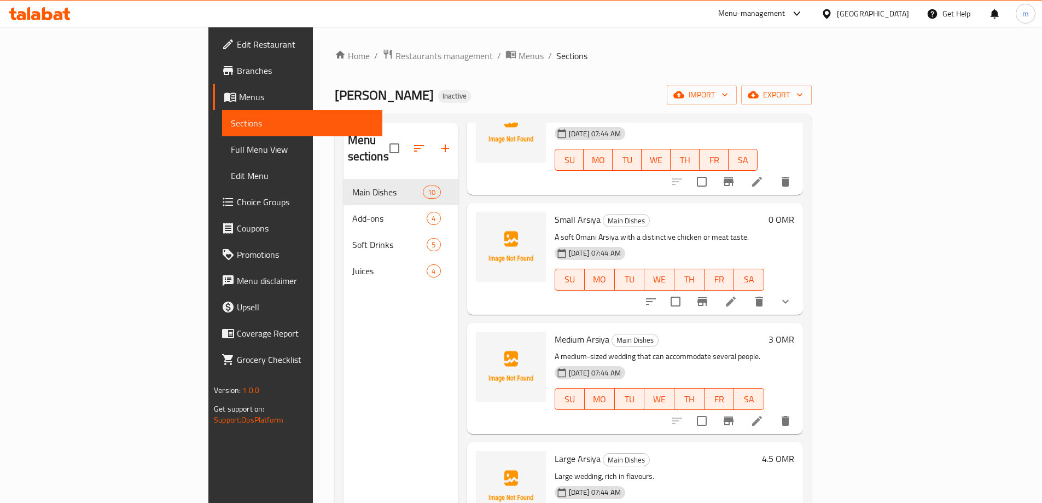
scroll to position [602, 0]
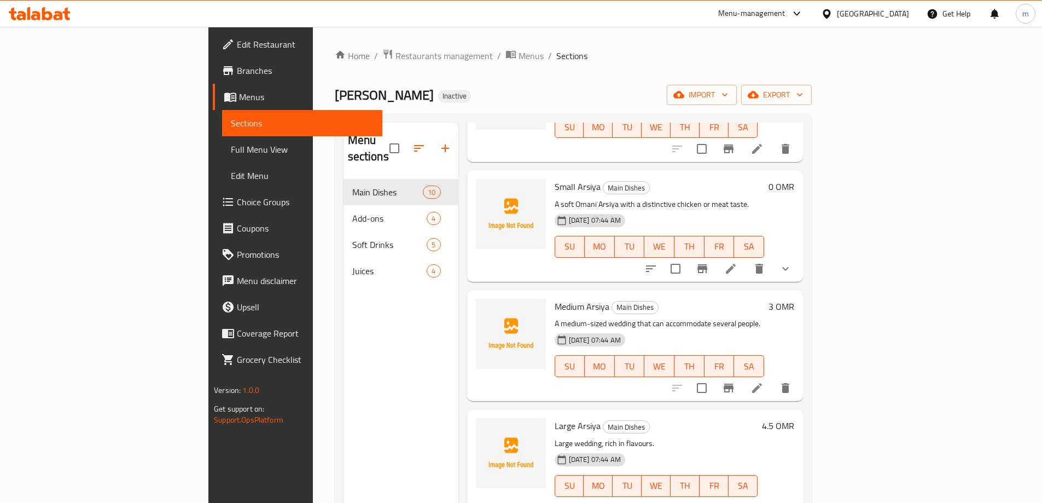
click at [772, 378] on li at bounding box center [757, 388] width 31 height 20
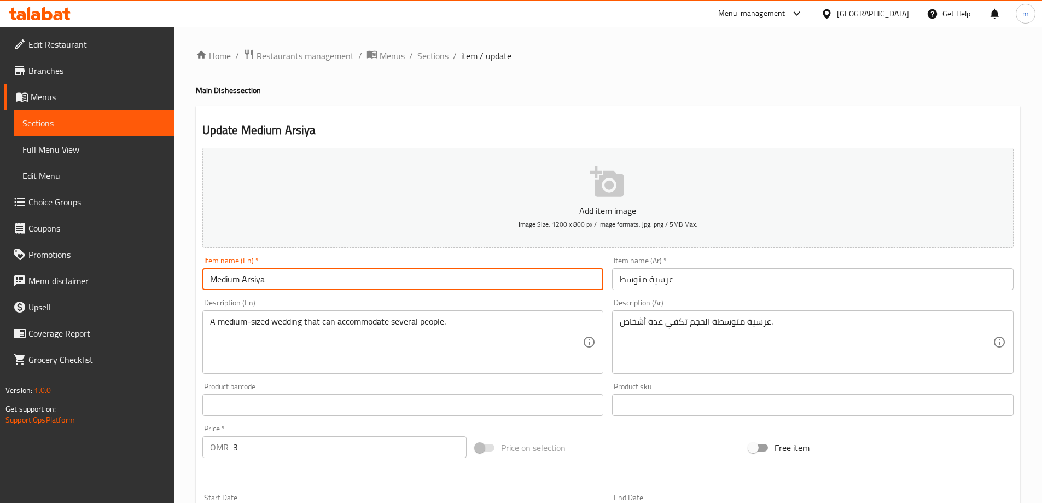
click at [251, 286] on input "Medium Arsiya" at bounding box center [402, 279] width 401 height 22
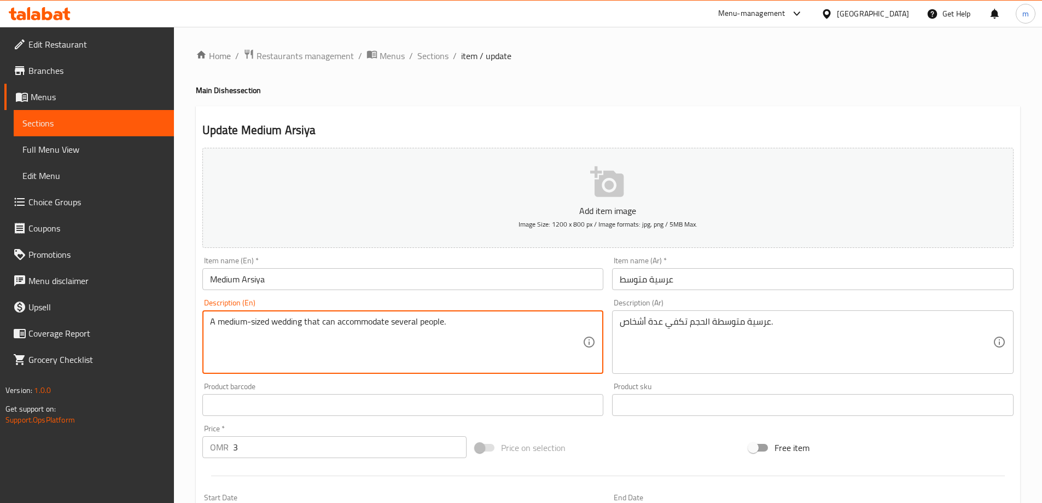
click at [289, 327] on textarea "A medium-sized wedding that can accommodate several people." at bounding box center [396, 342] width 373 height 52
paste textarea "Arsiya"
click at [350, 322] on textarea "A medium-sized Arsiya that can accommodate several people." at bounding box center [396, 342] width 373 height 52
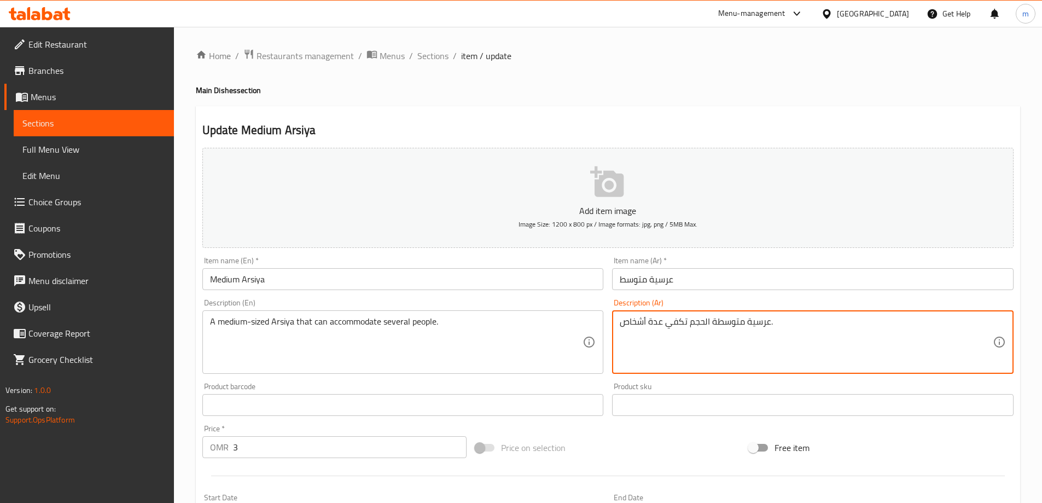
drag, startPoint x: 686, startPoint y: 325, endPoint x: 611, endPoint y: 316, distance: 75.0
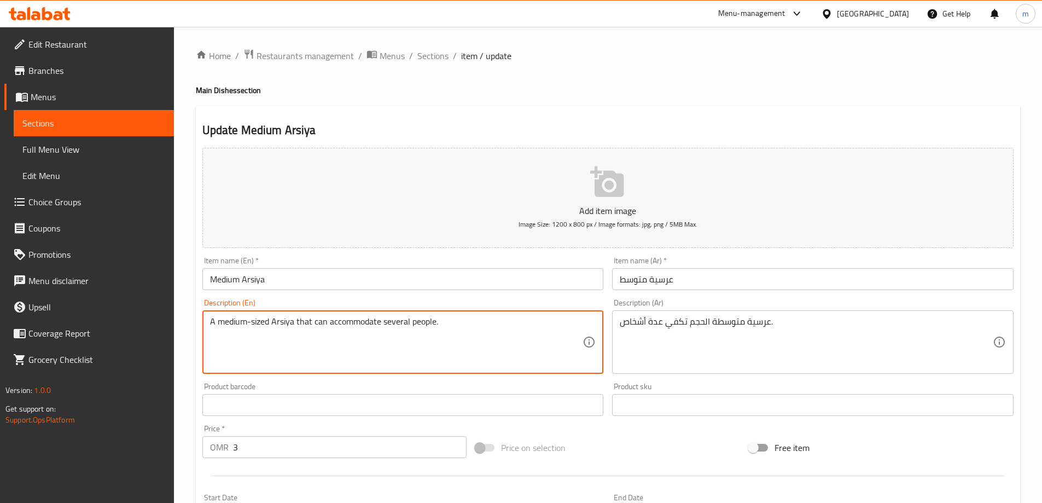
drag, startPoint x: 314, startPoint y: 322, endPoint x: 558, endPoint y: 323, distance: 244.5
paste textarea "Enough for several people"
click at [324, 328] on textarea "A medium-sized Arsiya that Enough for several people" at bounding box center [396, 342] width 373 height 52
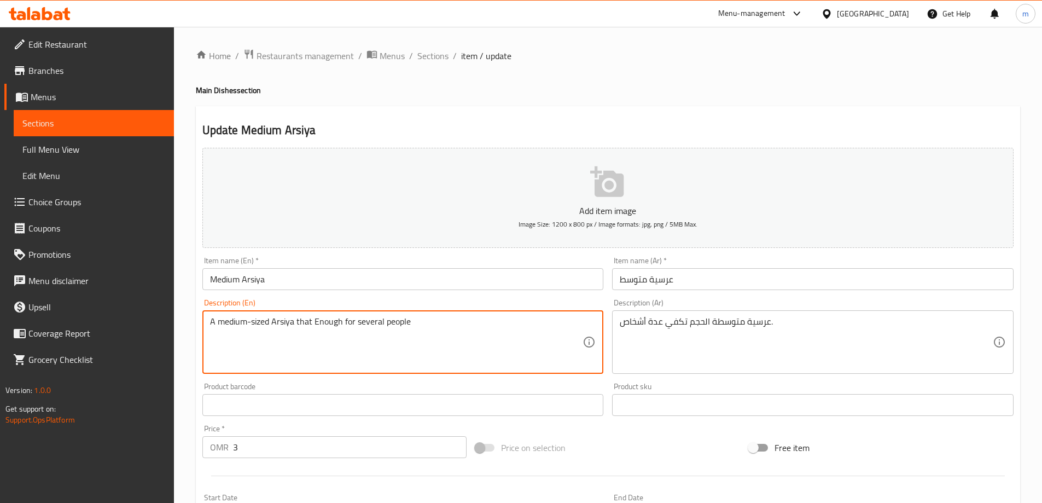
click at [429, 330] on textarea "A medium-sized Arsiya that Enough for several people" at bounding box center [396, 342] width 373 height 52
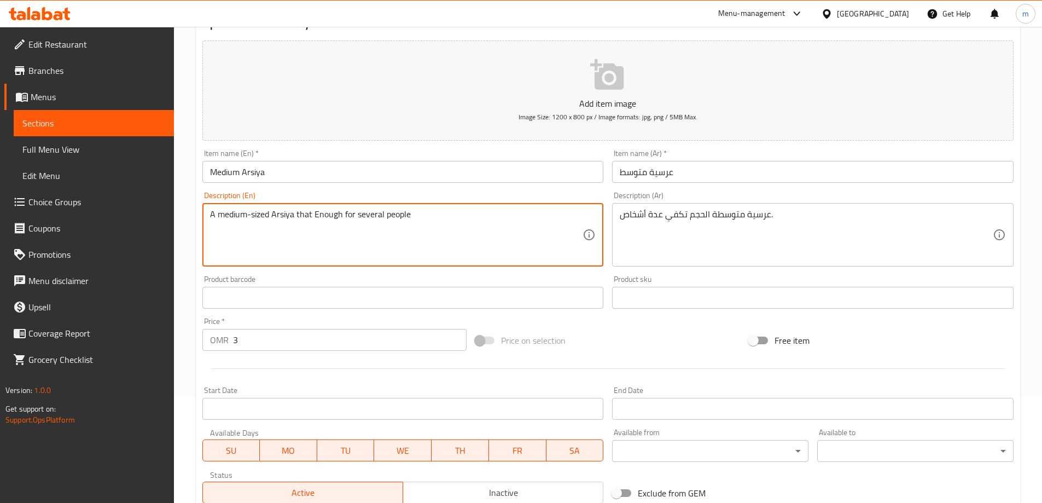
scroll to position [270, 0]
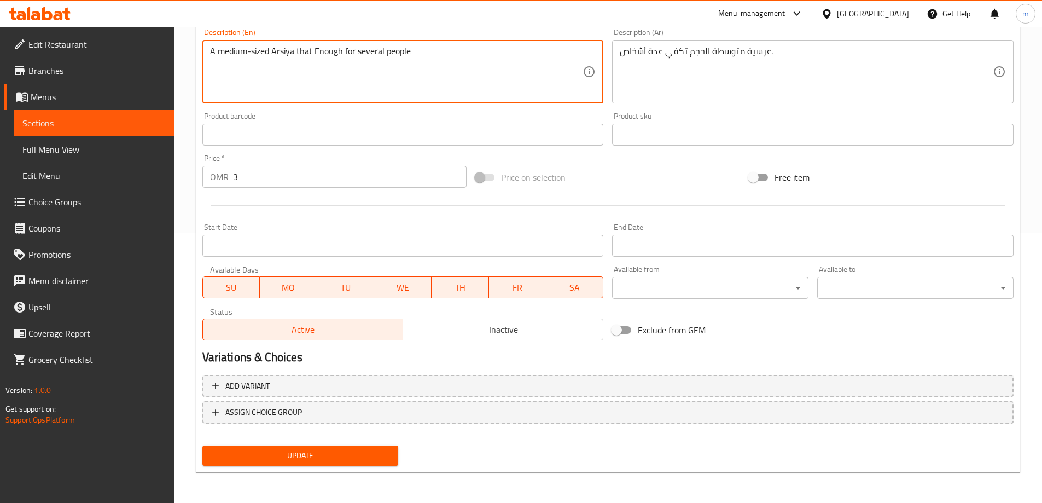
type textarea "A medium-sized arsiya that enough for several people"
click at [281, 459] on span "Update" at bounding box center [300, 455] width 179 height 14
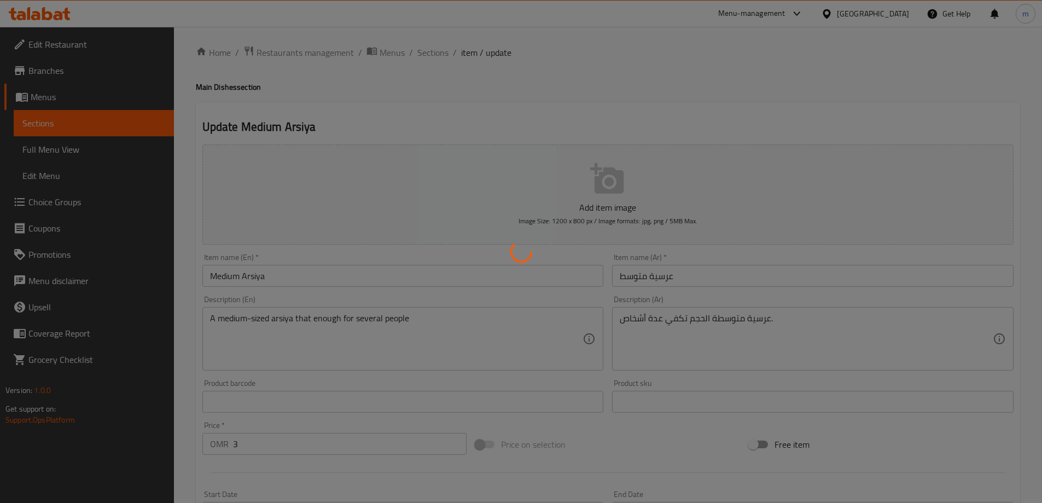
scroll to position [0, 0]
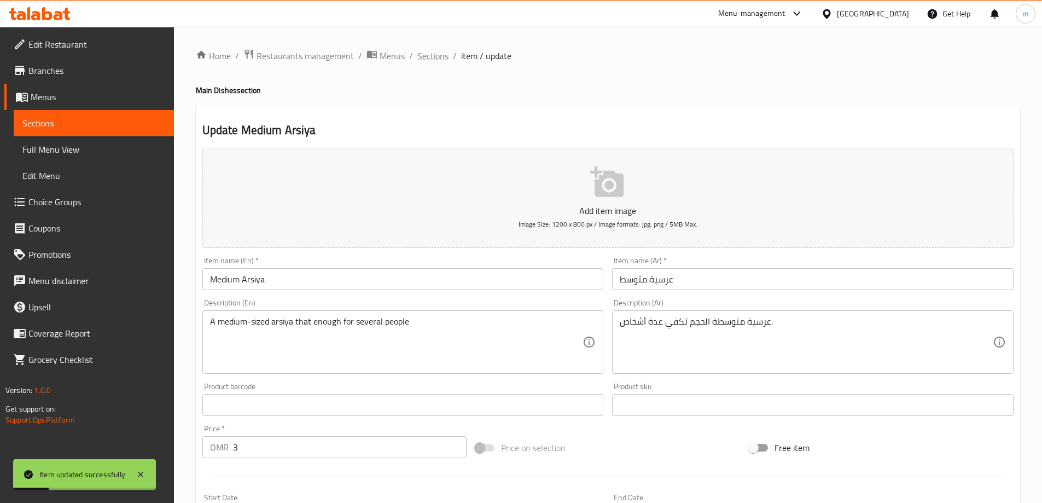
click at [424, 61] on span "Sections" at bounding box center [432, 55] width 31 height 13
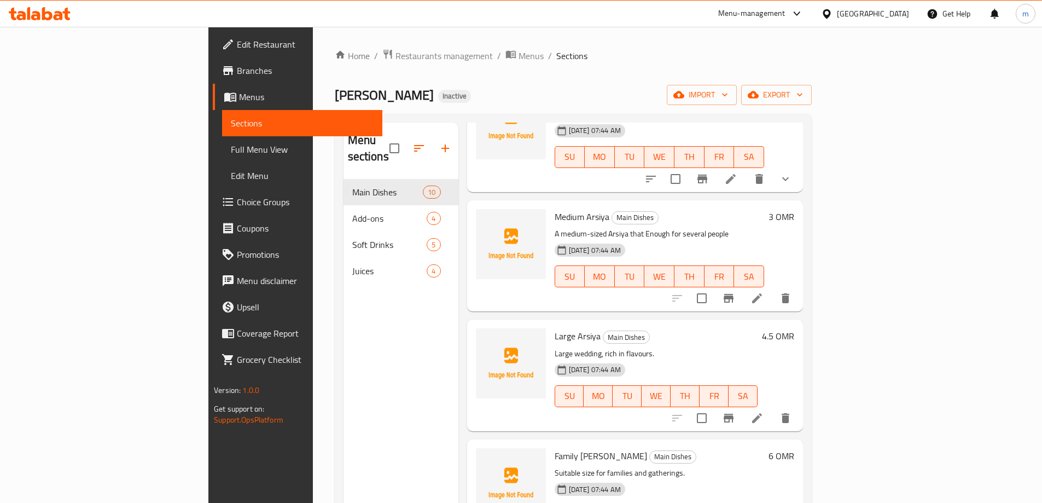
scroll to position [711, 0]
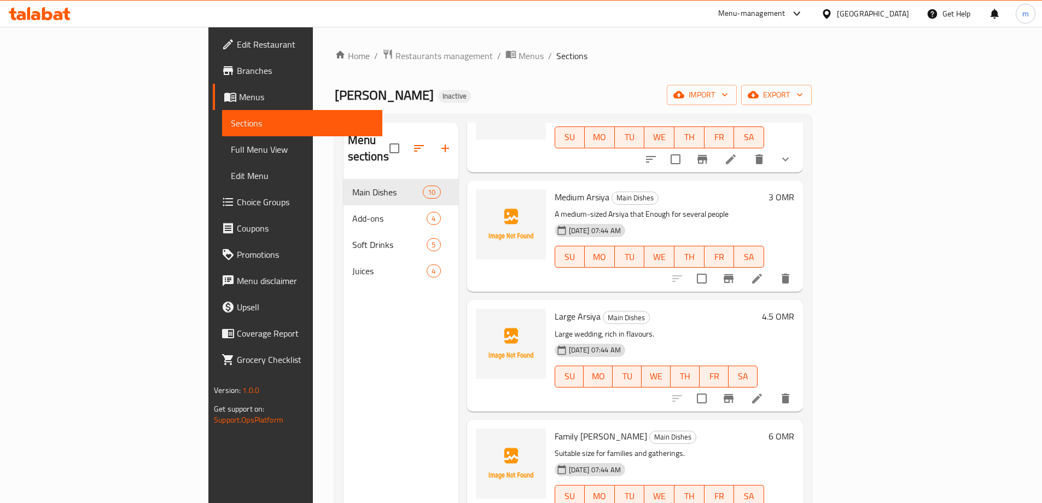
click at [762, 393] on icon at bounding box center [757, 398] width 10 height 10
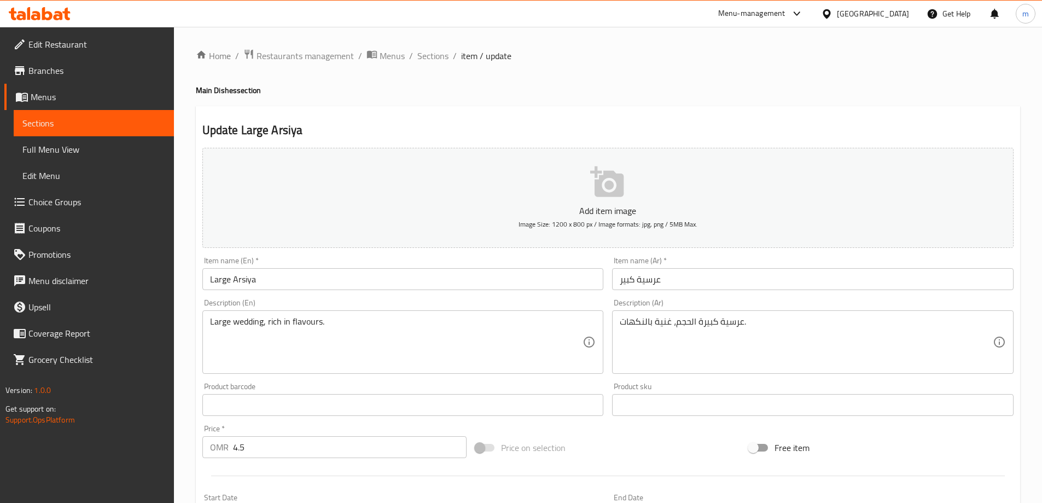
click at [249, 281] on input "Large Arsiya" at bounding box center [402, 279] width 401 height 22
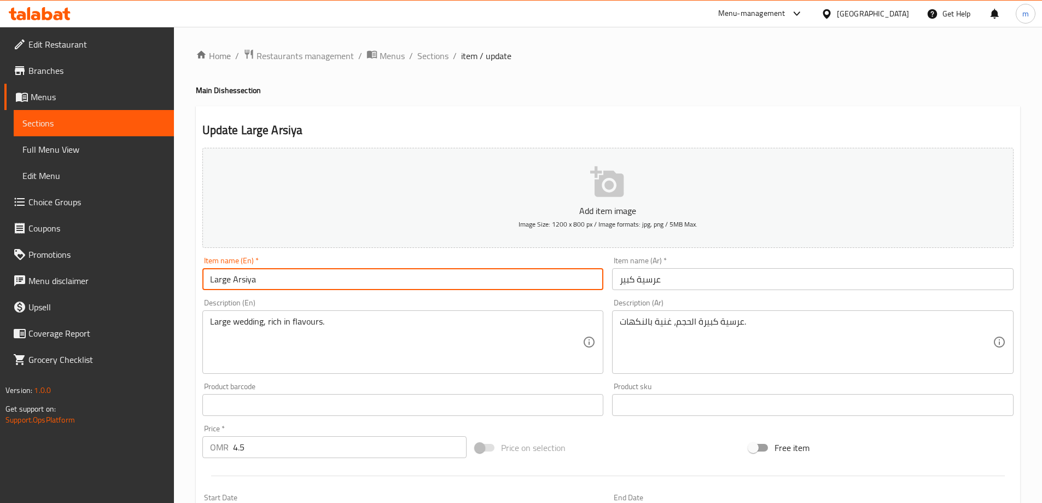
click at [249, 281] on input "Large Arsiya" at bounding box center [402, 279] width 401 height 22
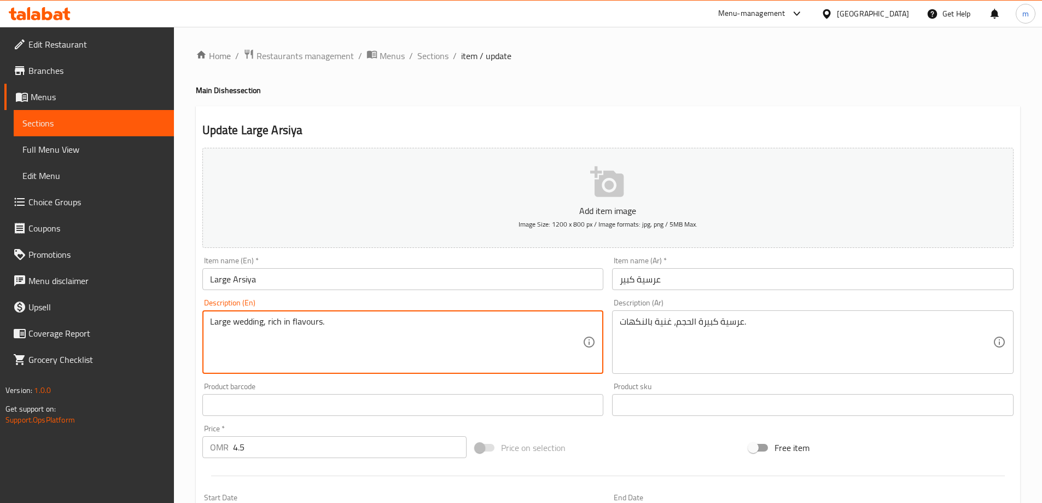
click at [252, 322] on textarea "Large wedding, rich in flavours." at bounding box center [396, 342] width 373 height 52
paste textarea "Arsiya"
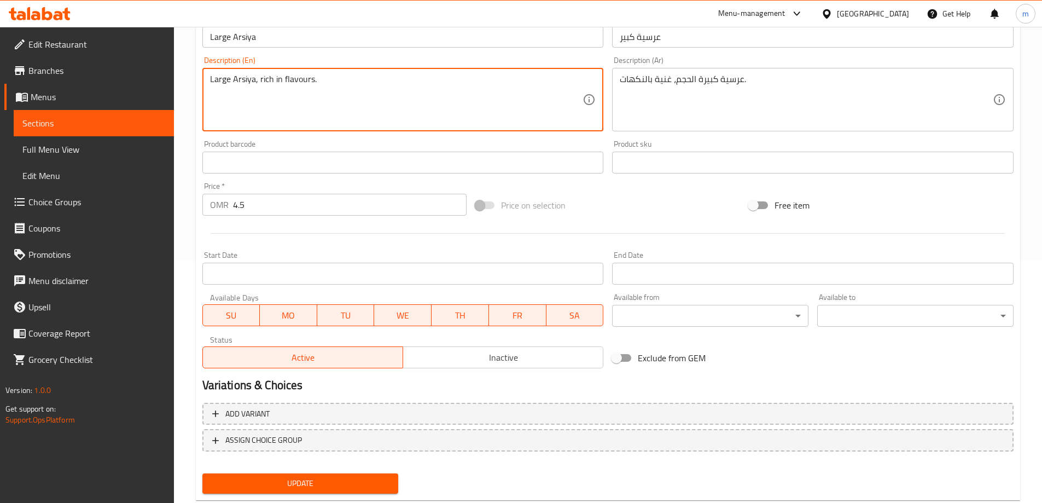
scroll to position [270, 0]
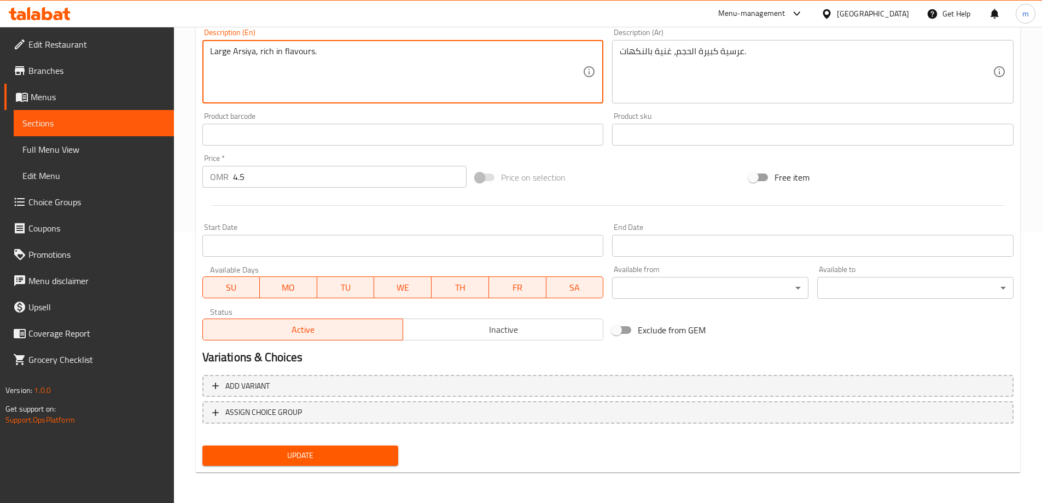
type textarea "Large Arsiya, rich in flavours."
click at [297, 456] on span "Update" at bounding box center [300, 455] width 179 height 14
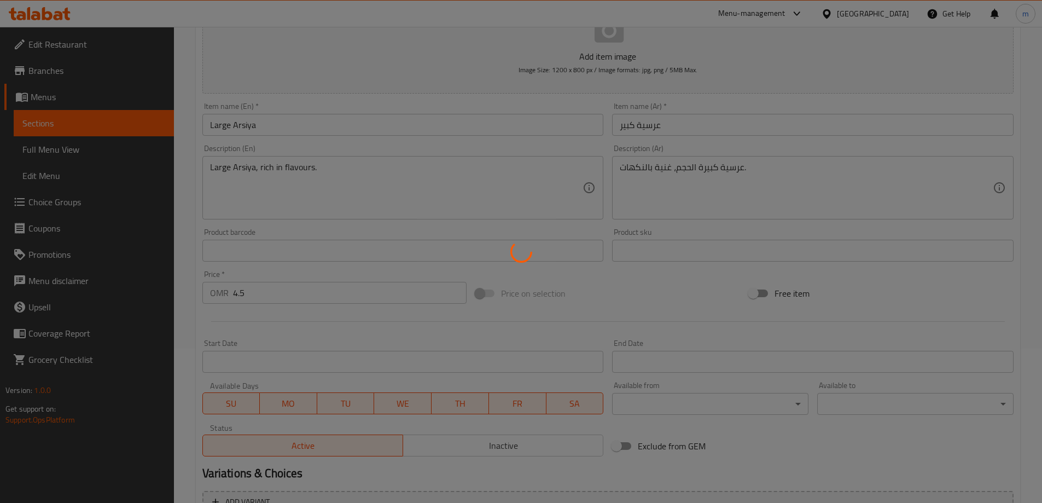
scroll to position [0, 0]
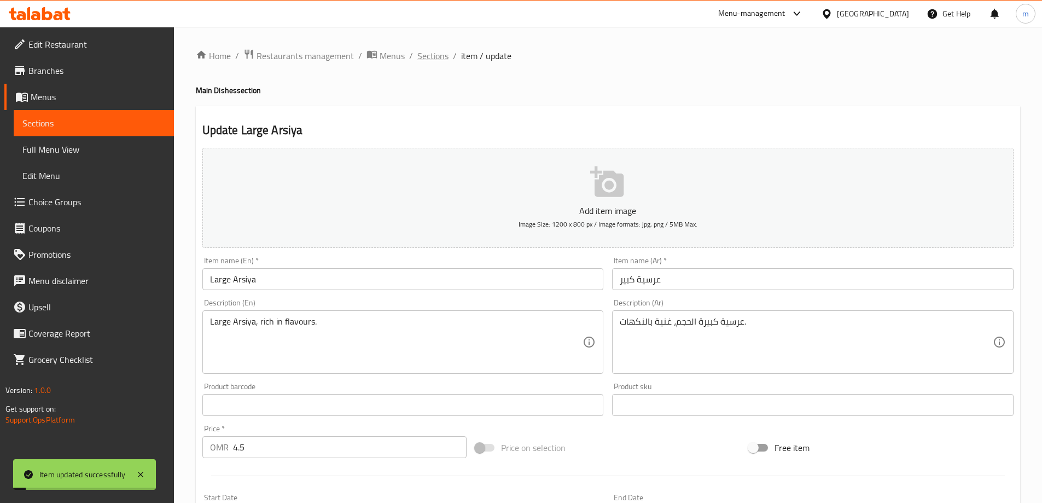
click at [424, 59] on span "Sections" at bounding box center [432, 55] width 31 height 13
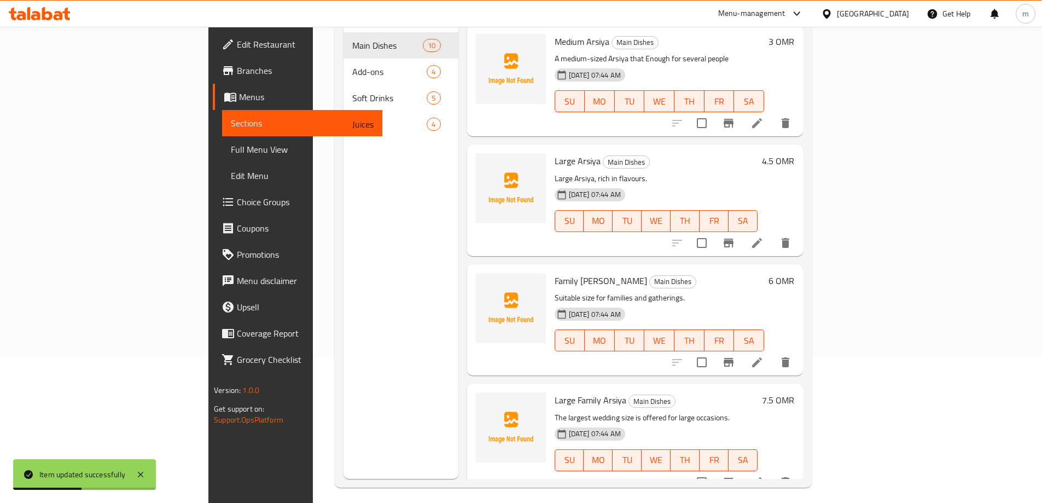
scroll to position [153, 0]
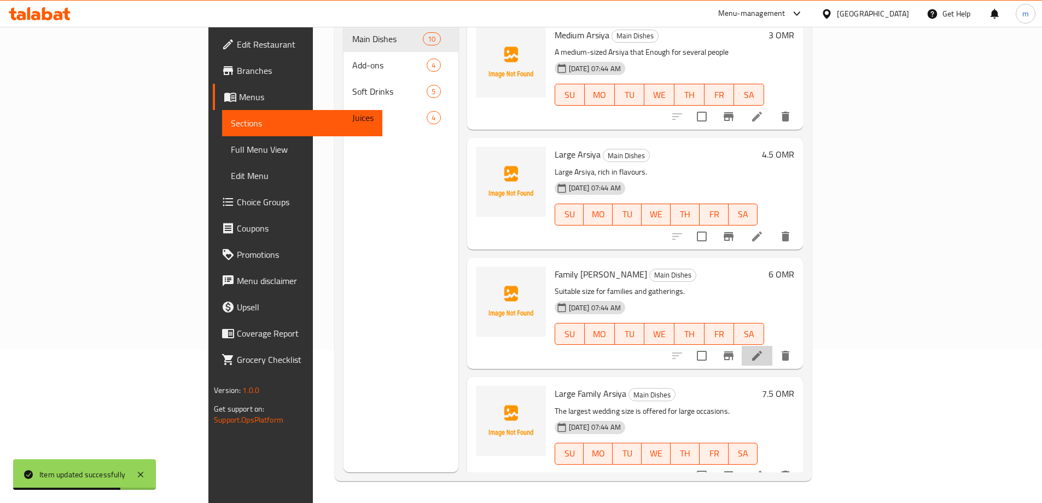
click at [772, 346] on li at bounding box center [757, 356] width 31 height 20
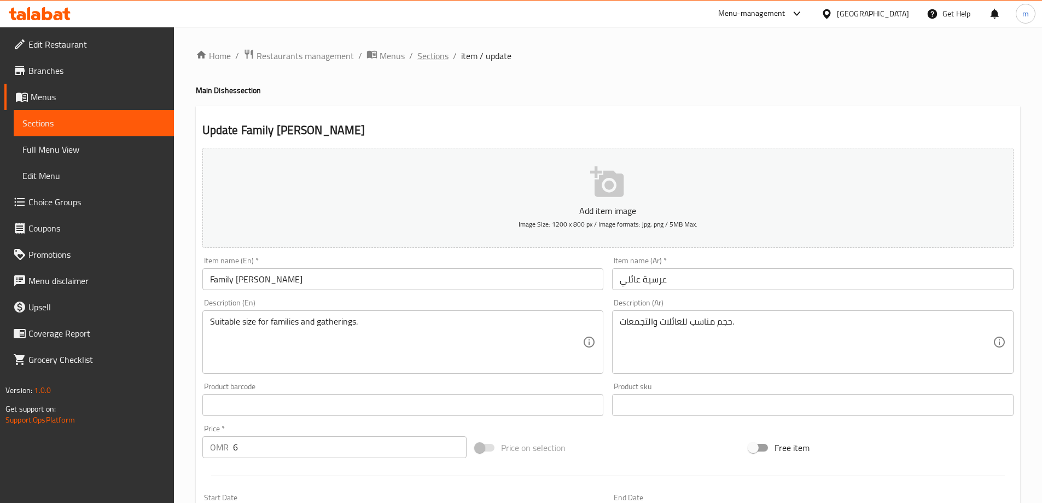
click at [437, 57] on span "Sections" at bounding box center [432, 55] width 31 height 13
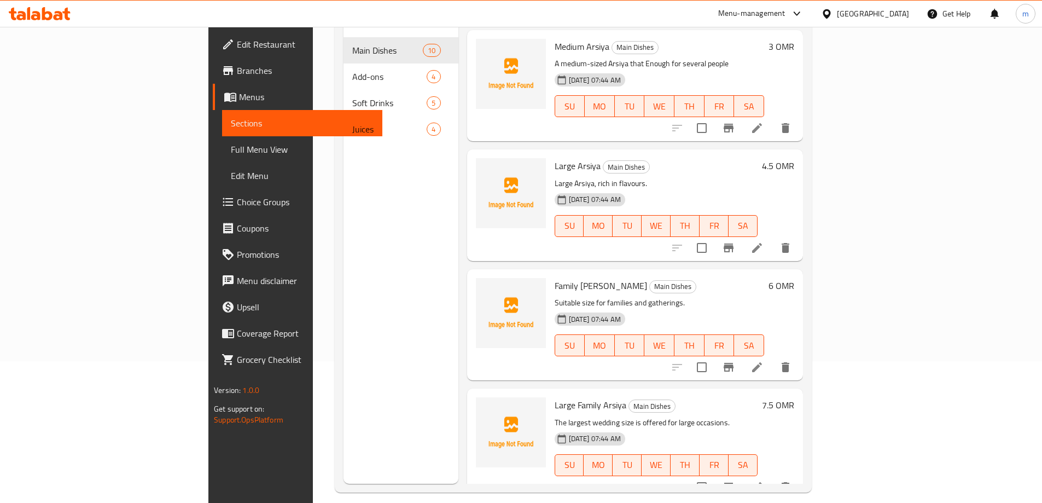
scroll to position [153, 0]
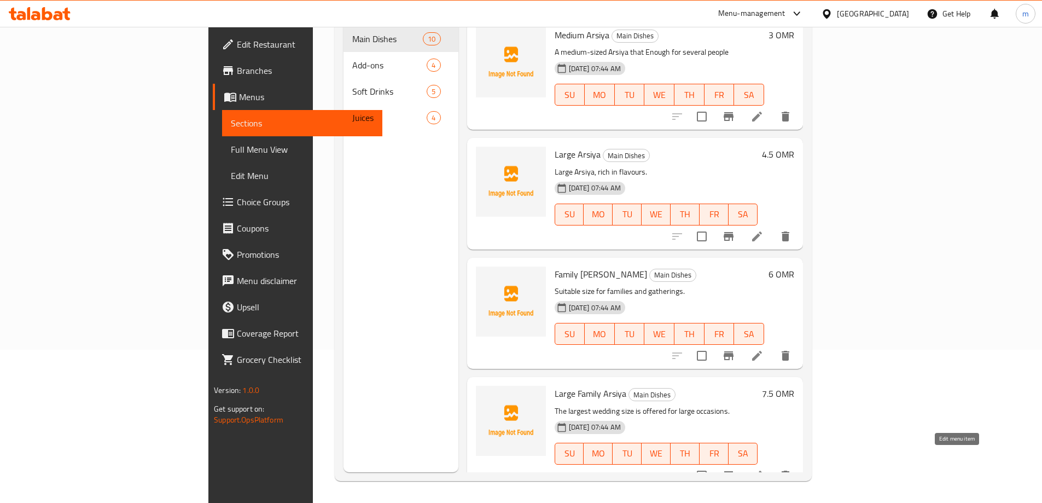
click at [764, 469] on icon at bounding box center [756, 475] width 13 height 13
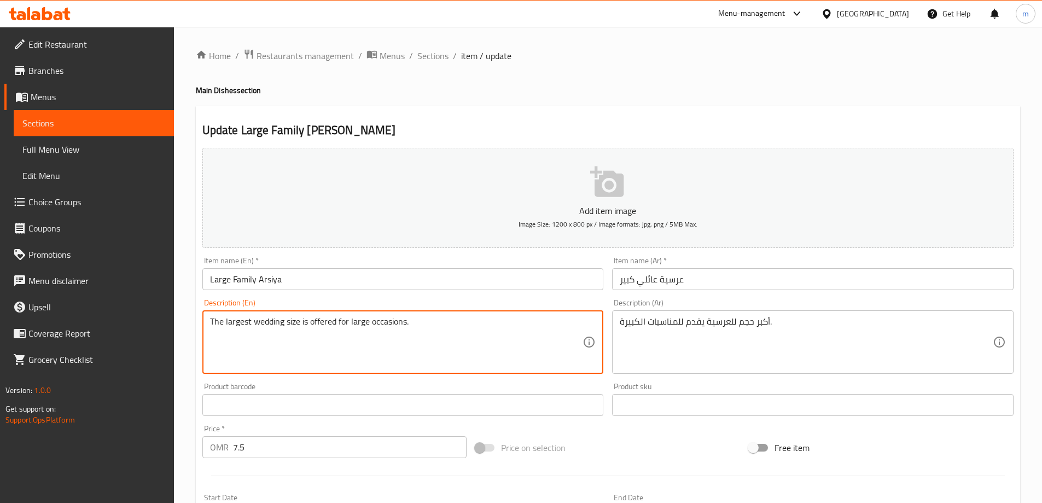
click at [267, 325] on textarea "The largest wedding size is offered for large occasions." at bounding box center [396, 342] width 373 height 52
paste textarea "Arsiya"
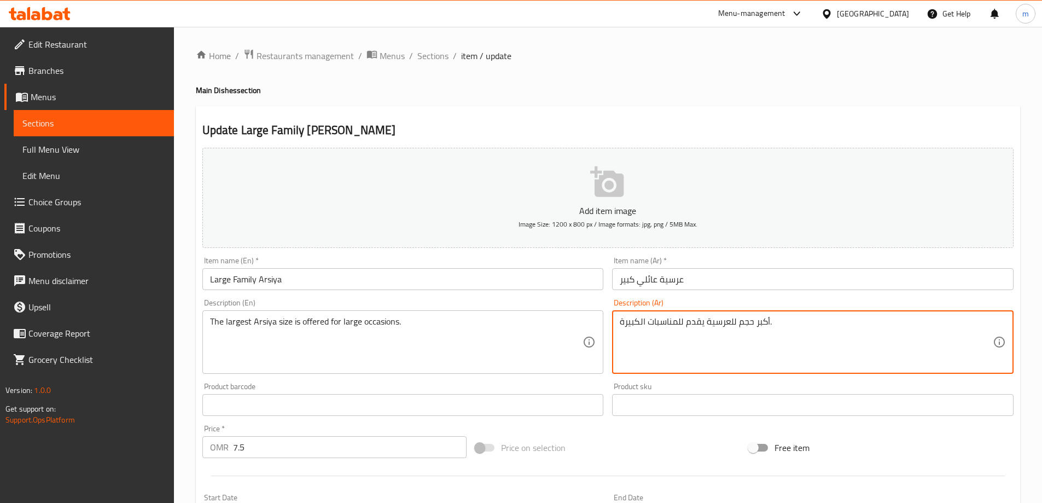
drag, startPoint x: 705, startPoint y: 325, endPoint x: 570, endPoint y: 331, distance: 135.2
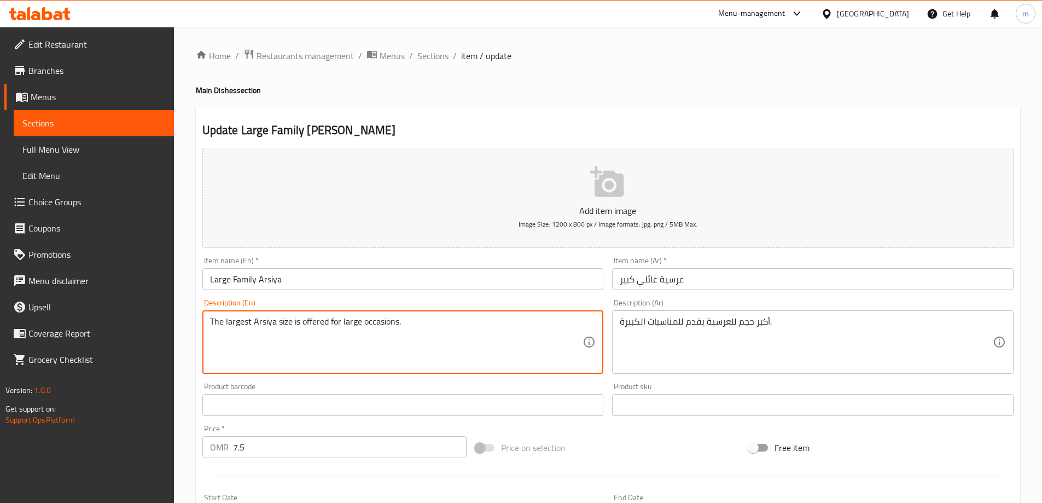
drag, startPoint x: 304, startPoint y: 322, endPoint x: 523, endPoint y: 321, distance: 219.9
paste textarea "Serves large occasions"
click at [306, 323] on textarea "The largest Arsiya size is Serves large occasions" at bounding box center [396, 342] width 373 height 52
click at [283, 324] on textarea "The largest Arsiya size is Serves large occasions" at bounding box center [396, 342] width 373 height 52
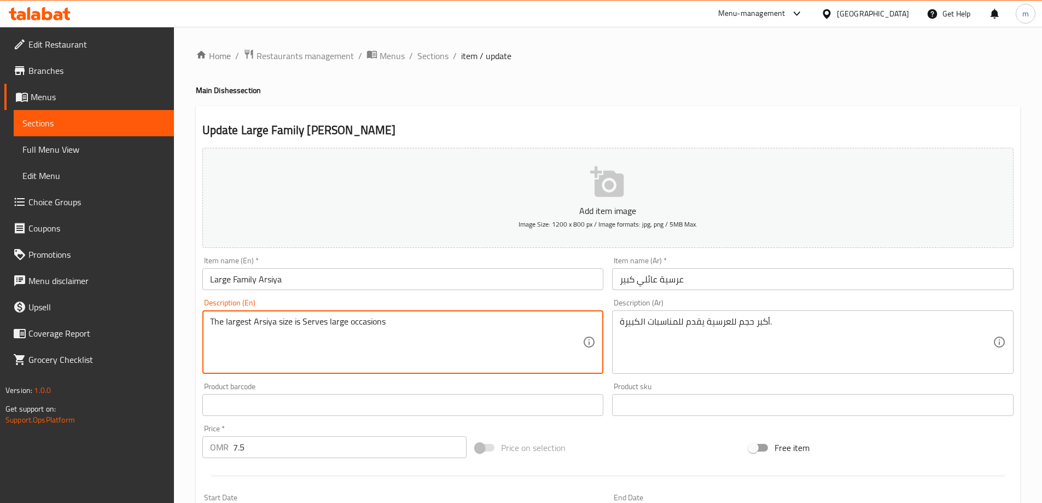
click at [283, 324] on textarea "The largest Arsiya size is Serves large occasions" at bounding box center [396, 342] width 373 height 52
click at [459, 327] on textarea "The largest Arsiya size is Serves large occasions" at bounding box center [396, 342] width 373 height 52
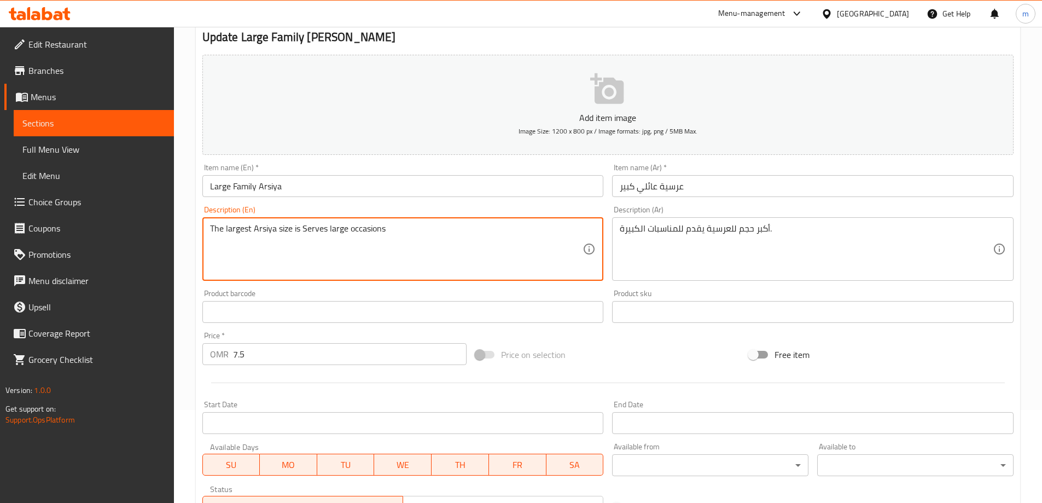
scroll to position [270, 0]
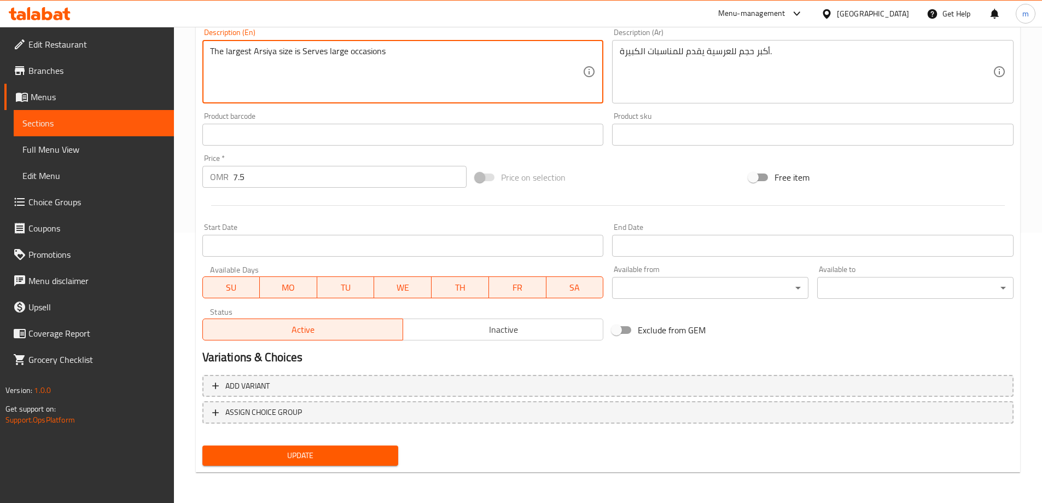
type textarea "The largest arsiya size is serves large occasions"
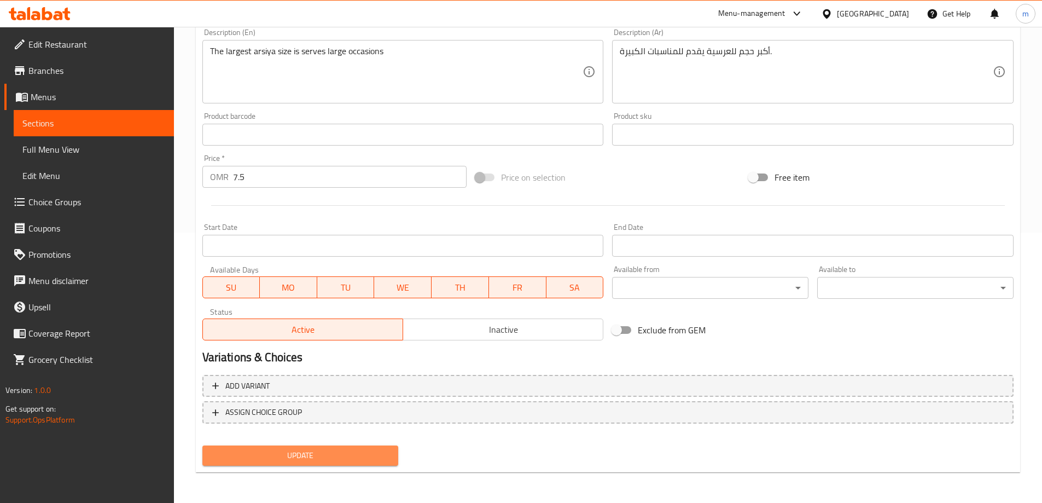
click at [300, 464] on button "Update" at bounding box center [300, 455] width 196 height 20
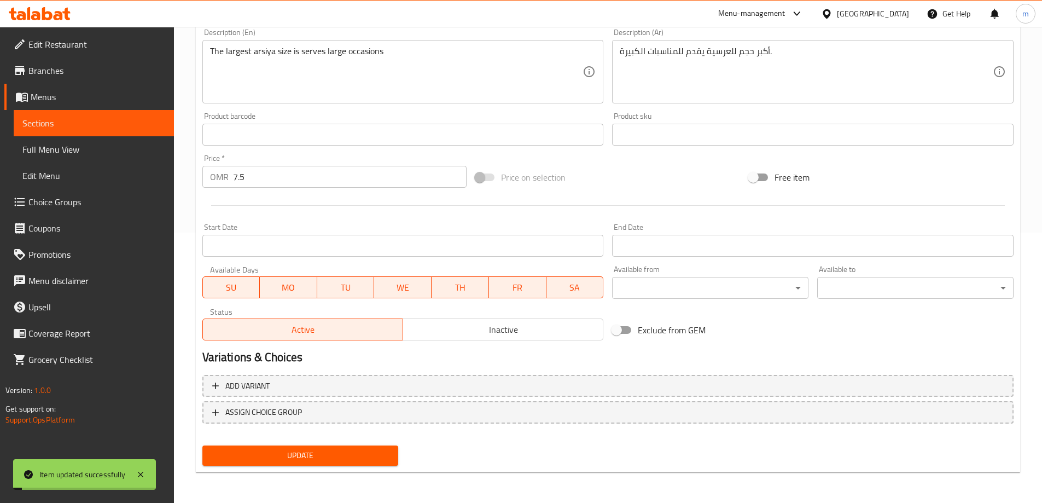
click at [318, 454] on span "Update" at bounding box center [300, 455] width 179 height 14
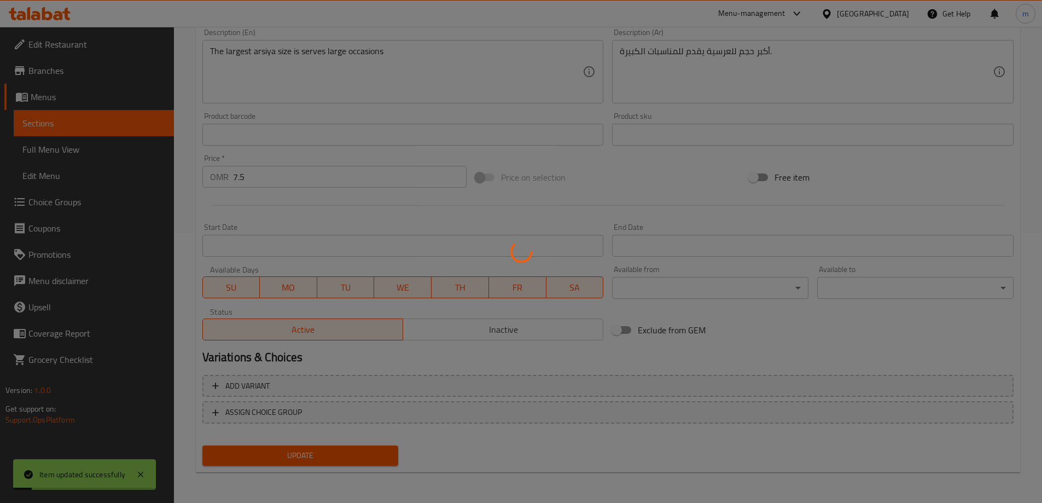
scroll to position [0, 0]
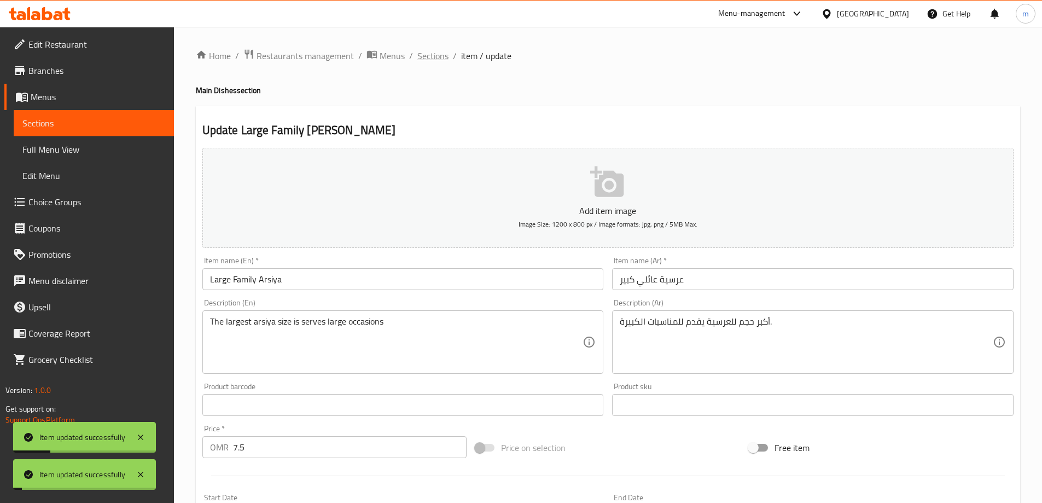
click at [422, 57] on span "Sections" at bounding box center [432, 55] width 31 height 13
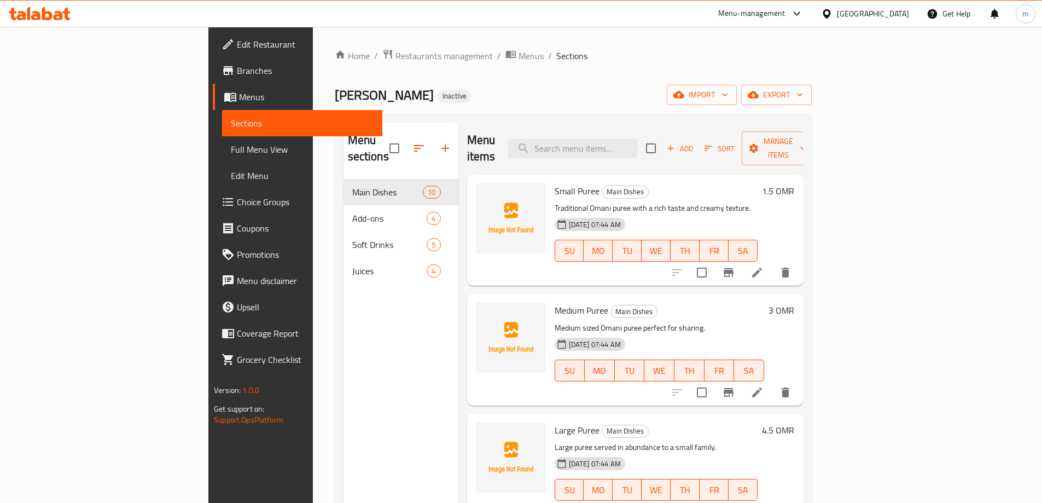
click at [231, 154] on span "Full Menu View" at bounding box center [302, 149] width 143 height 13
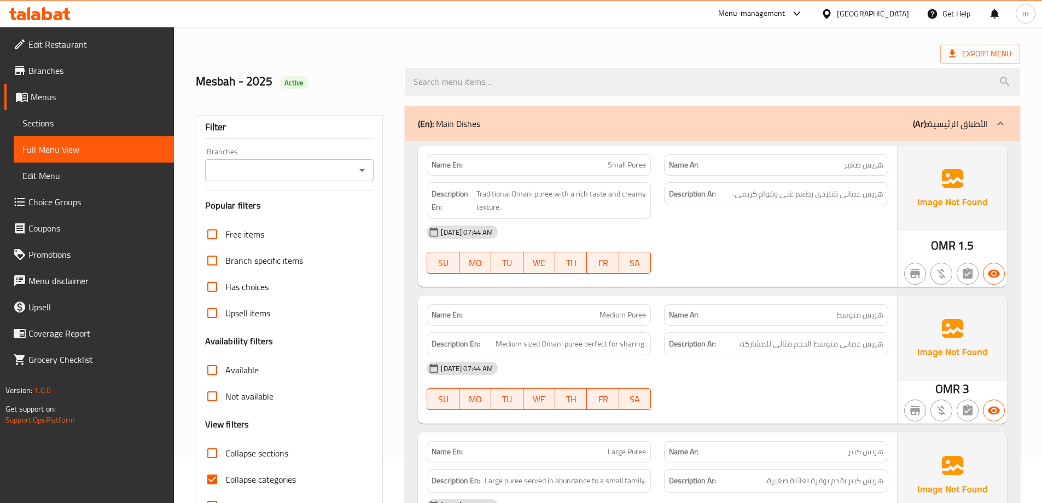
scroll to position [109, 0]
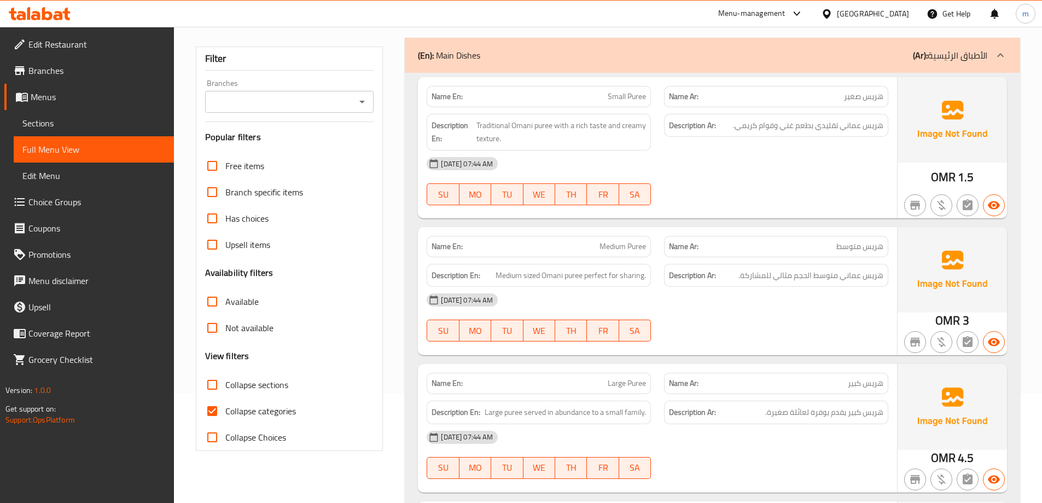
click at [263, 410] on span "Collapse categories" at bounding box center [260, 410] width 71 height 13
click at [225, 410] on input "Collapse categories" at bounding box center [212, 411] width 26 height 26
checkbox input "false"
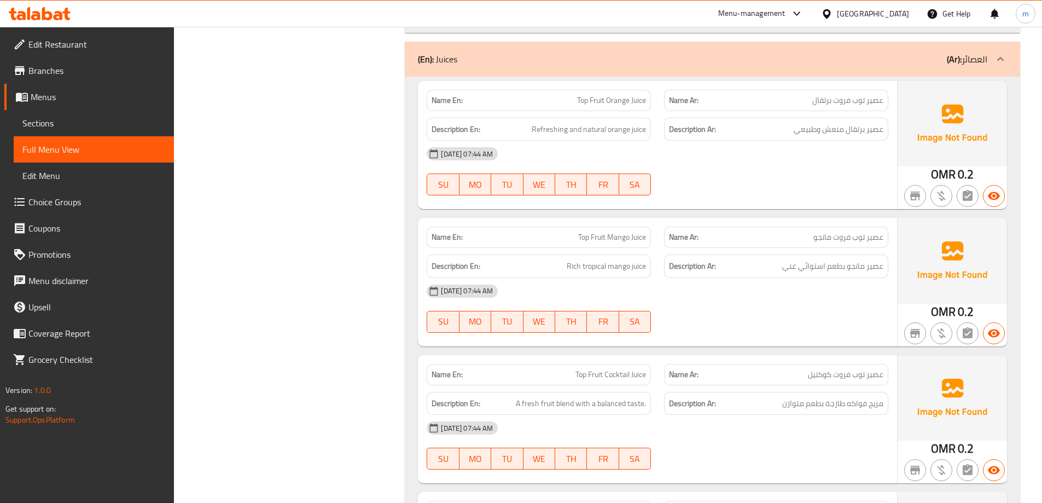
scroll to position [3132, 0]
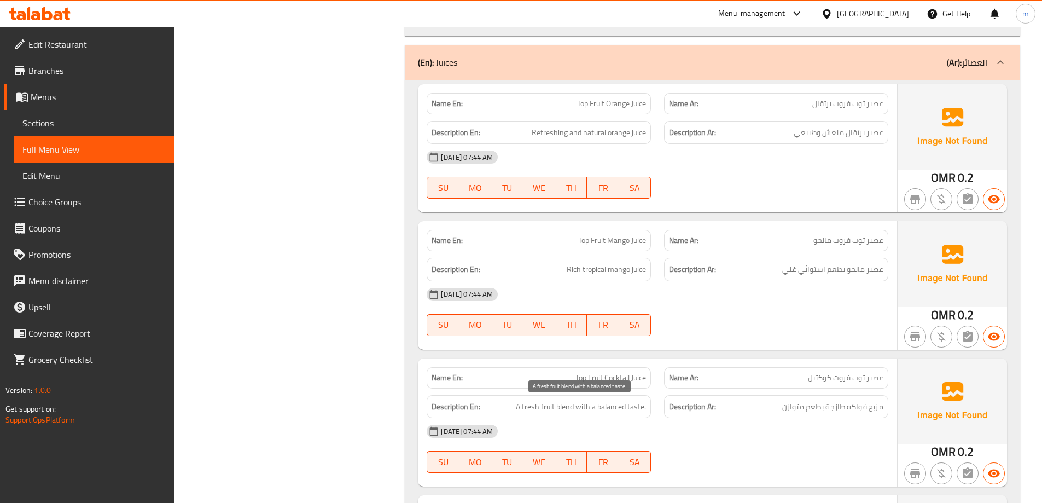
click at [637, 410] on span "A fresh fruit blend with a balanced taste." at bounding box center [581, 407] width 130 height 14
copy span "taste"
click at [45, 124] on span "Sections" at bounding box center [93, 122] width 143 height 13
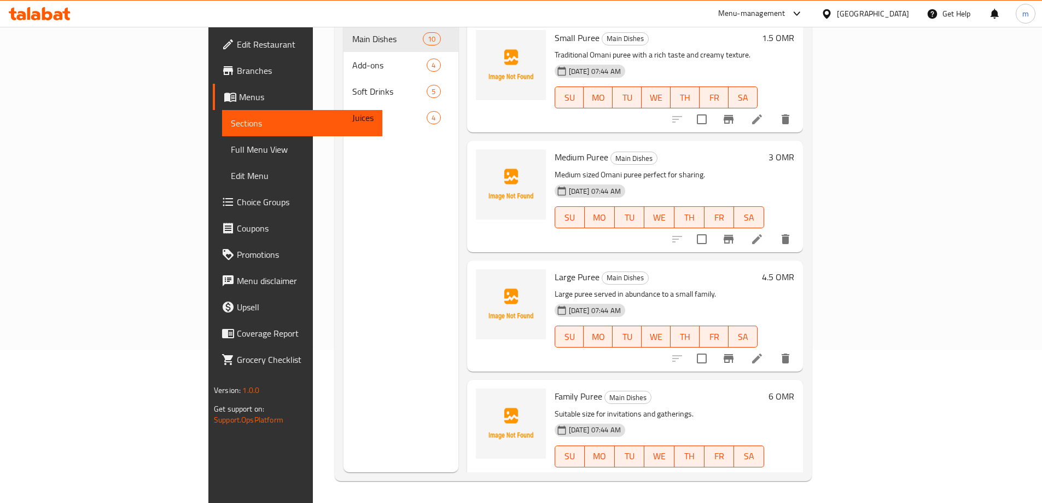
scroll to position [153, 0]
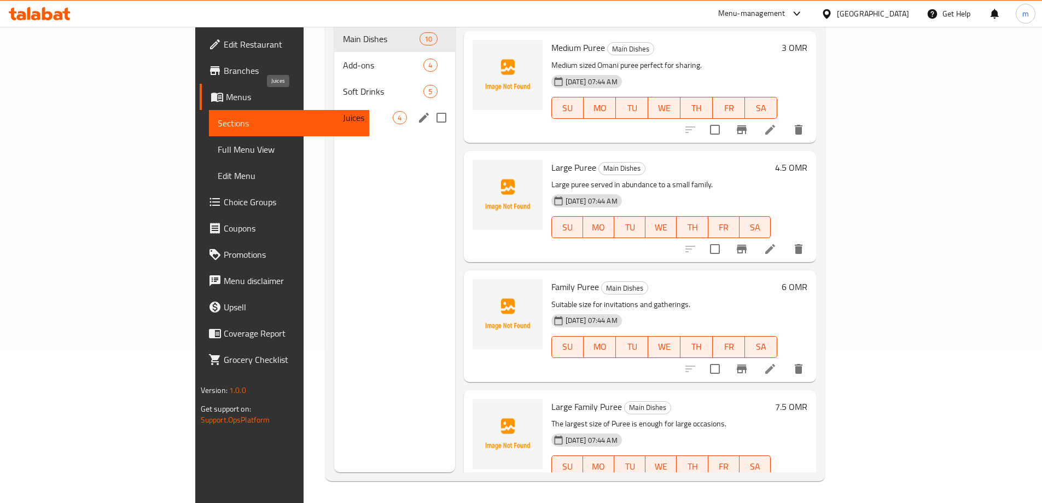
click at [343, 111] on span "Juices" at bounding box center [368, 117] width 50 height 13
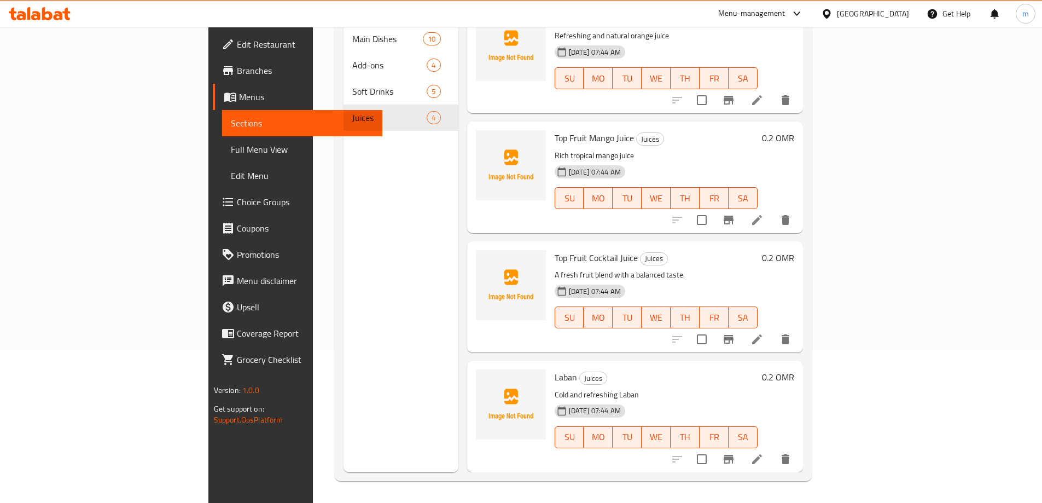
scroll to position [3, 0]
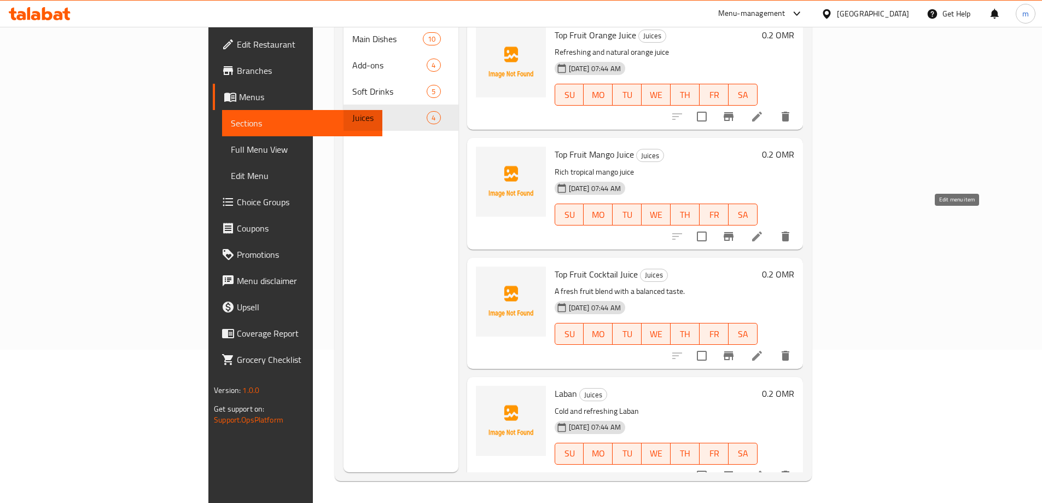
click at [764, 230] on icon at bounding box center [756, 236] width 13 height 13
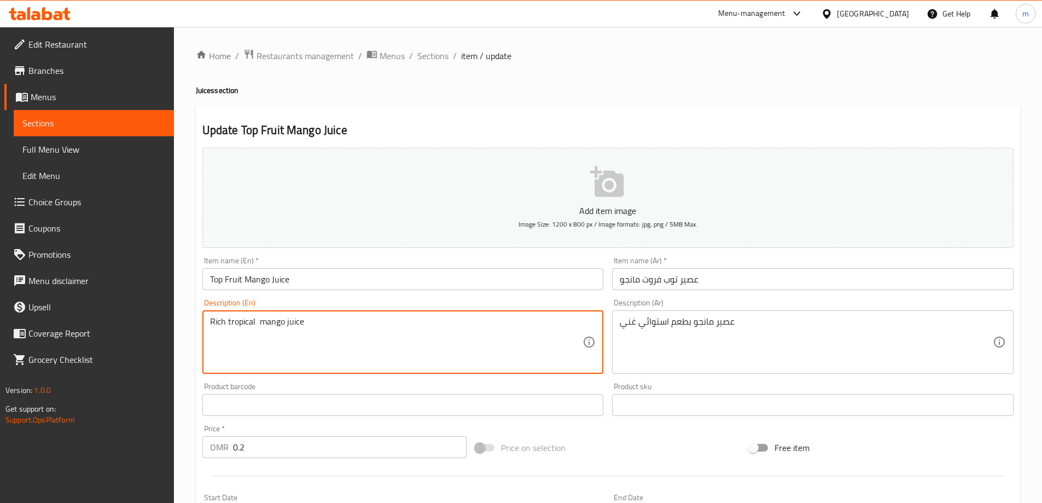
paste textarea "taste"
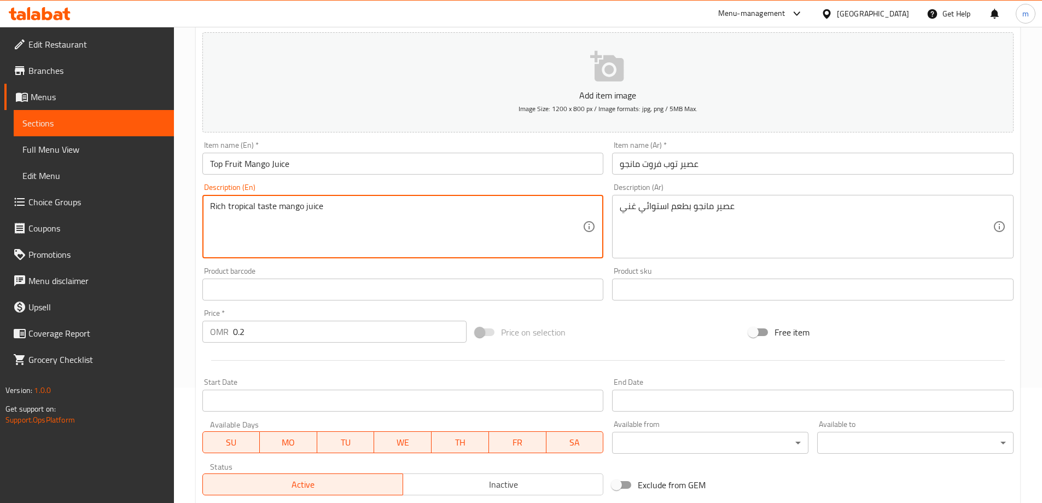
scroll to position [270, 0]
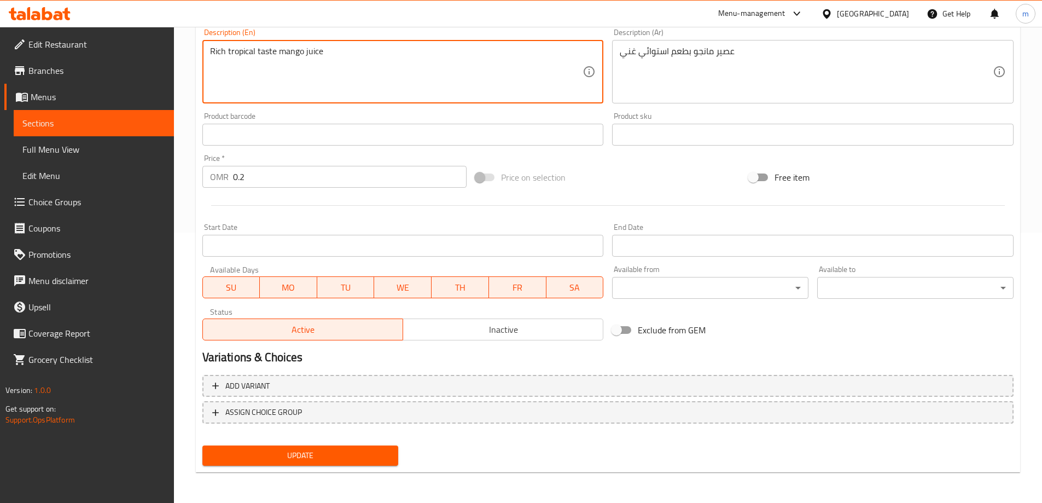
type textarea "Rich tropical taste mango juice"
click at [277, 462] on span "Update" at bounding box center [300, 455] width 179 height 14
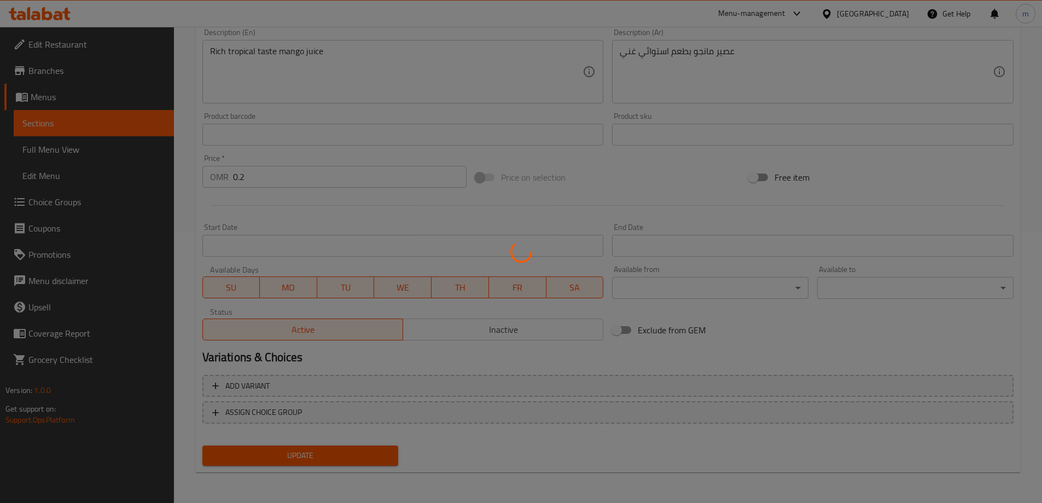
scroll to position [0, 0]
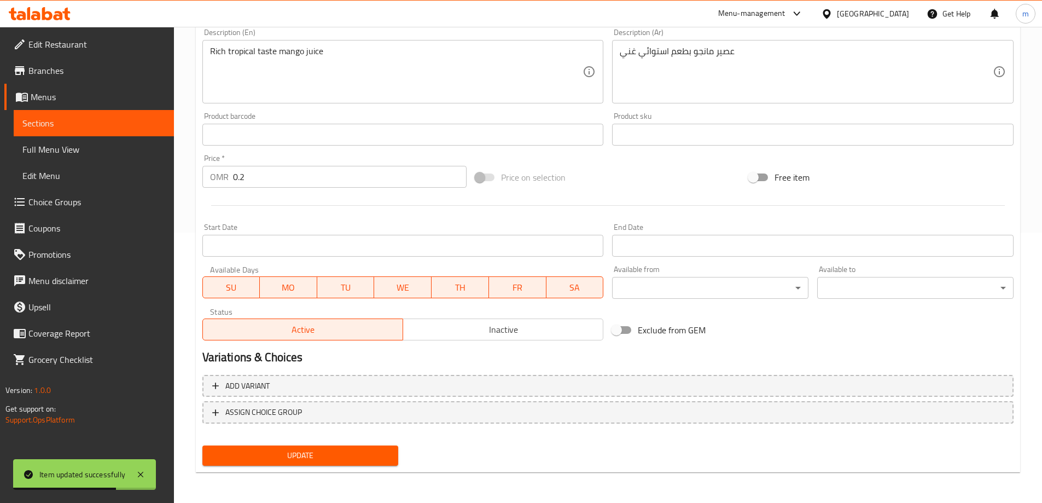
click at [271, 453] on span "Update" at bounding box center [300, 455] width 179 height 14
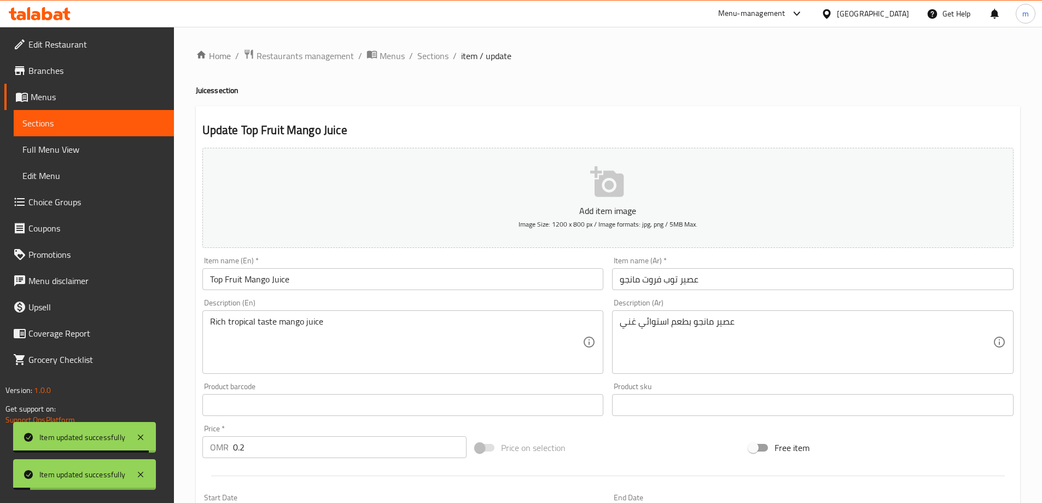
click at [91, 149] on span "Full Menu View" at bounding box center [93, 149] width 143 height 13
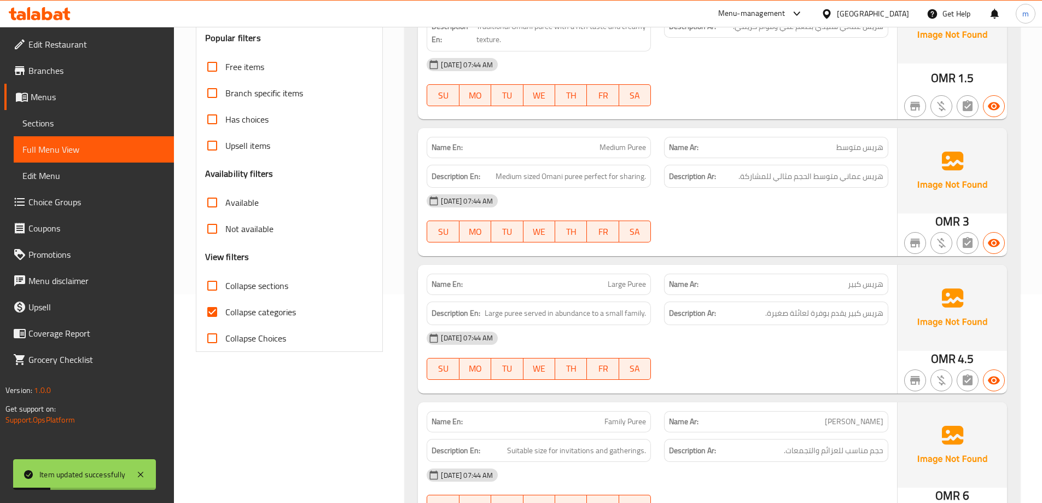
scroll to position [55, 0]
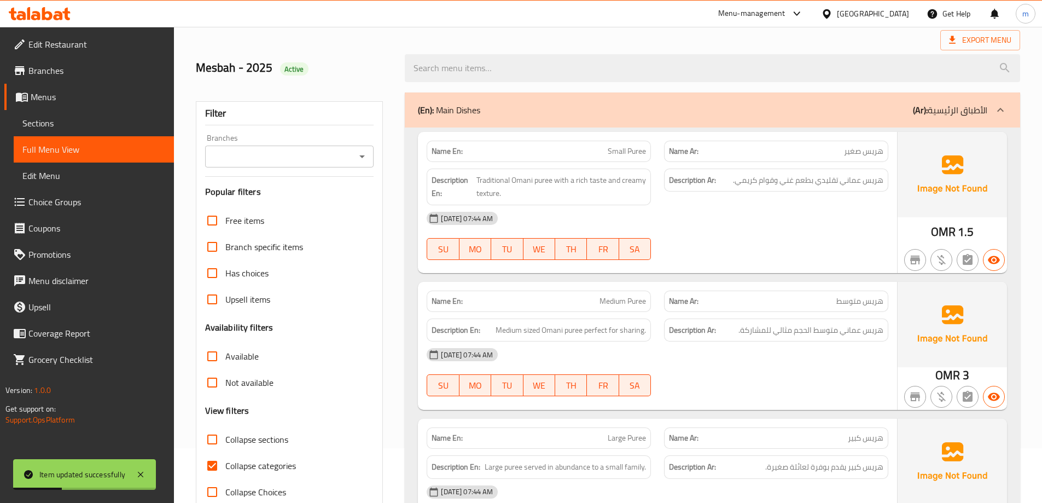
click at [233, 468] on span "Collapse categories" at bounding box center [260, 465] width 71 height 13
click at [225, 468] on input "Collapse categories" at bounding box center [212, 465] width 26 height 26
checkbox input "false"
click at [241, 443] on span "Collapse sections" at bounding box center [256, 439] width 63 height 13
click at [225, 443] on input "Collapse sections" at bounding box center [212, 439] width 26 height 26
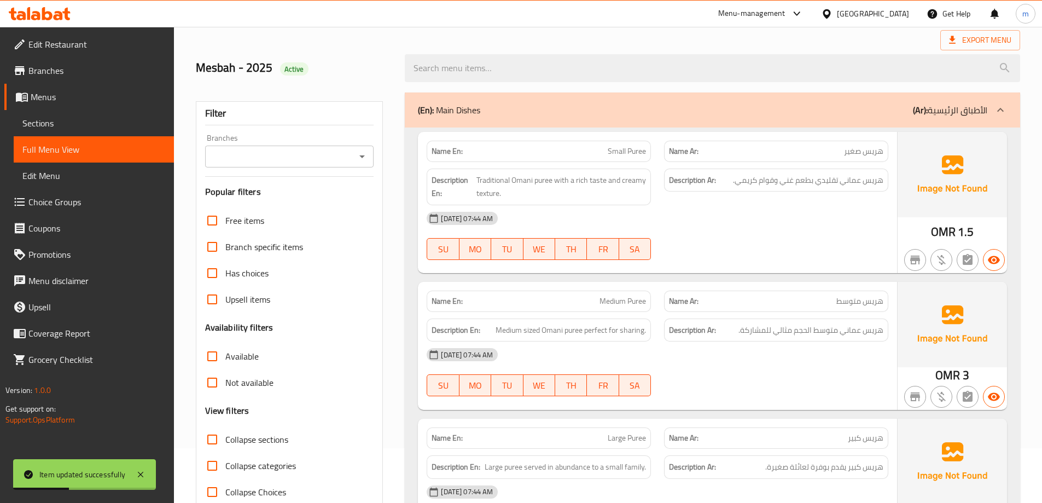
checkbox input "true"
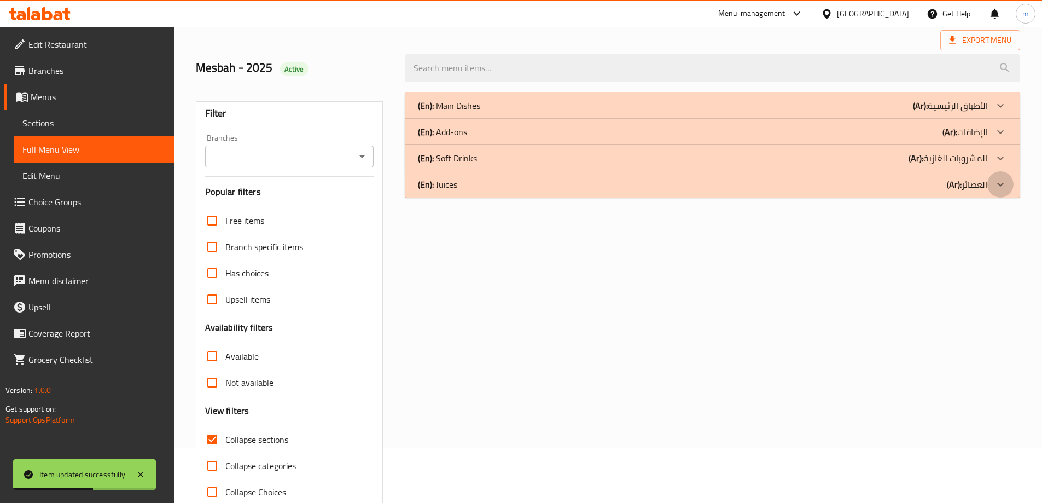
click at [997, 119] on div at bounding box center [1000, 105] width 26 height 26
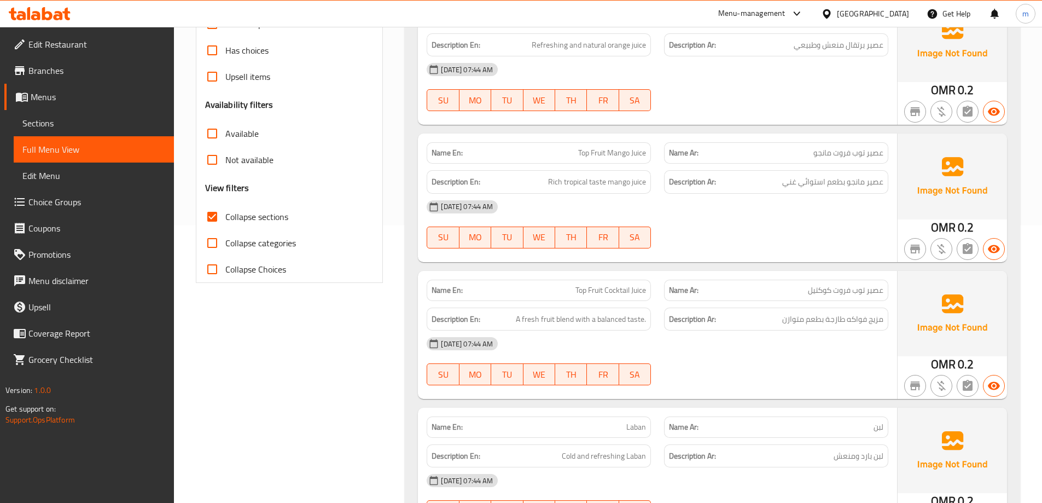
scroll to position [299, 0]
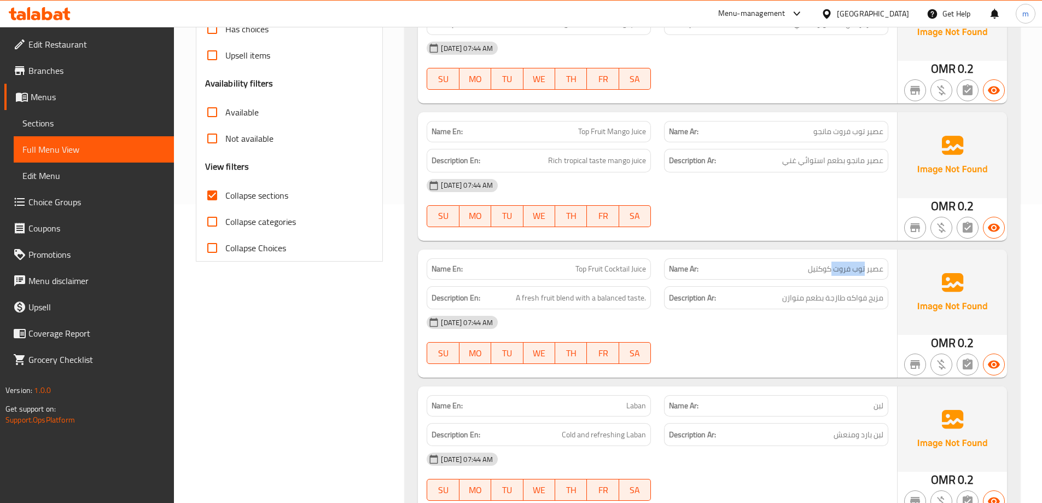
drag, startPoint x: 864, startPoint y: 271, endPoint x: 831, endPoint y: 271, distance: 33.4
click at [831, 271] on span "عصير توب فروت كوكتيل" at bounding box center [845, 268] width 75 height 11
click at [880, 271] on span "عصير توب فروت كوكتيل" at bounding box center [845, 268] width 75 height 11
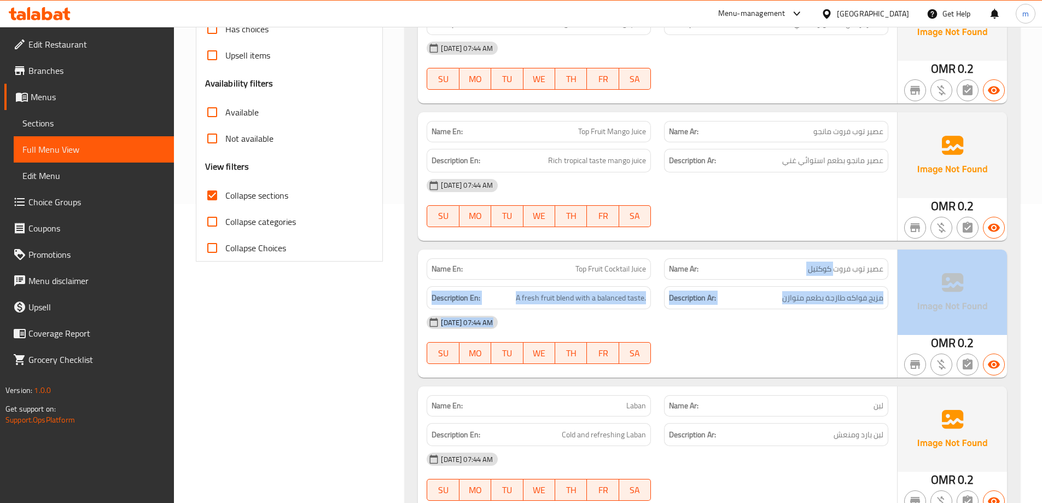
drag, startPoint x: 835, startPoint y: 269, endPoint x: 918, endPoint y: 265, distance: 83.3
click at [918, 265] on div "Name En: Top Fruit Cocktail Juice Name Ar: عصير توب فروت كوكتيل Description En:…" at bounding box center [712, 313] width 589 height 128
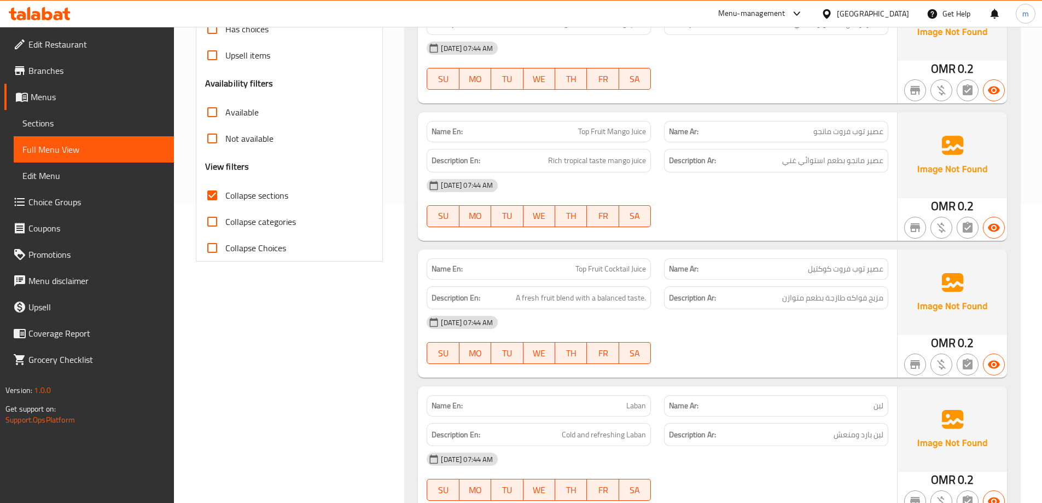
click at [837, 271] on span "عصير توب فروت كوكتيل" at bounding box center [845, 268] width 75 height 11
drag, startPoint x: 835, startPoint y: 269, endPoint x: 885, endPoint y: 270, distance: 49.8
click at [885, 270] on div "Name Ar: عصير توب فروت كوكتيل" at bounding box center [776, 268] width 224 height 21
click at [745, 328] on div "[DATE] 07:44 AM" at bounding box center [657, 322] width 475 height 26
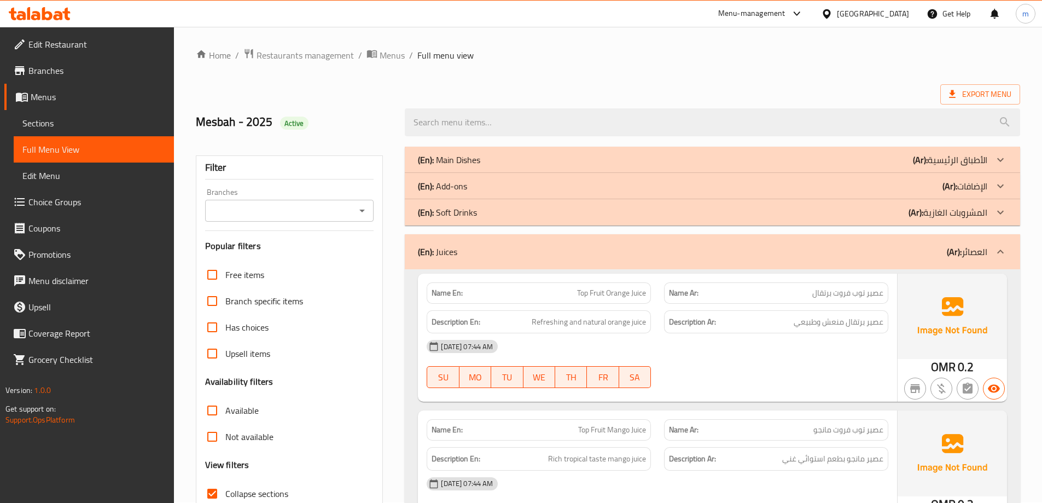
scroll to position [0, 0]
click at [934, 167] on p "(Ar): المشروبات الغازية" at bounding box center [950, 160] width 74 height 13
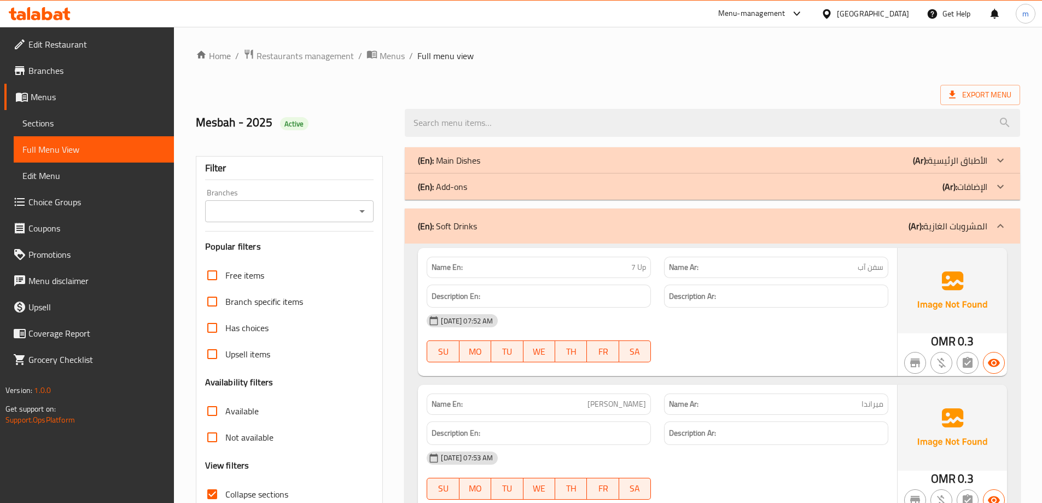
click at [890, 167] on div "(En): Add-ons (Ar): الإضافات" at bounding box center [702, 160] width 569 height 13
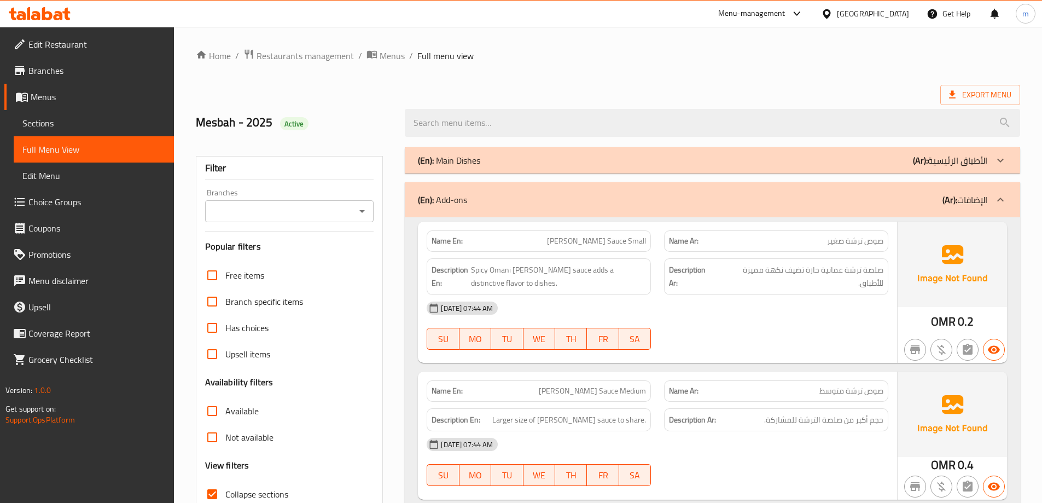
click at [864, 164] on div "(En): Main Dishes (Ar): الأطباق الرئيسية" at bounding box center [702, 160] width 569 height 13
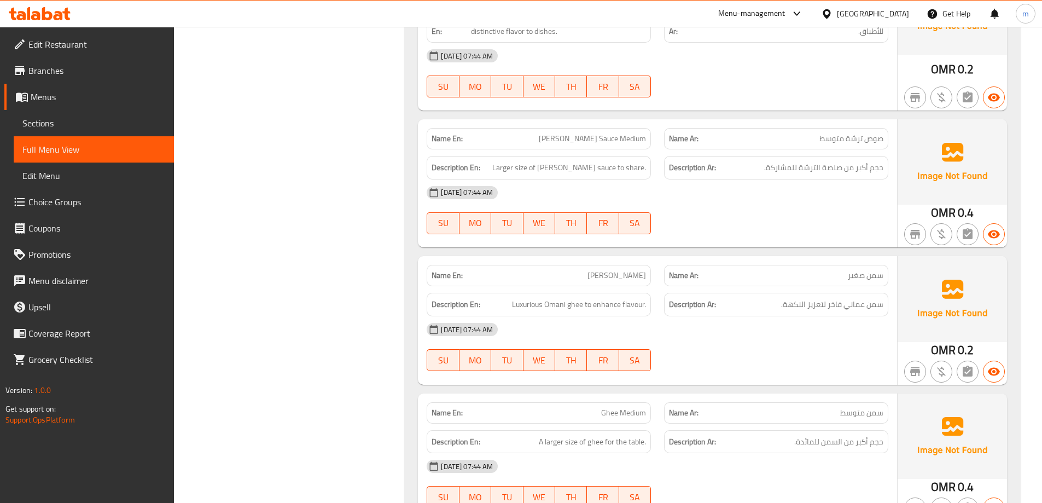
scroll to position [1860, 0]
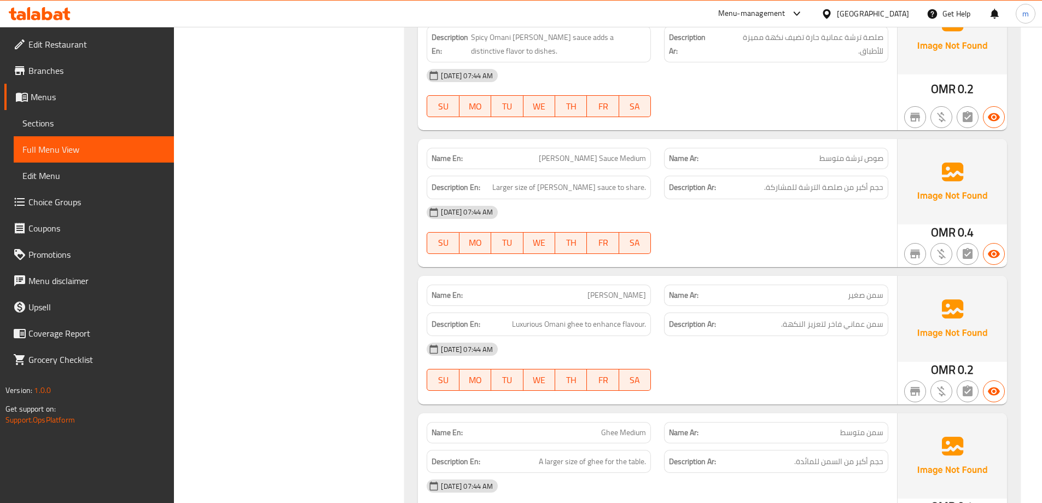
click at [70, 46] on span "Edit Restaurant" at bounding box center [96, 44] width 137 height 13
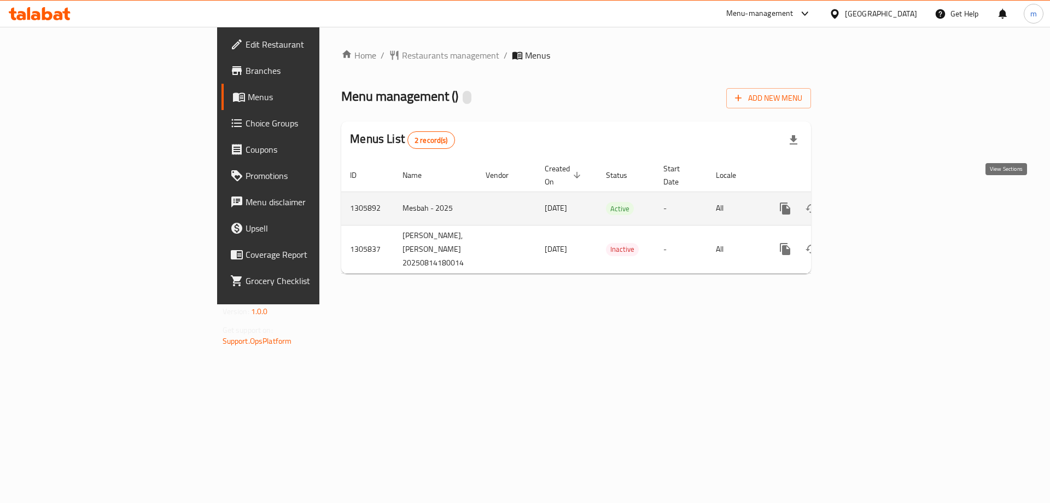
click at [871, 202] on icon "enhanced table" at bounding box center [864, 208] width 13 height 13
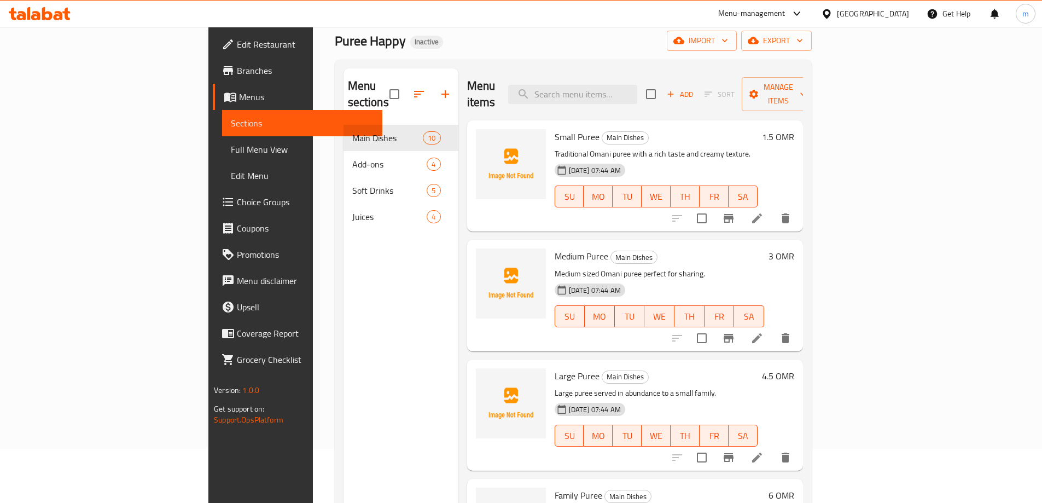
scroll to position [55, 0]
click at [231, 144] on span "Full Menu View" at bounding box center [302, 149] width 143 height 13
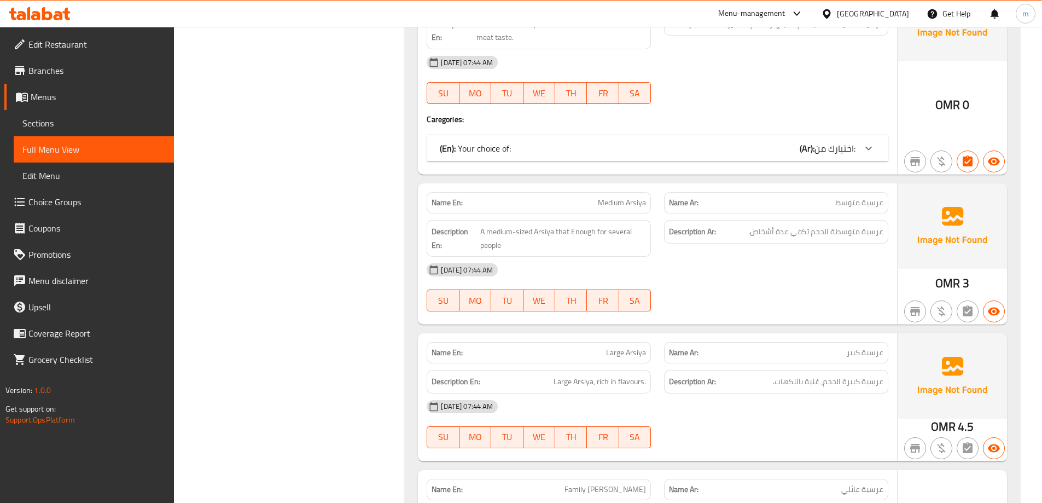
scroll to position [930, 0]
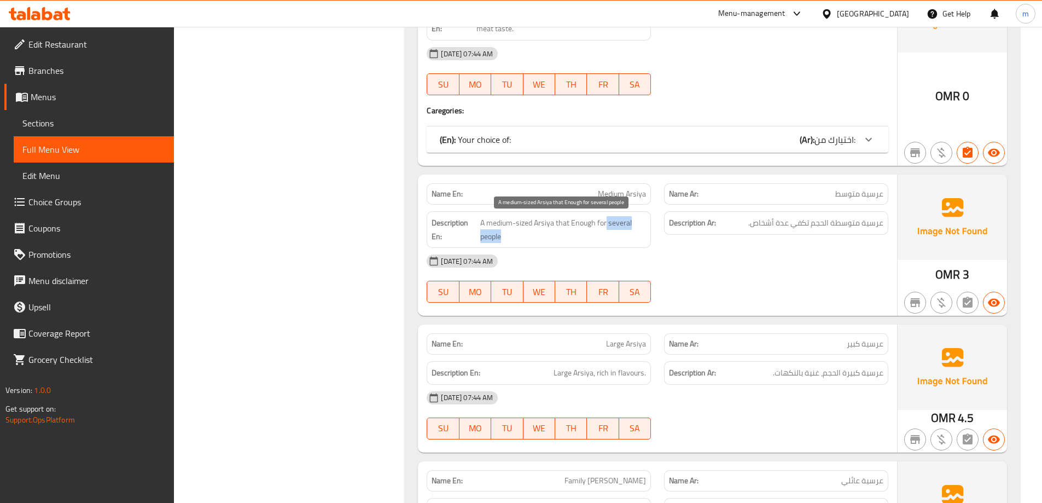
drag, startPoint x: 606, startPoint y: 223, endPoint x: 631, endPoint y: 234, distance: 27.4
click at [631, 234] on span "A medium-sized Arsiya that Enough for several people" at bounding box center [563, 229] width 166 height 27
click at [675, 262] on div "[DATE] 07:44 AM" at bounding box center [657, 261] width 475 height 26
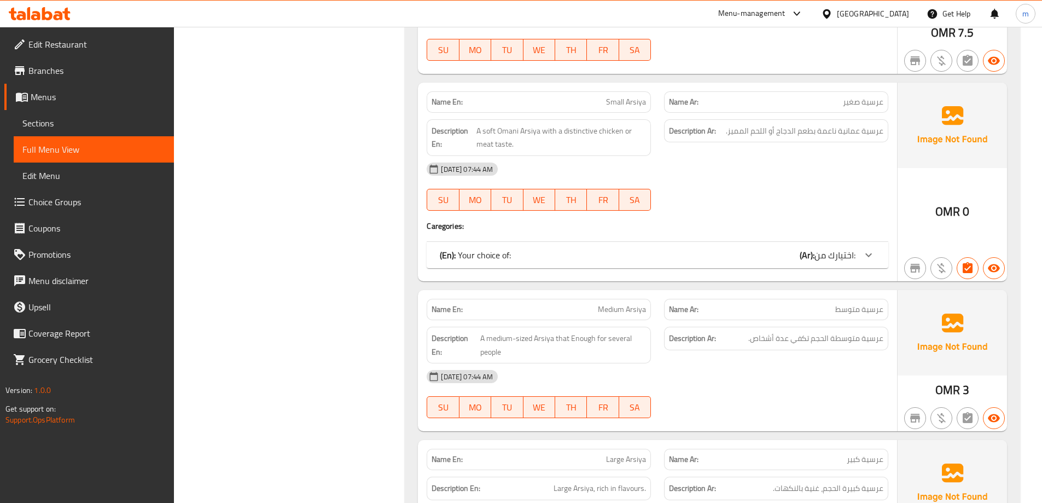
scroll to position [820, 0]
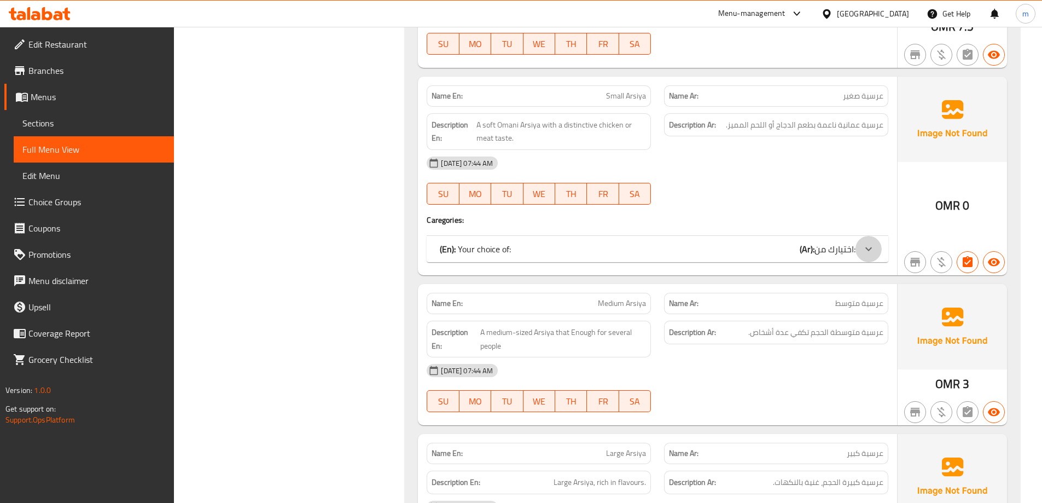
click at [869, 243] on icon at bounding box center [868, 248] width 13 height 13
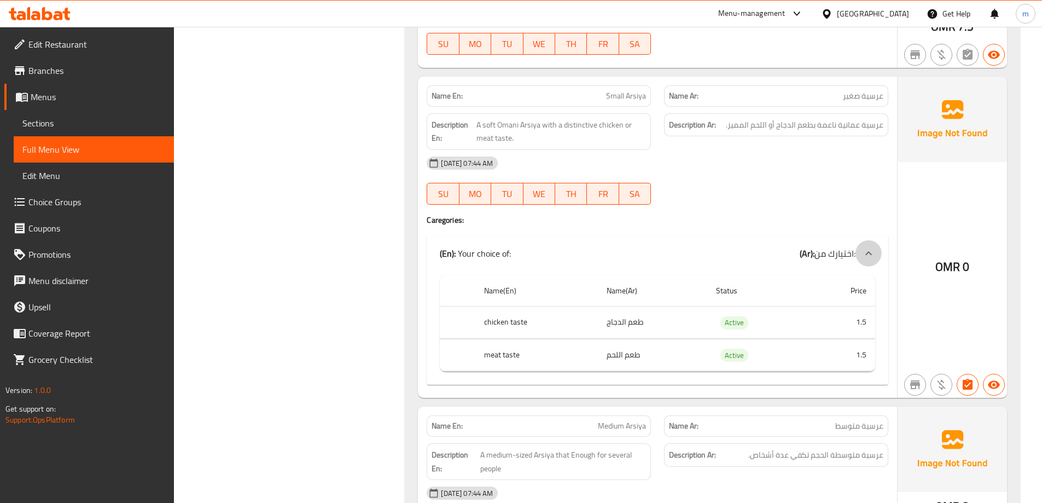
click at [869, 254] on icon at bounding box center [868, 253] width 13 height 13
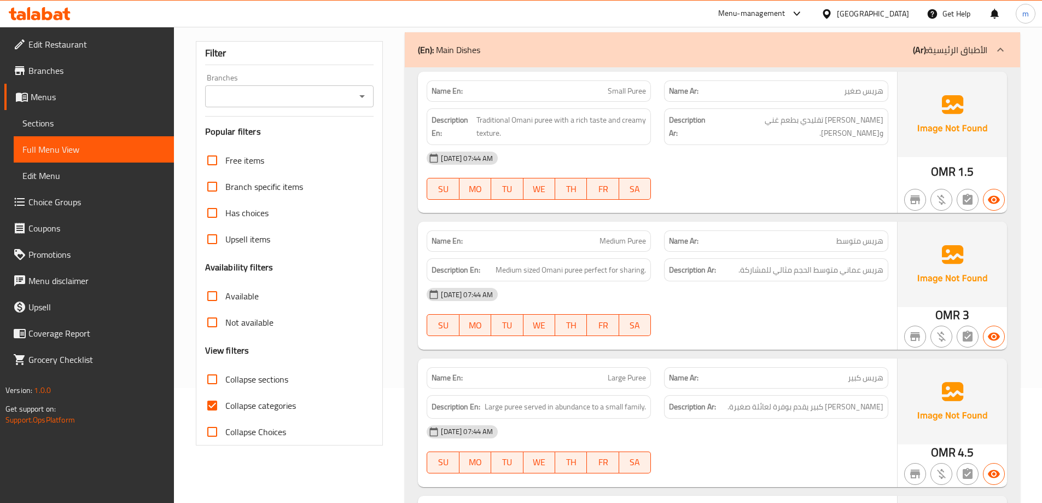
scroll to position [109, 0]
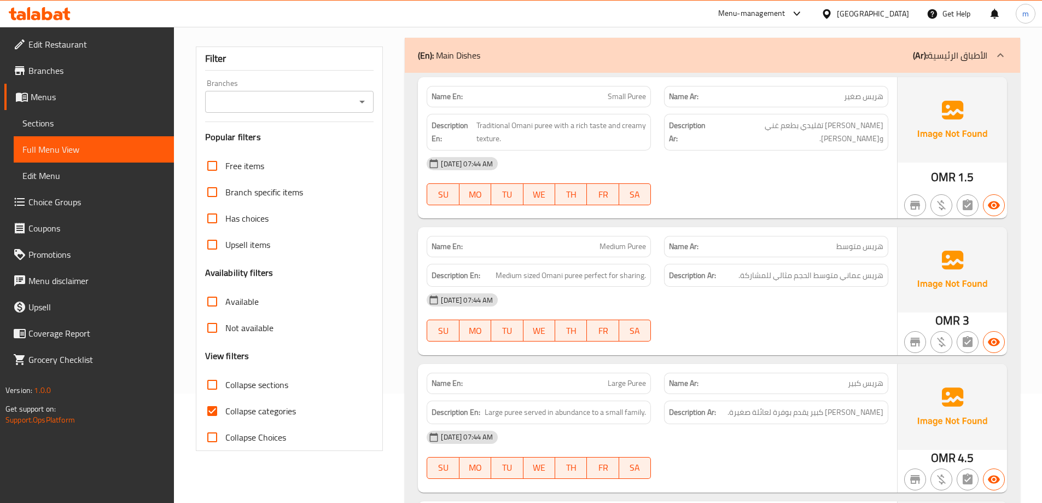
click at [266, 407] on span "Collapse categories" at bounding box center [260, 410] width 71 height 13
click at [225, 407] on input "Collapse categories" at bounding box center [212, 411] width 26 height 26
checkbox input "false"
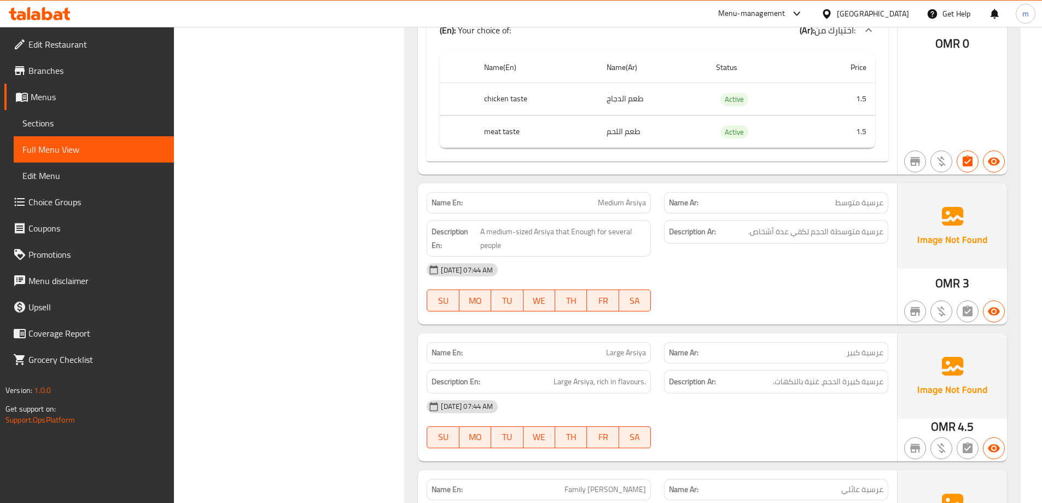
scroll to position [1039, 0]
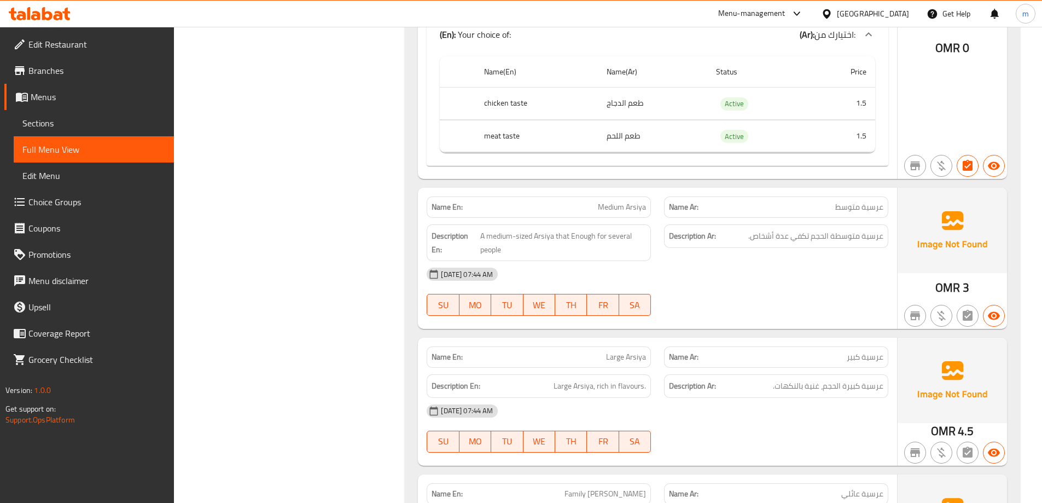
click at [621, 208] on span "Medium Arsiya" at bounding box center [622, 206] width 48 height 11
copy span "Medium Arsiya"
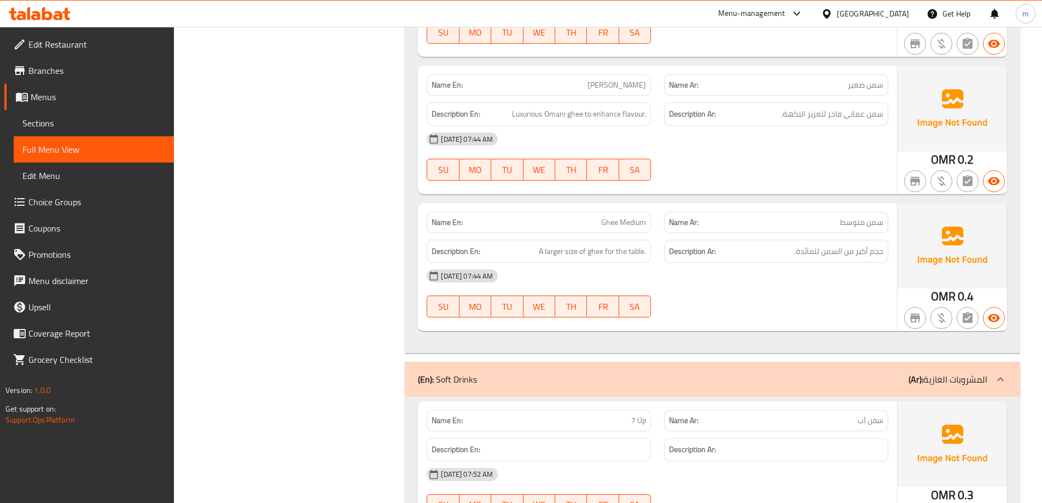
scroll to position [133, 0]
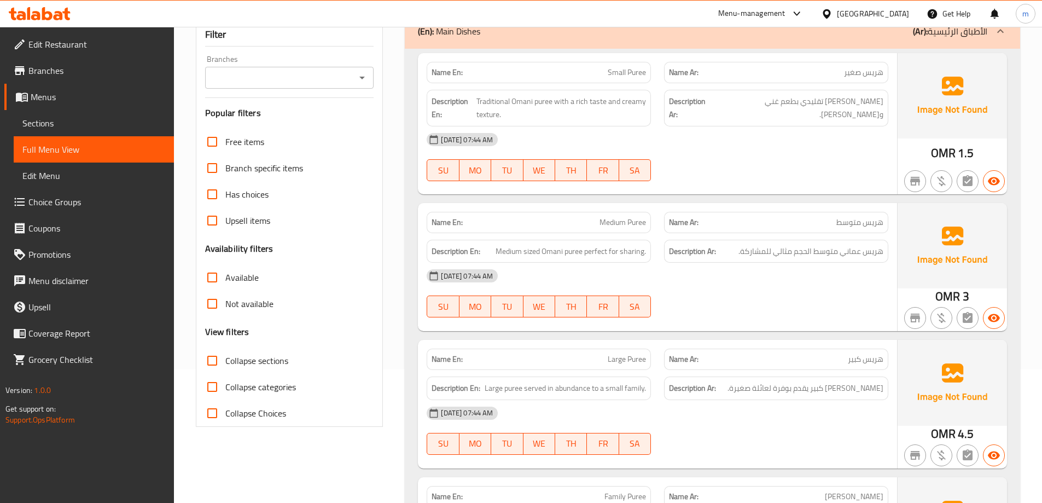
click at [812, 229] on div "Name Ar: [PERSON_NAME] متوسط" at bounding box center [776, 222] width 224 height 21
